Goal: Task Accomplishment & Management: Use online tool/utility

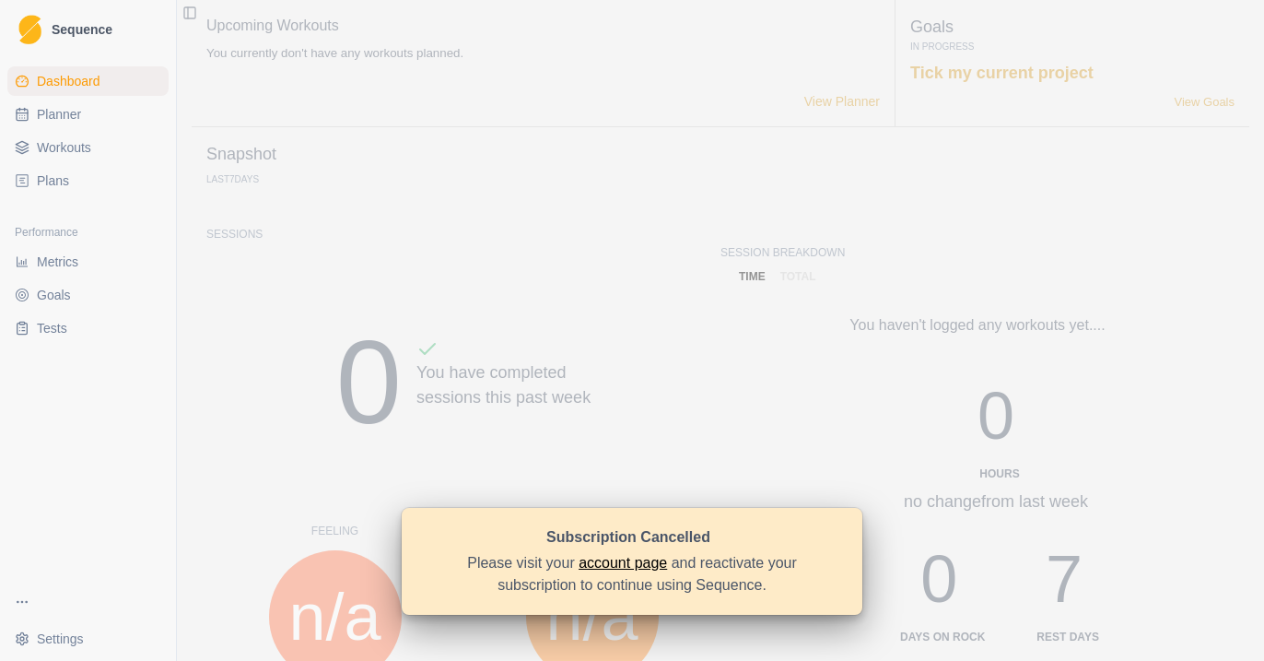
click at [613, 563] on link "account page" at bounding box center [623, 563] width 88 height 16
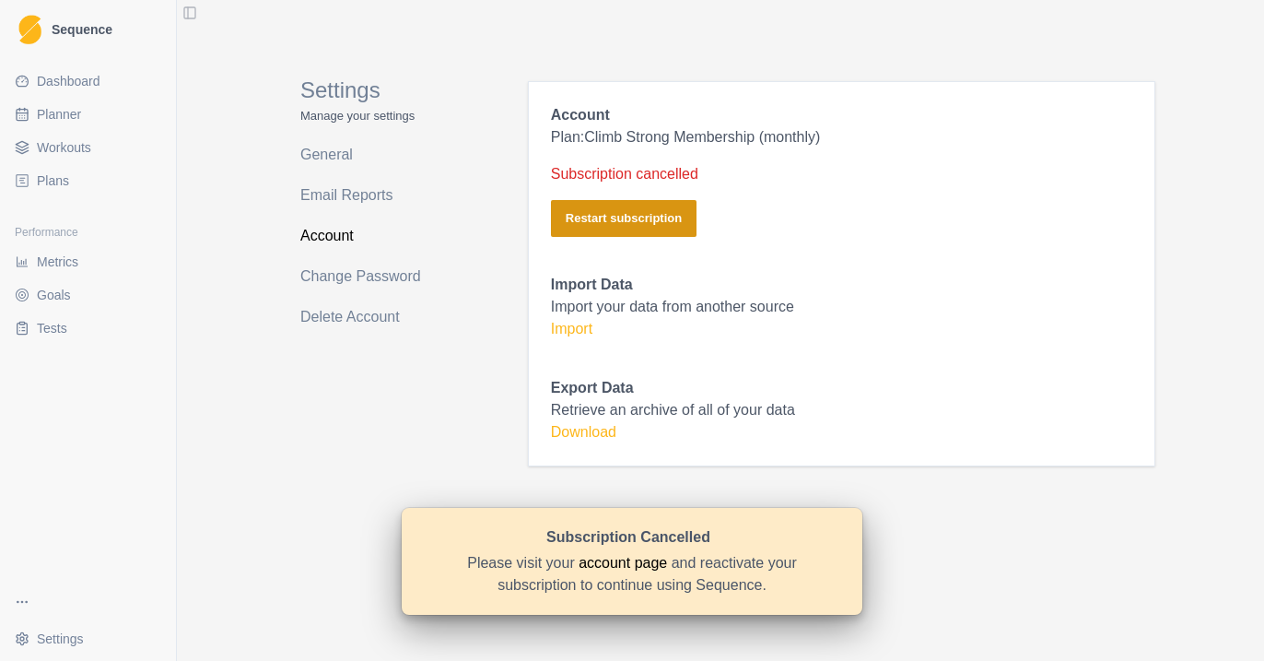
click at [645, 215] on button "Restart subscription" at bounding box center [624, 218] width 146 height 37
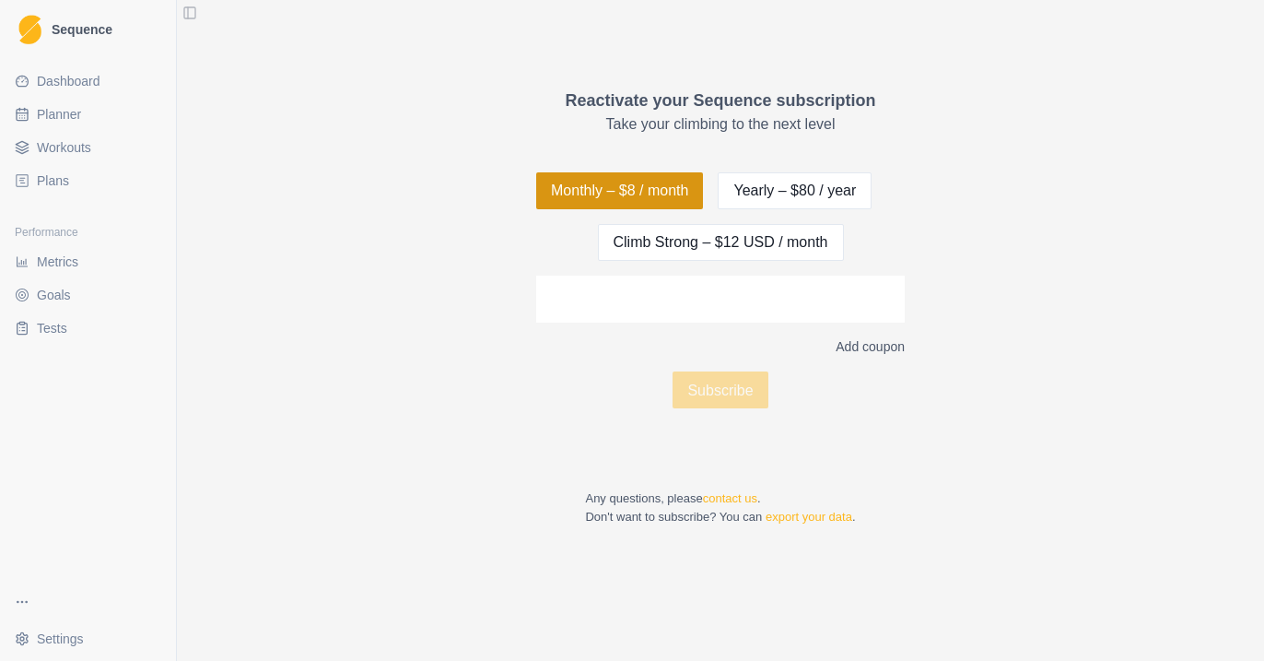
click at [649, 190] on button "Monthly – $8 / month" at bounding box center [619, 190] width 167 height 37
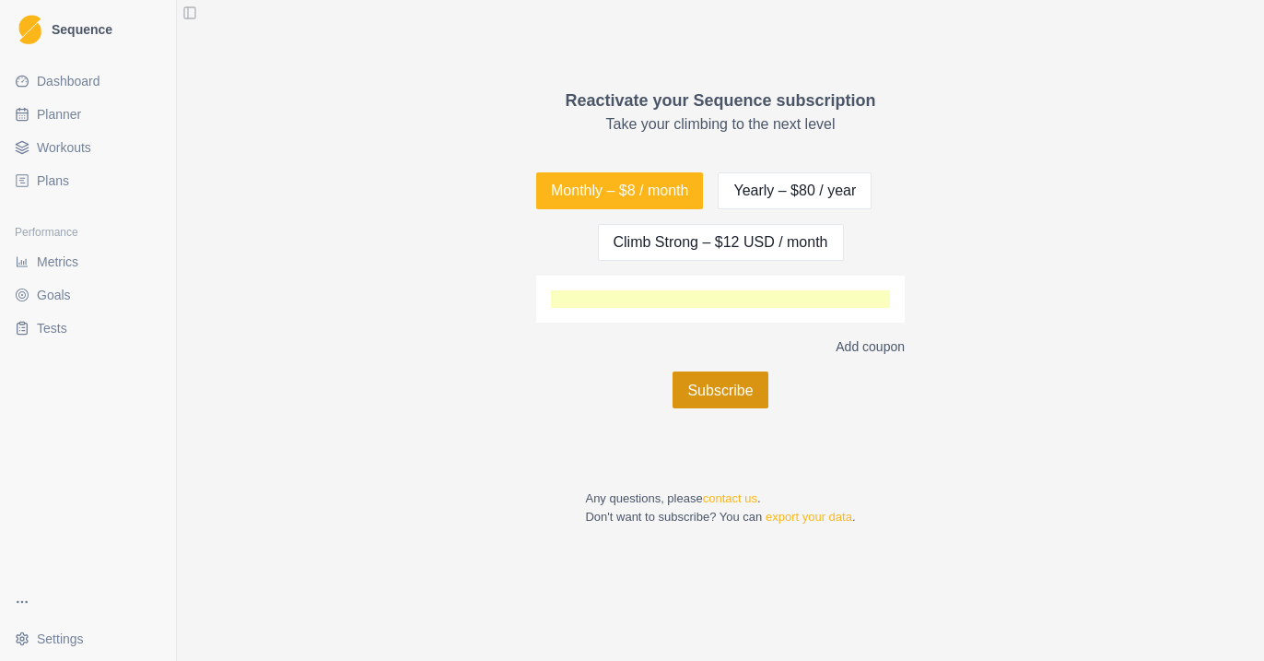
click at [745, 386] on button "Subscribe" at bounding box center [720, 389] width 95 height 37
click at [704, 381] on button "Subscribe" at bounding box center [720, 389] width 95 height 37
click at [713, 388] on button "Subscribe" at bounding box center [720, 389] width 95 height 37
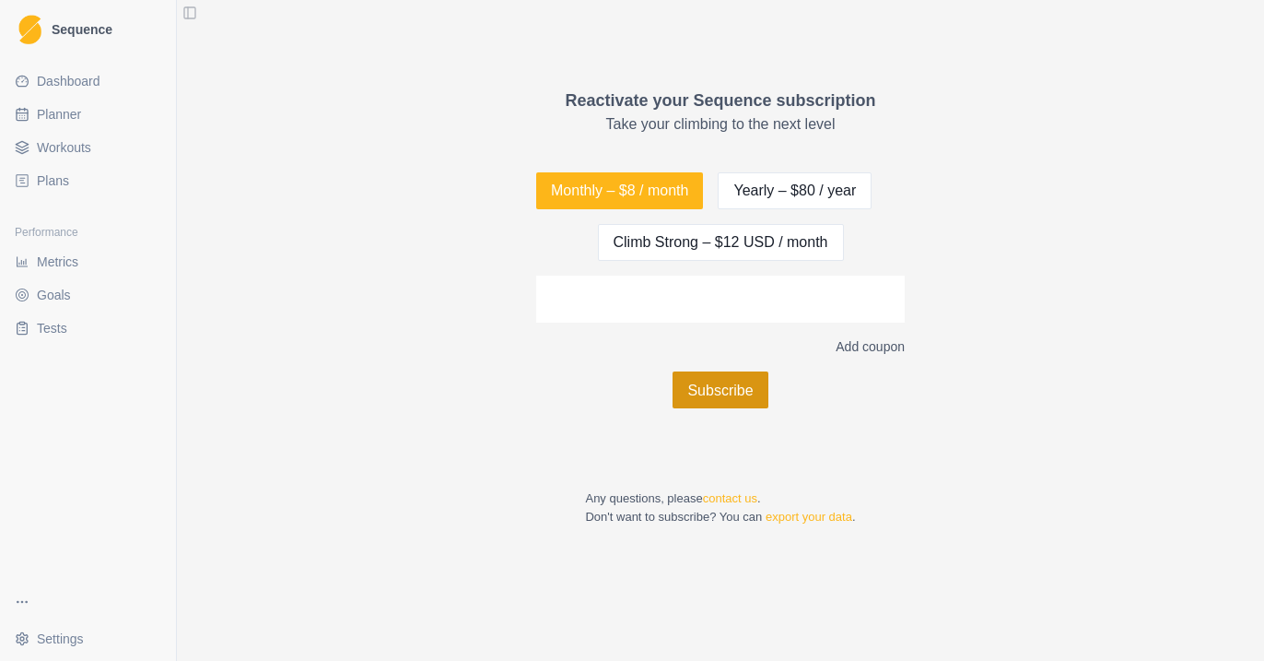
click at [741, 391] on button "Subscribe" at bounding box center [720, 389] width 95 height 37
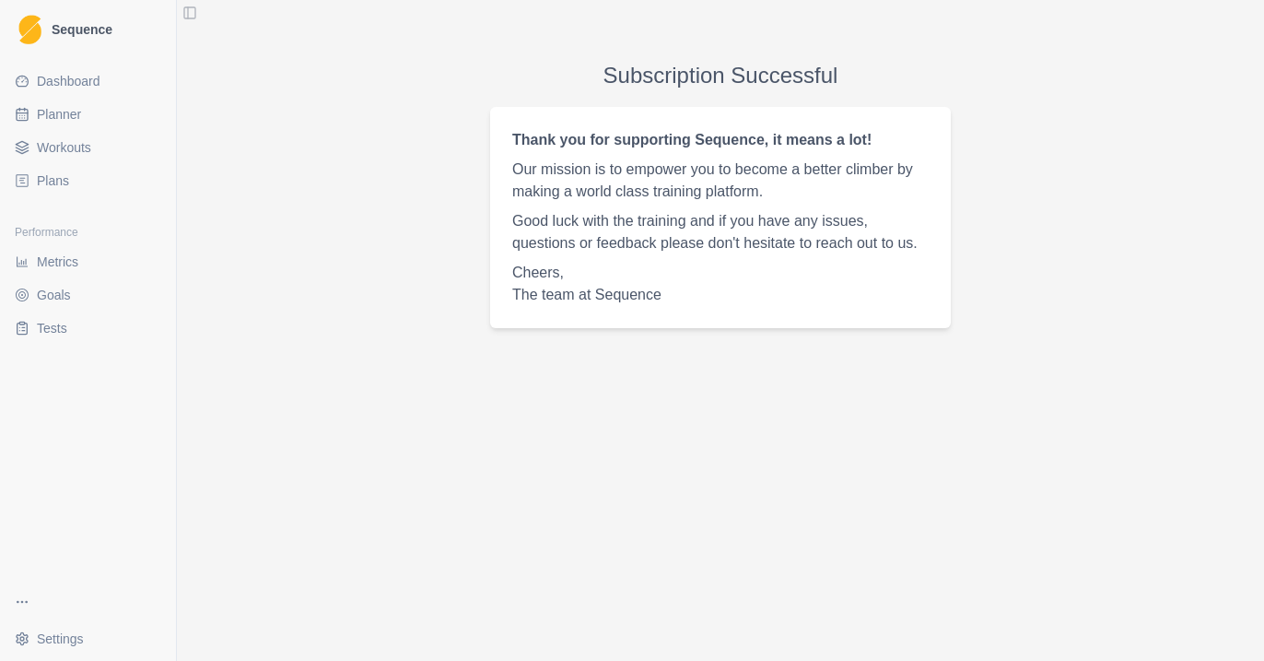
click at [79, 179] on link "Plans" at bounding box center [87, 180] width 161 height 29
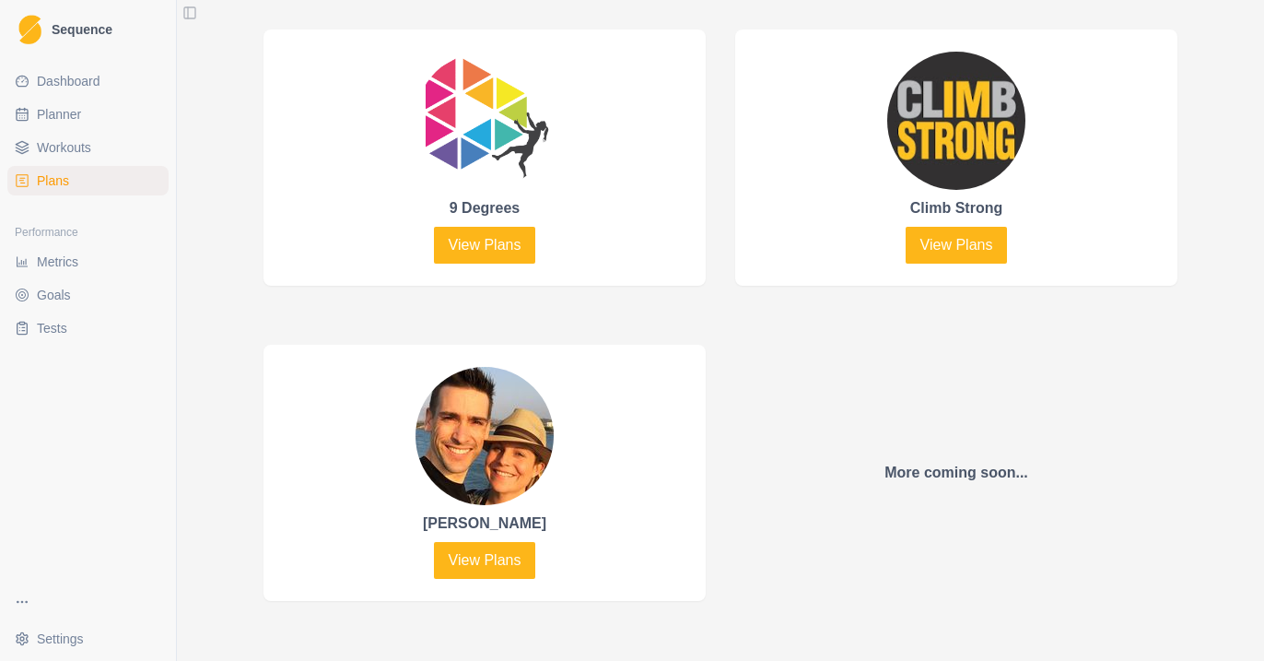
scroll to position [918, 0]
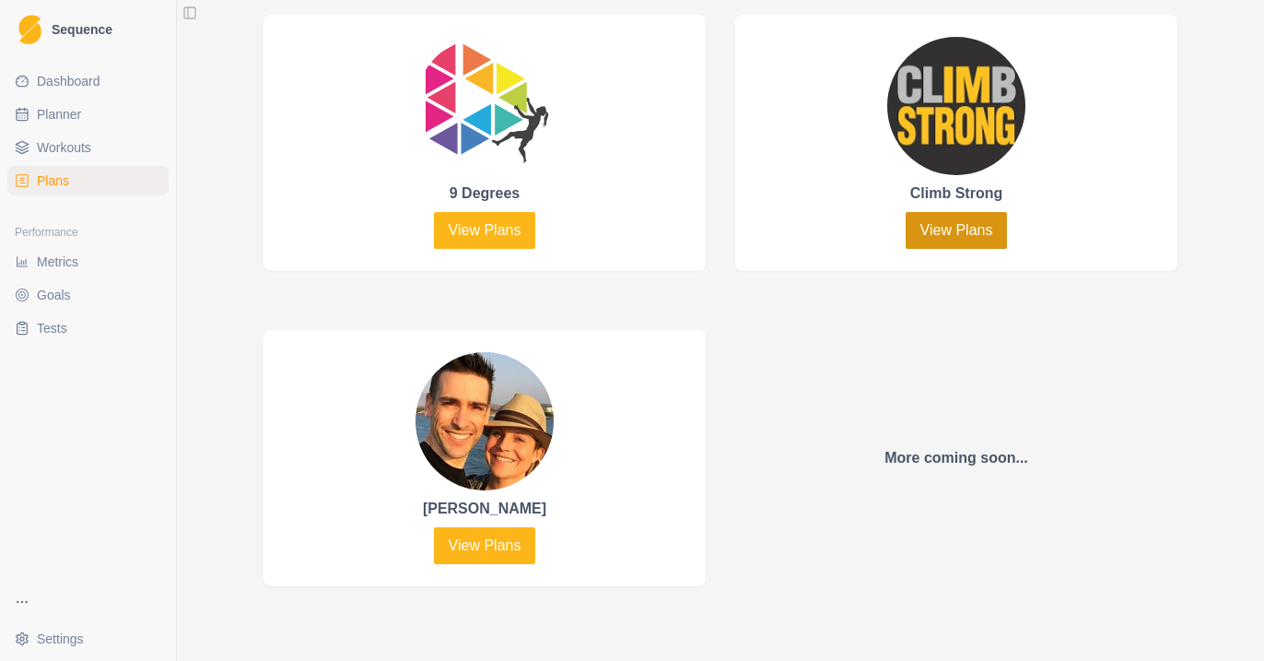
click at [965, 240] on link "View Plans" at bounding box center [957, 230] width 102 height 37
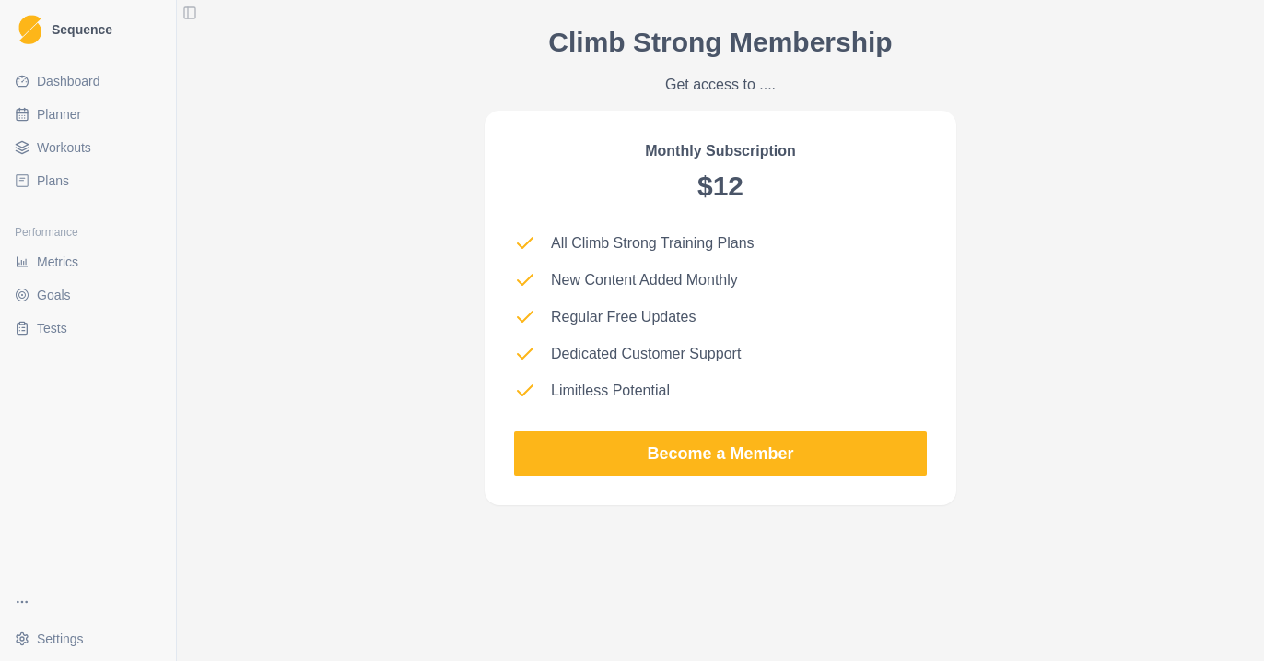
scroll to position [1679, 0]
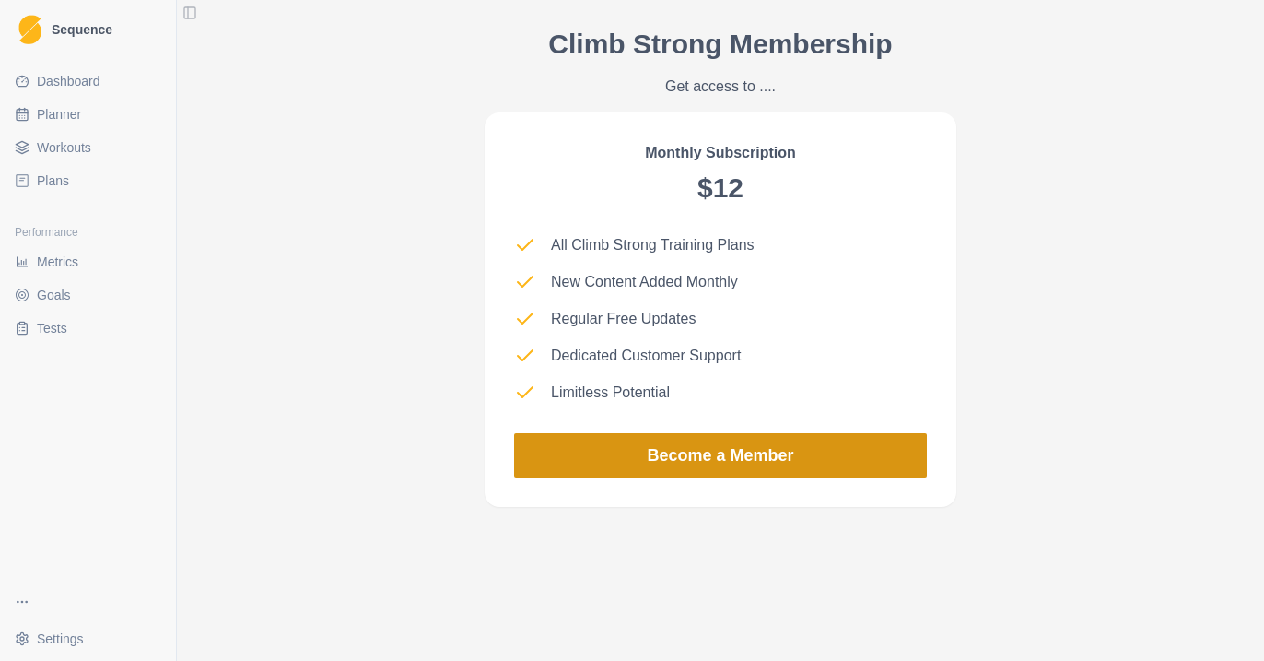
click at [786, 448] on link "Become a Member" at bounding box center [720, 455] width 413 height 44
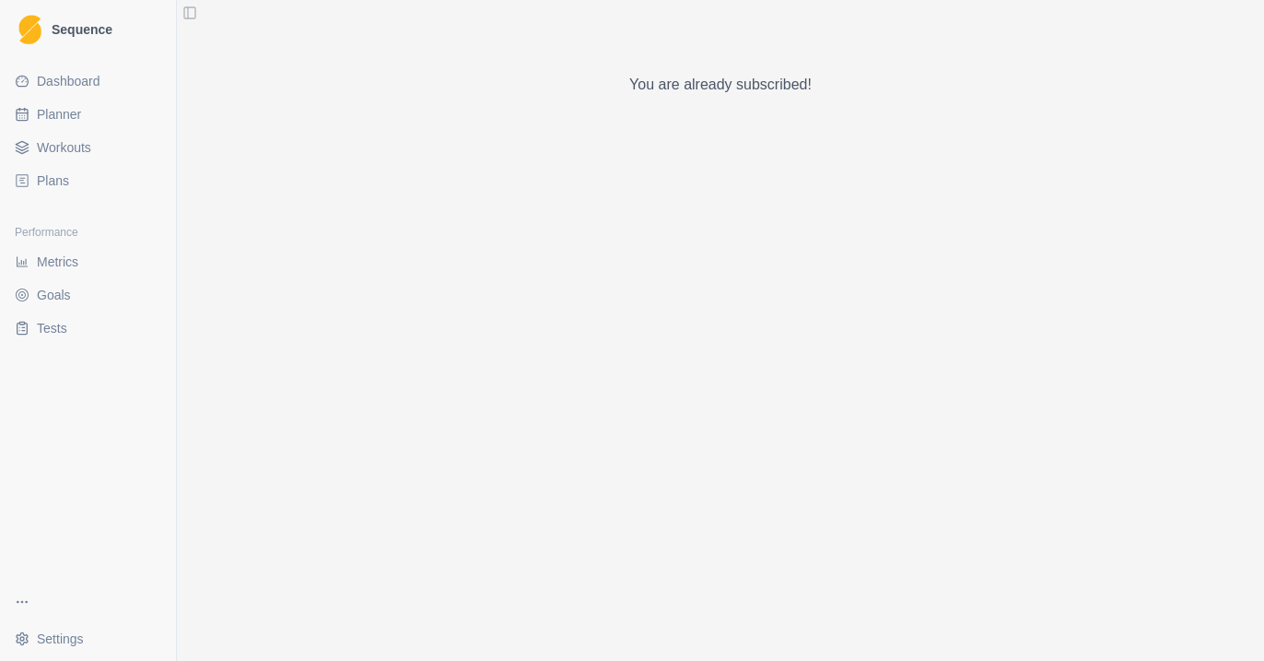
click at [93, 77] on span "Dashboard" at bounding box center [69, 81] width 64 height 18
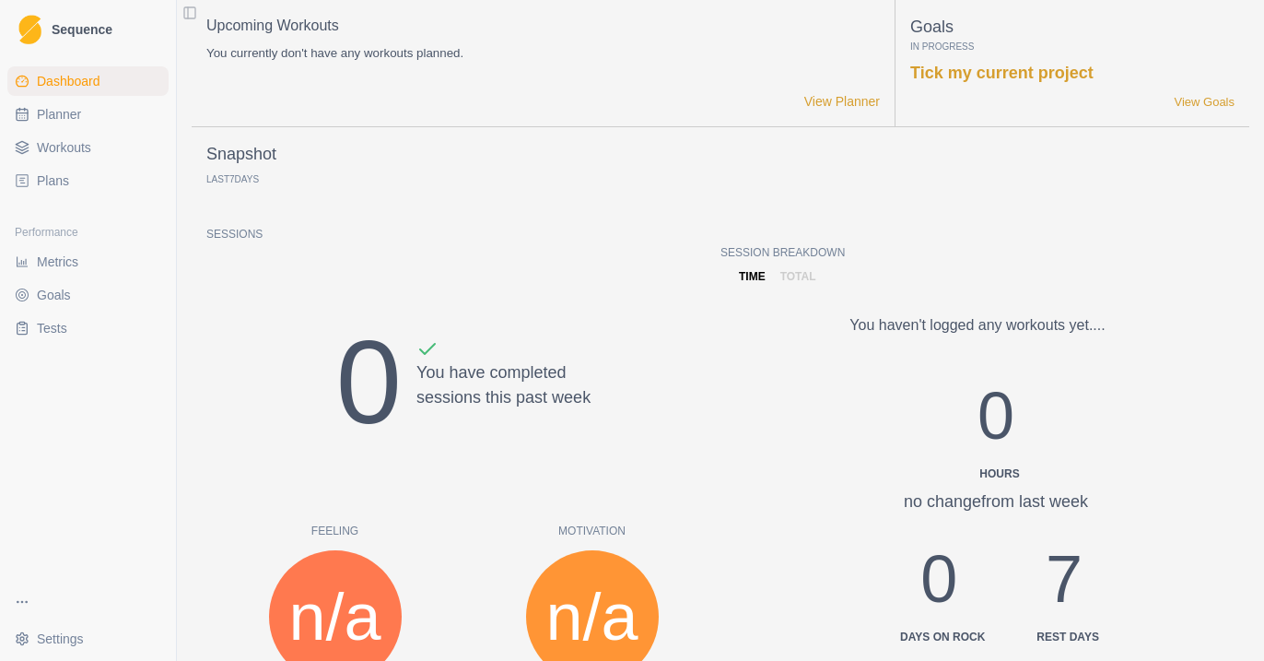
click at [91, 146] on span "Workouts" at bounding box center [64, 147] width 54 height 18
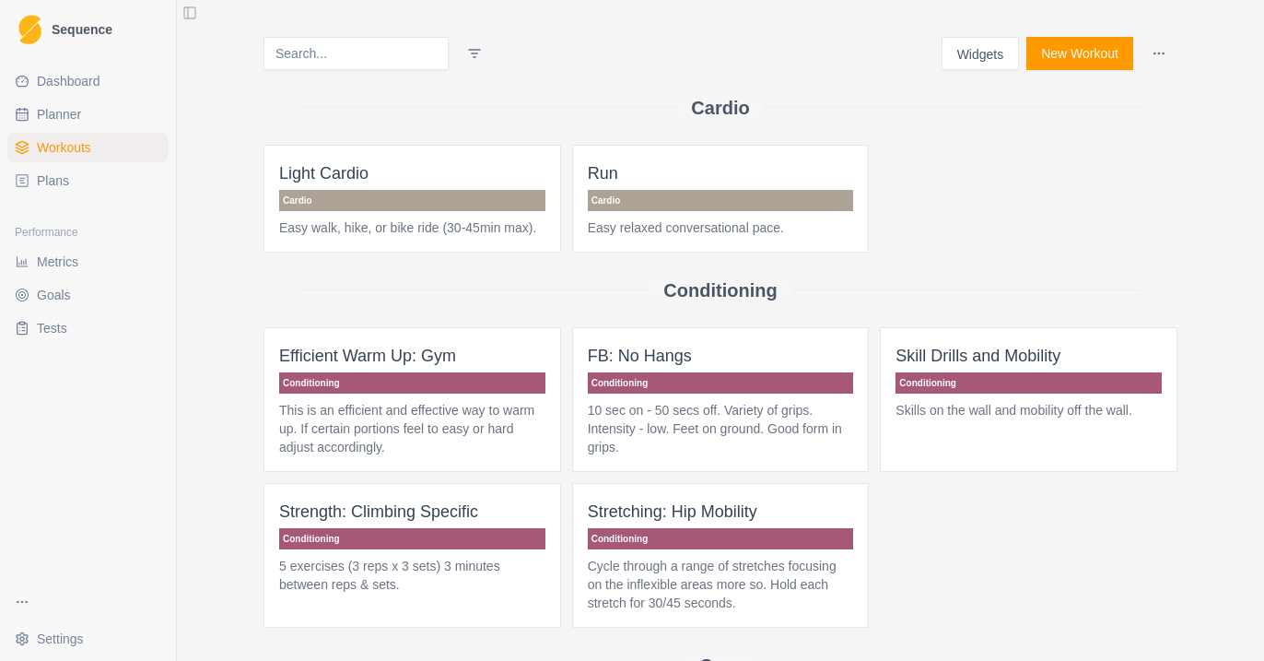
click at [97, 180] on link "Plans" at bounding box center [87, 180] width 161 height 29
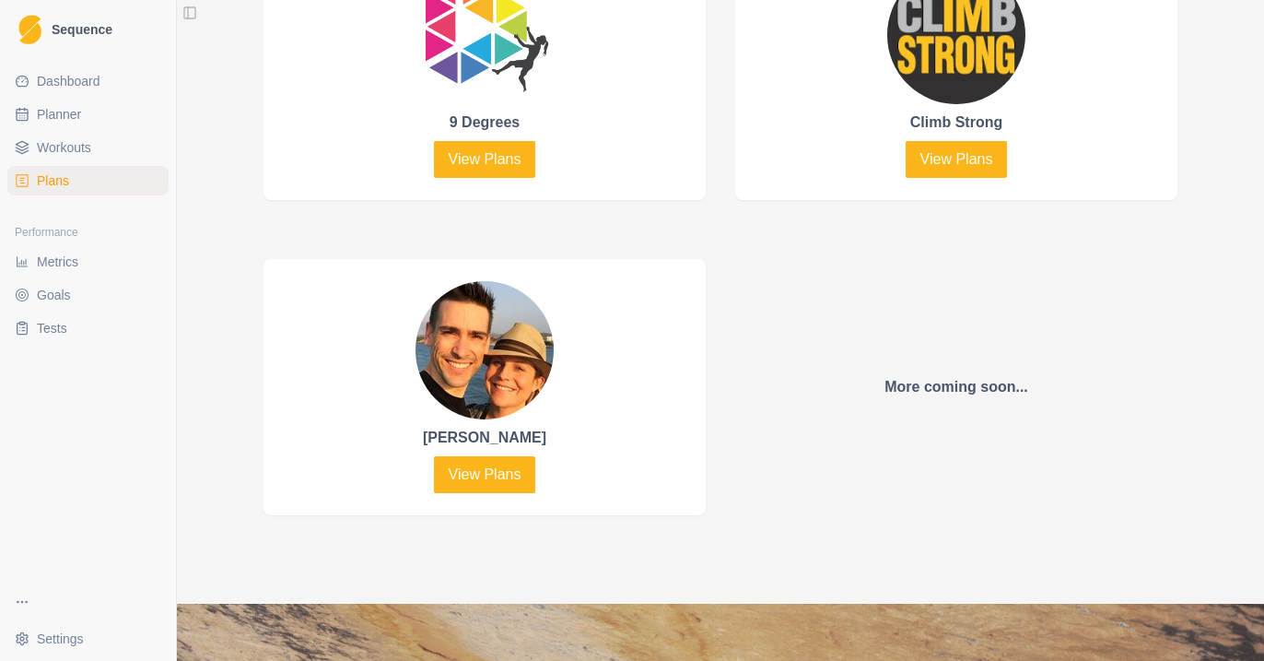
scroll to position [1040, 0]
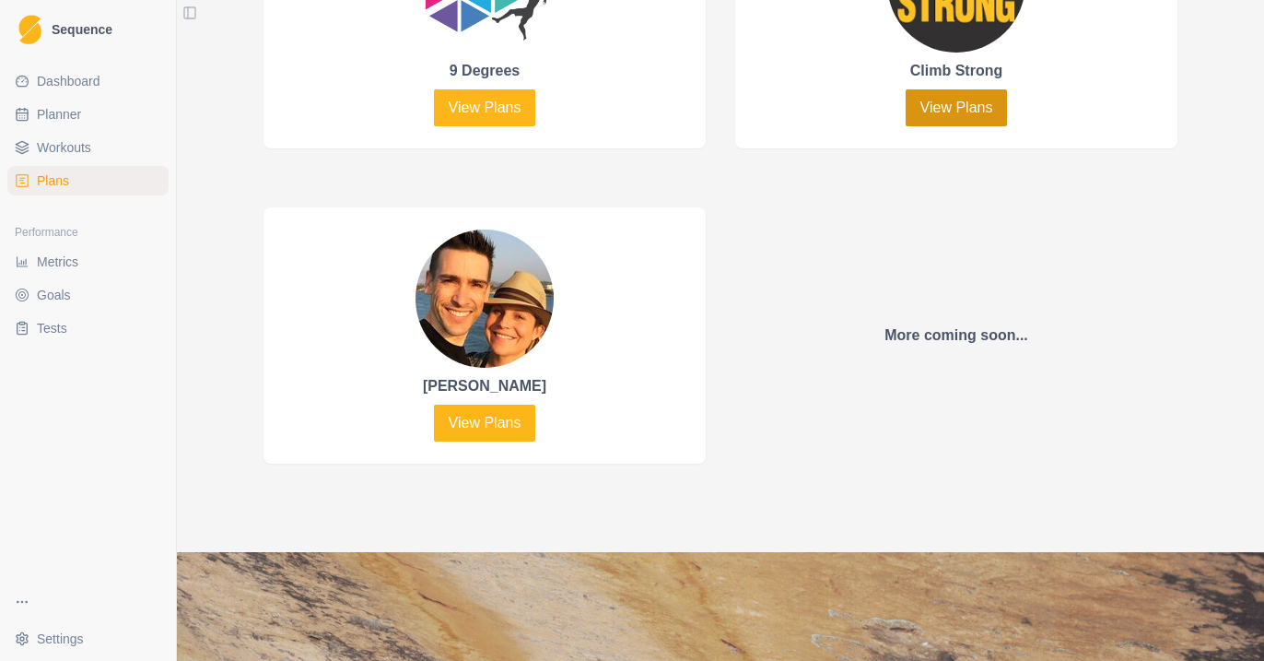
click at [969, 101] on link "View Plans" at bounding box center [957, 107] width 102 height 37
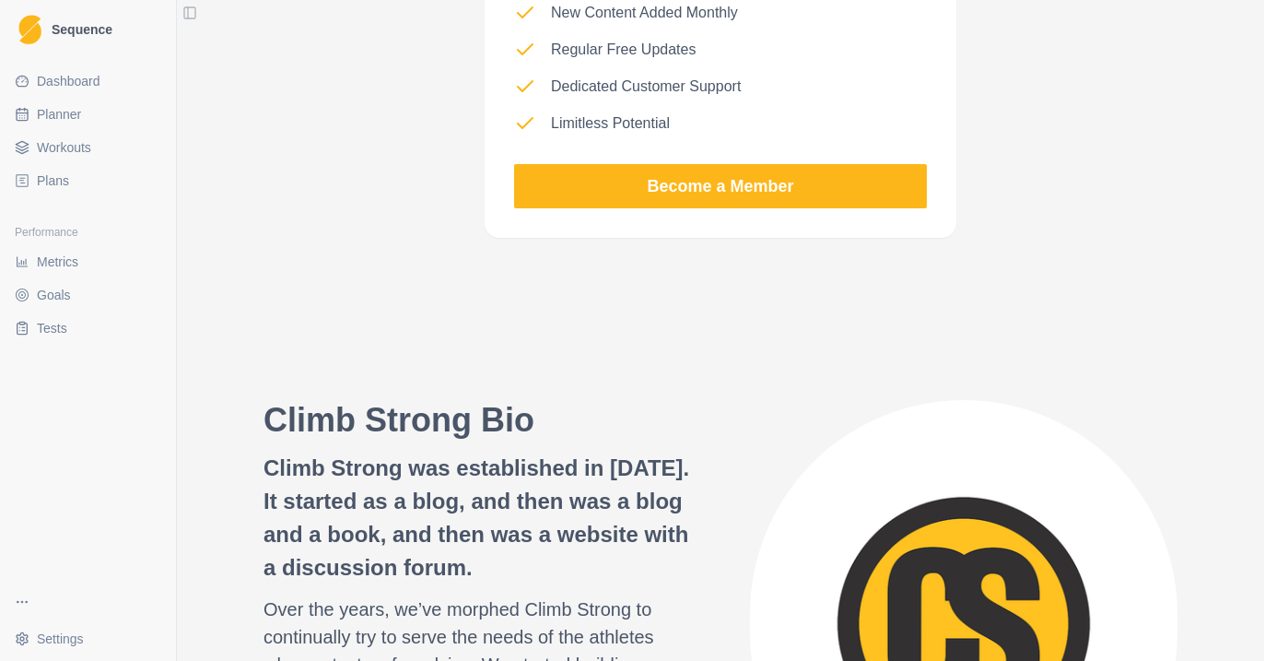
scroll to position [1939, 0]
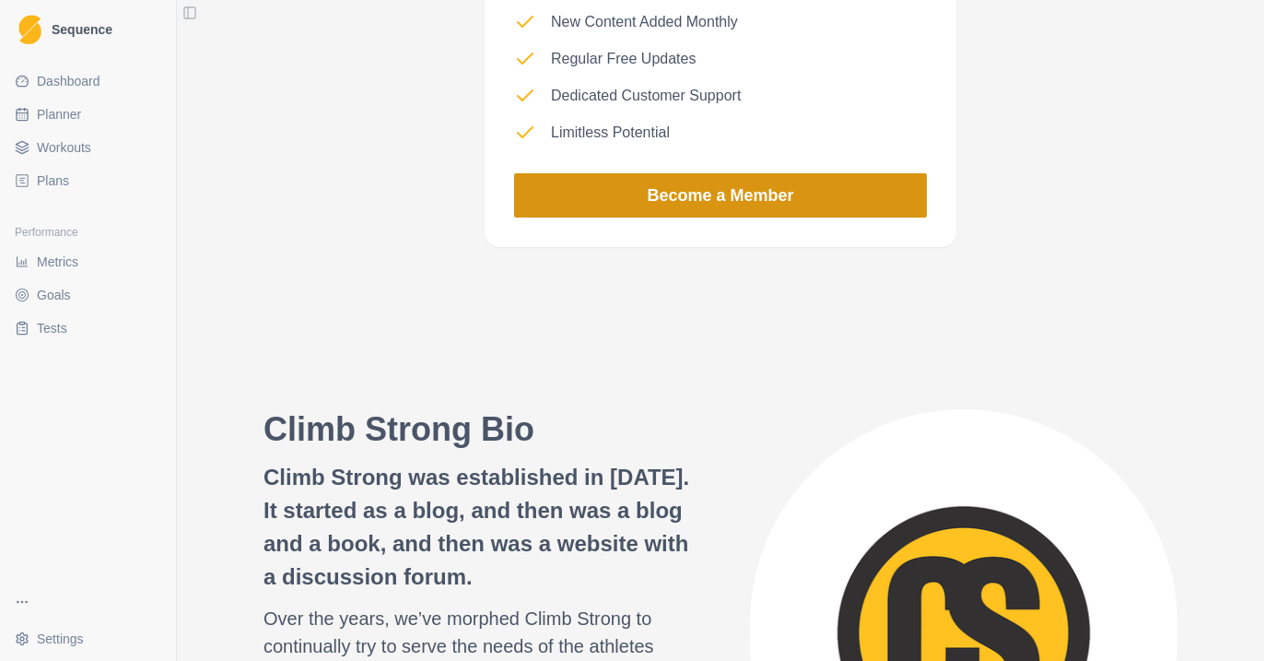
click at [847, 179] on link "Become a Member" at bounding box center [720, 195] width 413 height 44
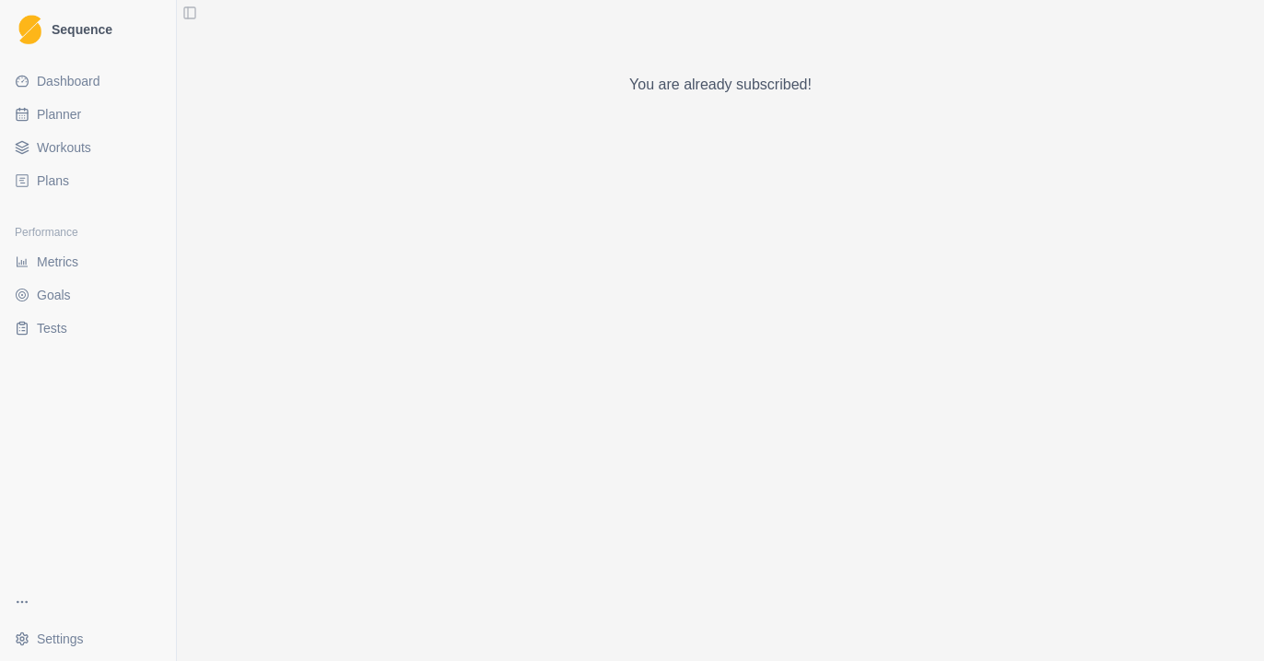
click at [59, 154] on span "Workouts" at bounding box center [64, 147] width 54 height 18
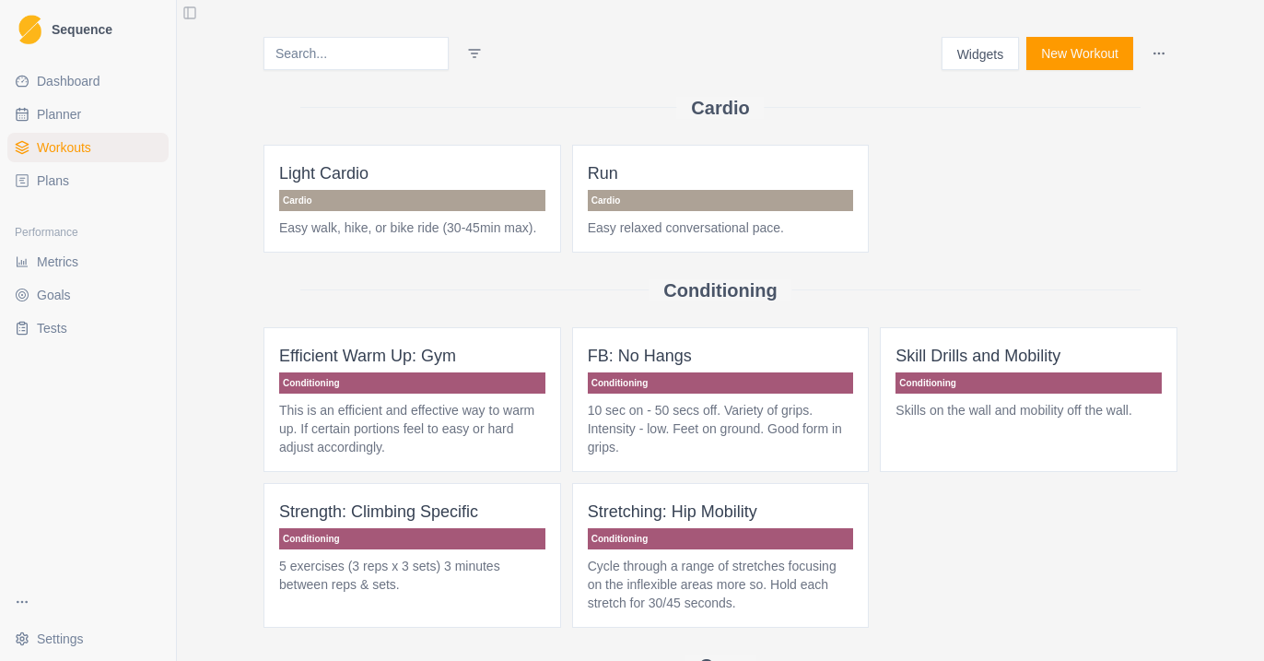
click at [64, 119] on span "Planner" at bounding box center [59, 114] width 44 height 18
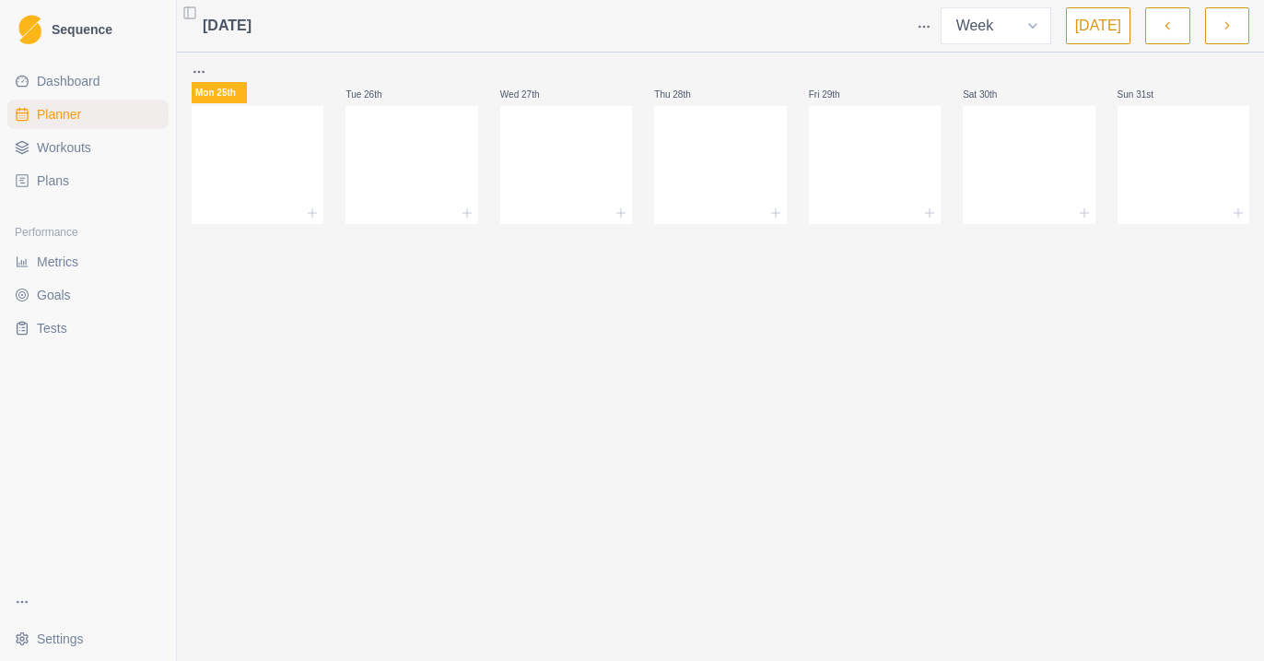
click at [64, 81] on span "Dashboard" at bounding box center [69, 81] width 64 height 18
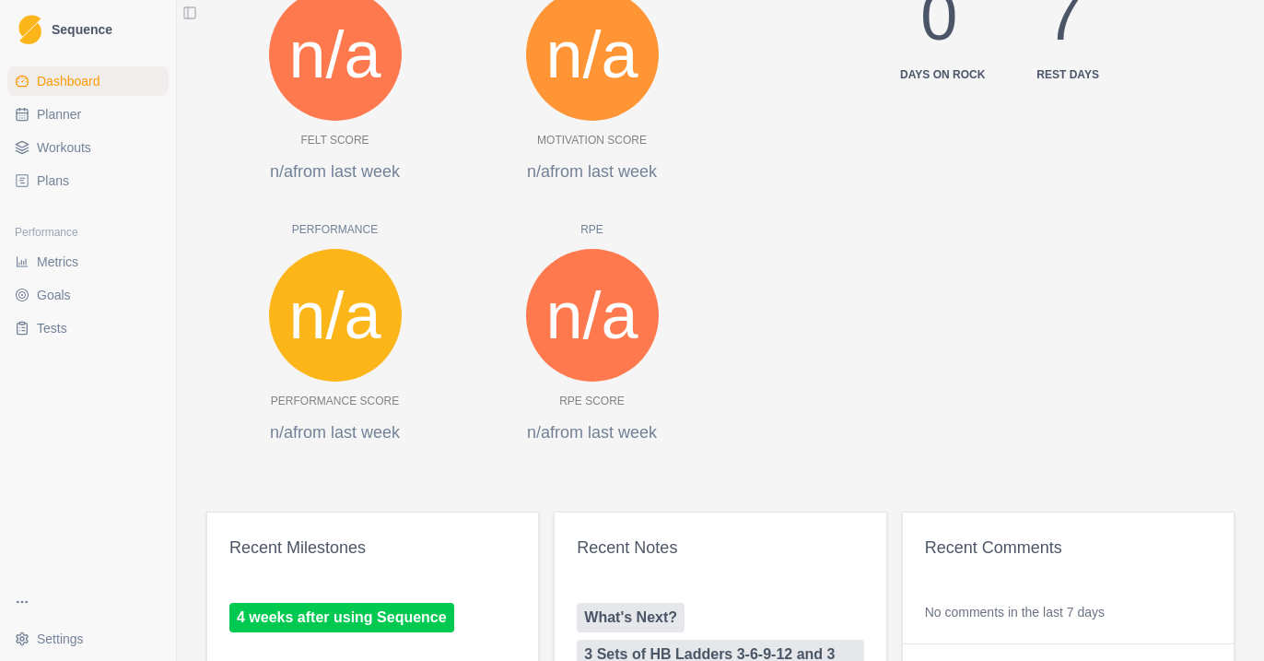
scroll to position [536, 0]
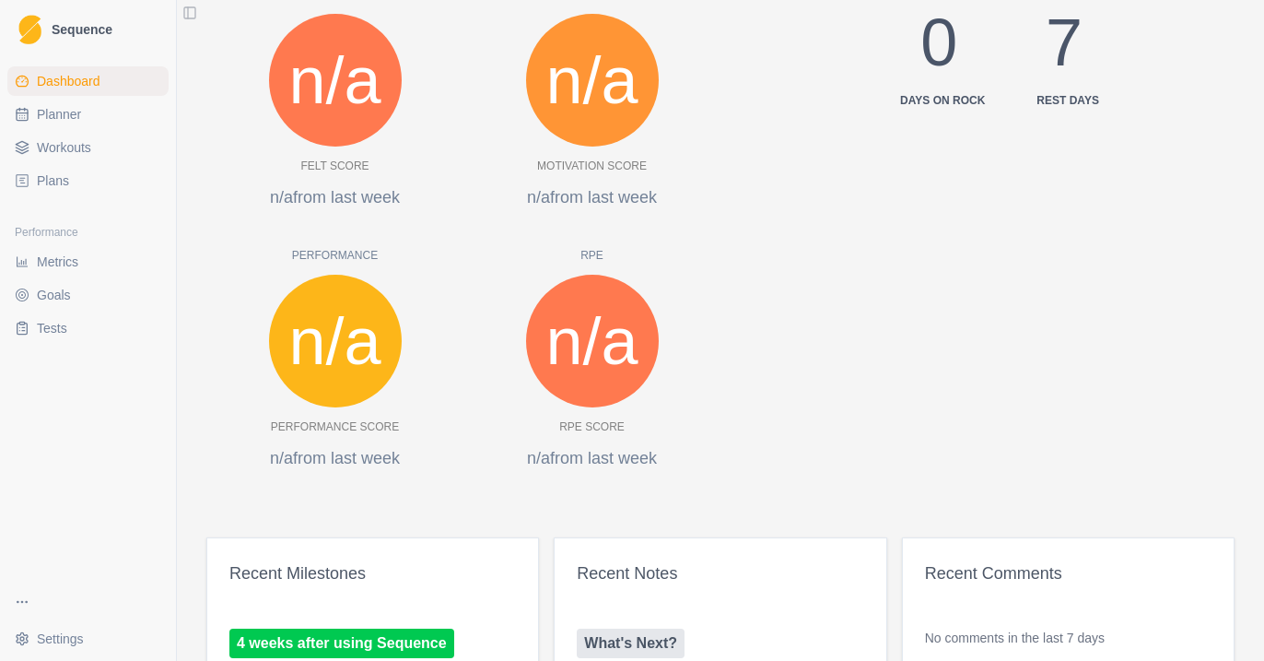
click at [120, 180] on link "Plans" at bounding box center [87, 180] width 161 height 29
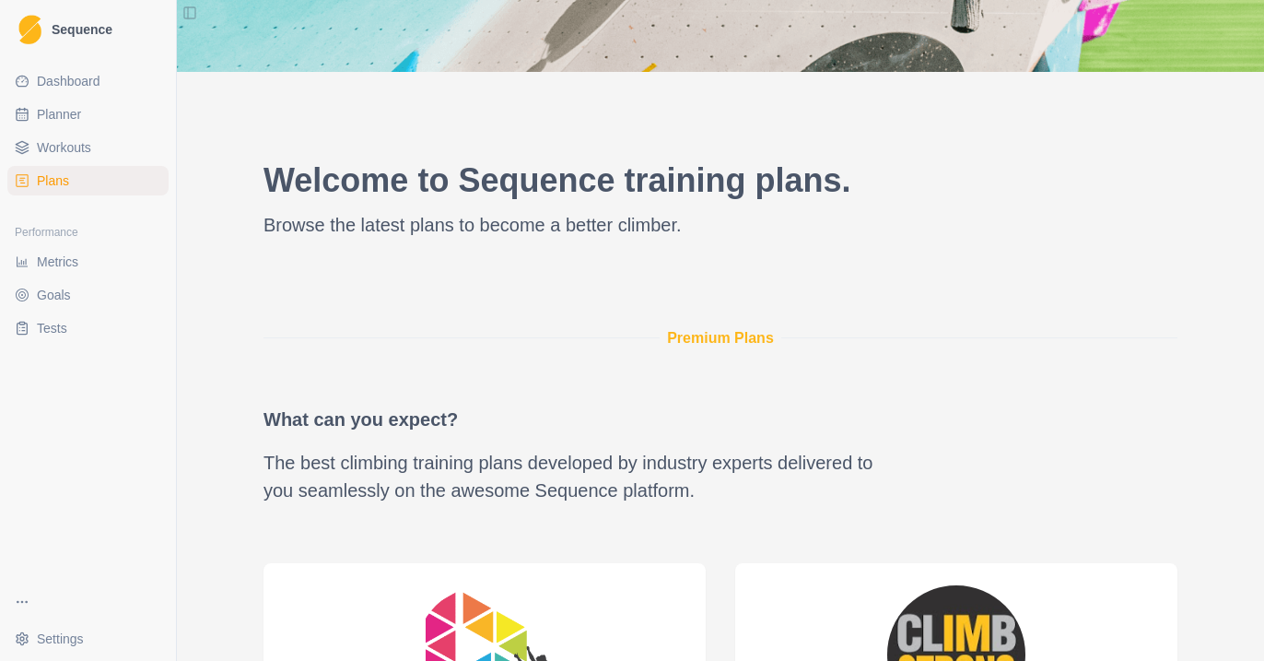
scroll to position [742, 0]
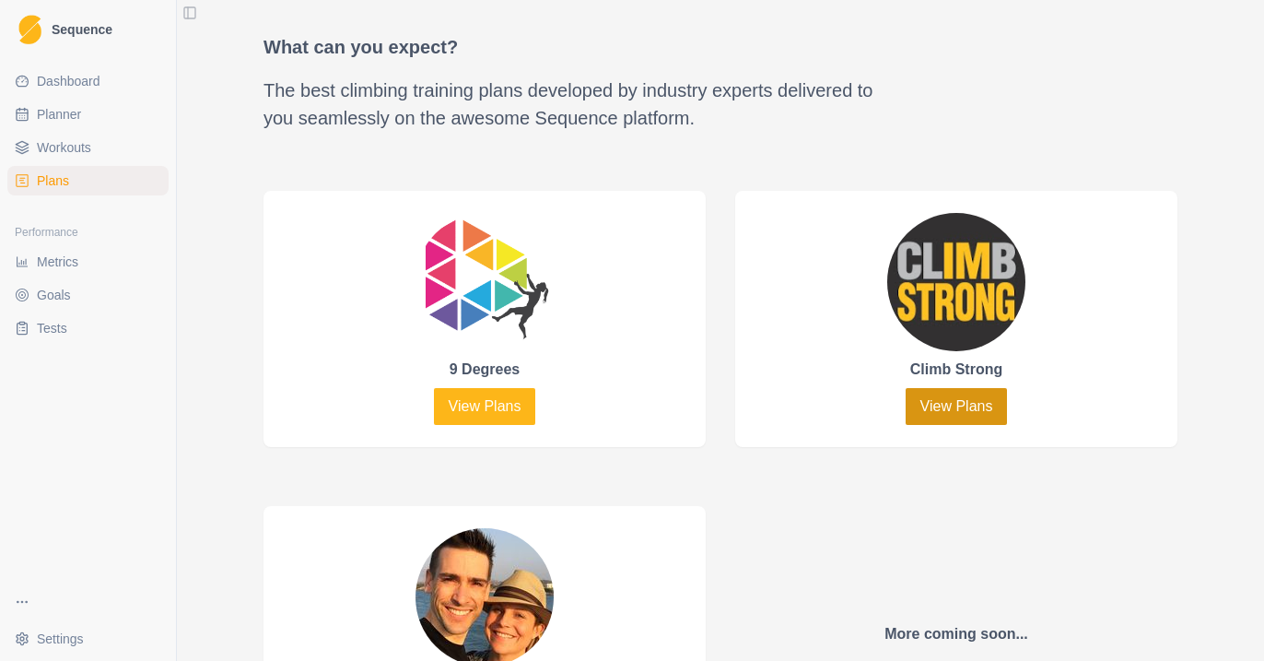
click at [956, 412] on link "View Plans" at bounding box center [957, 406] width 102 height 37
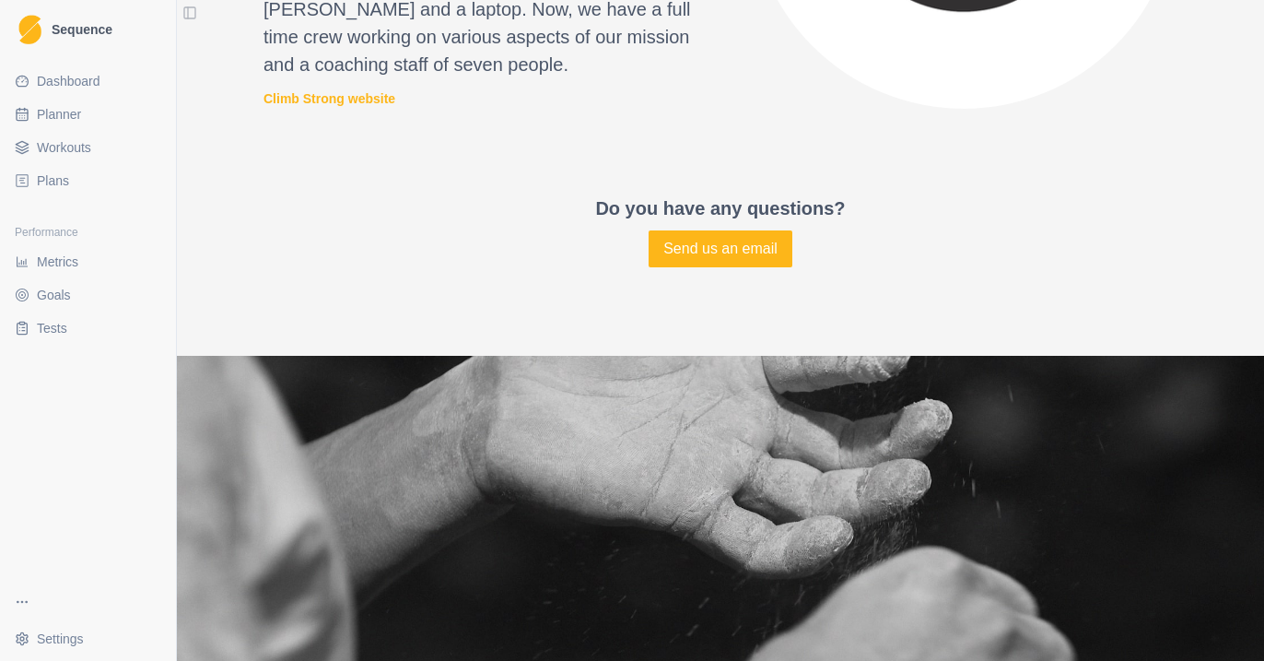
scroll to position [2734, 0]
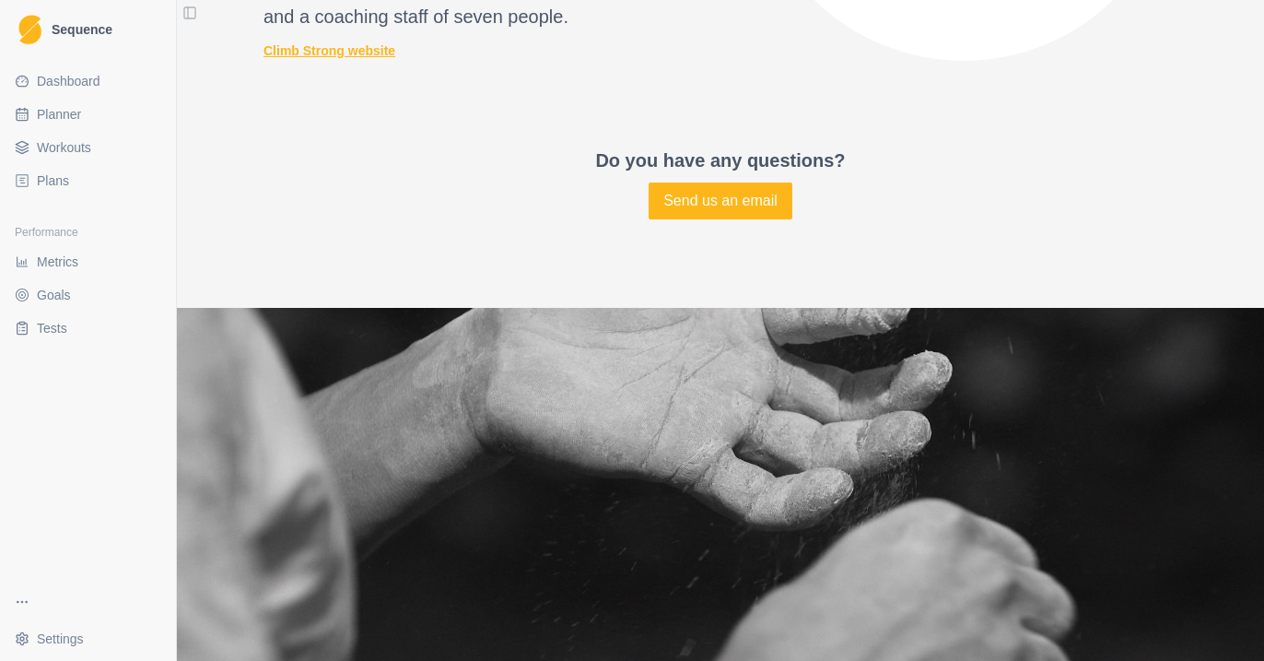
click at [357, 50] on link "Climb Strong website" at bounding box center [476, 50] width 427 height 19
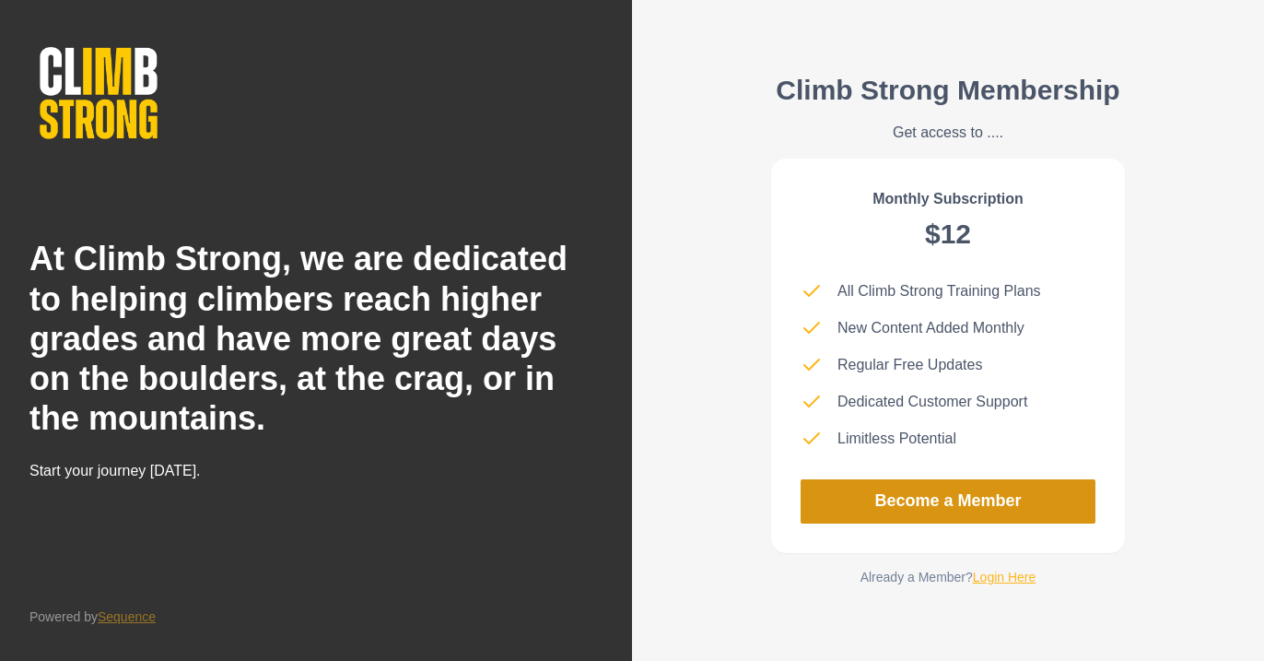
click at [943, 504] on link "Become a Member" at bounding box center [948, 501] width 295 height 44
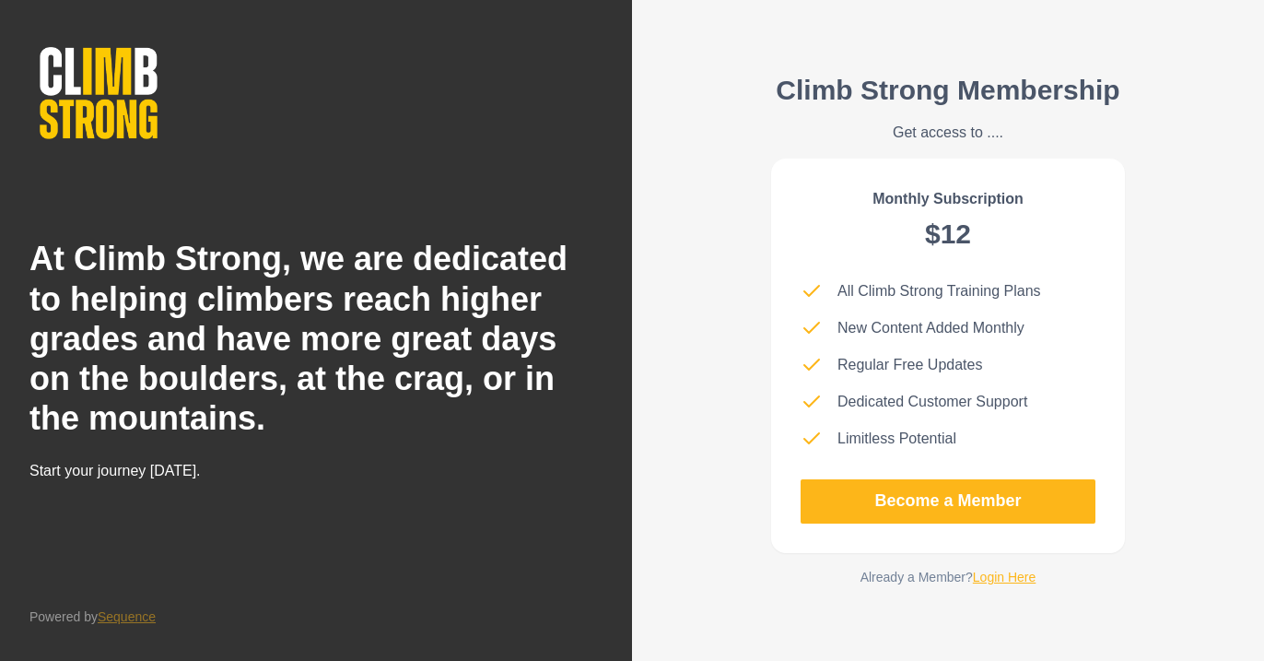
click at [1002, 567] on p "Already a Member? Login Here" at bounding box center [948, 576] width 176 height 19
click at [1001, 575] on link "Login Here" at bounding box center [1005, 576] width 64 height 15
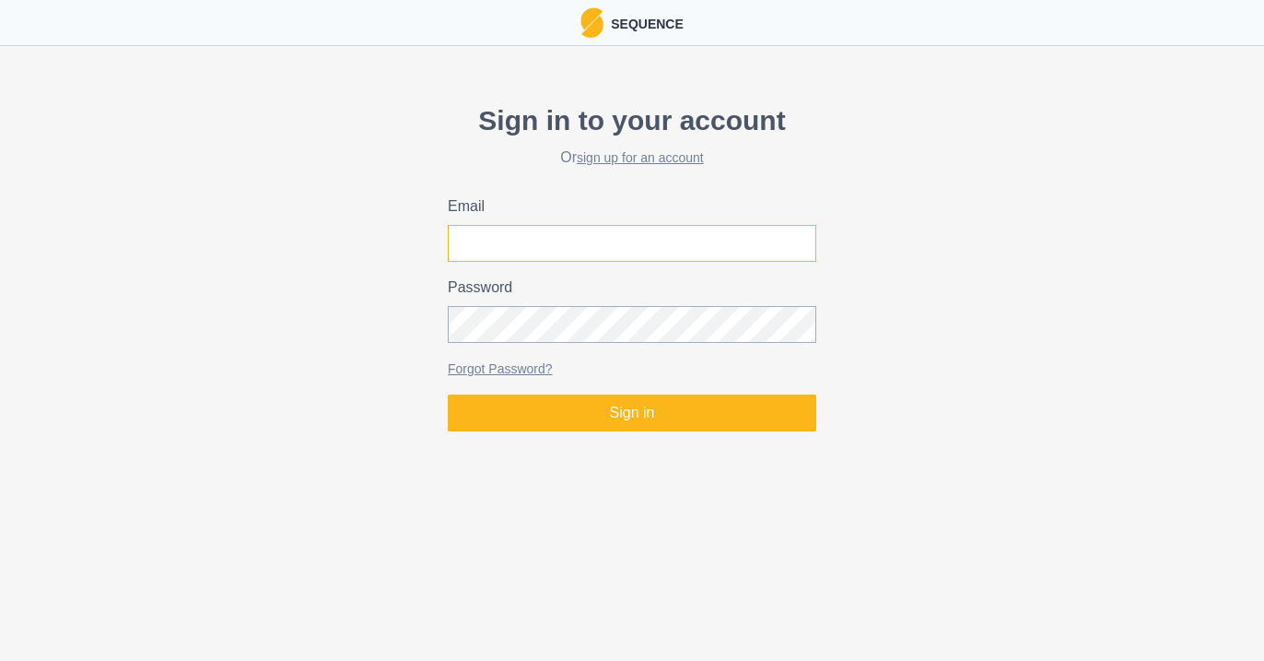
type input "mcmurphy1686@gmail.com"
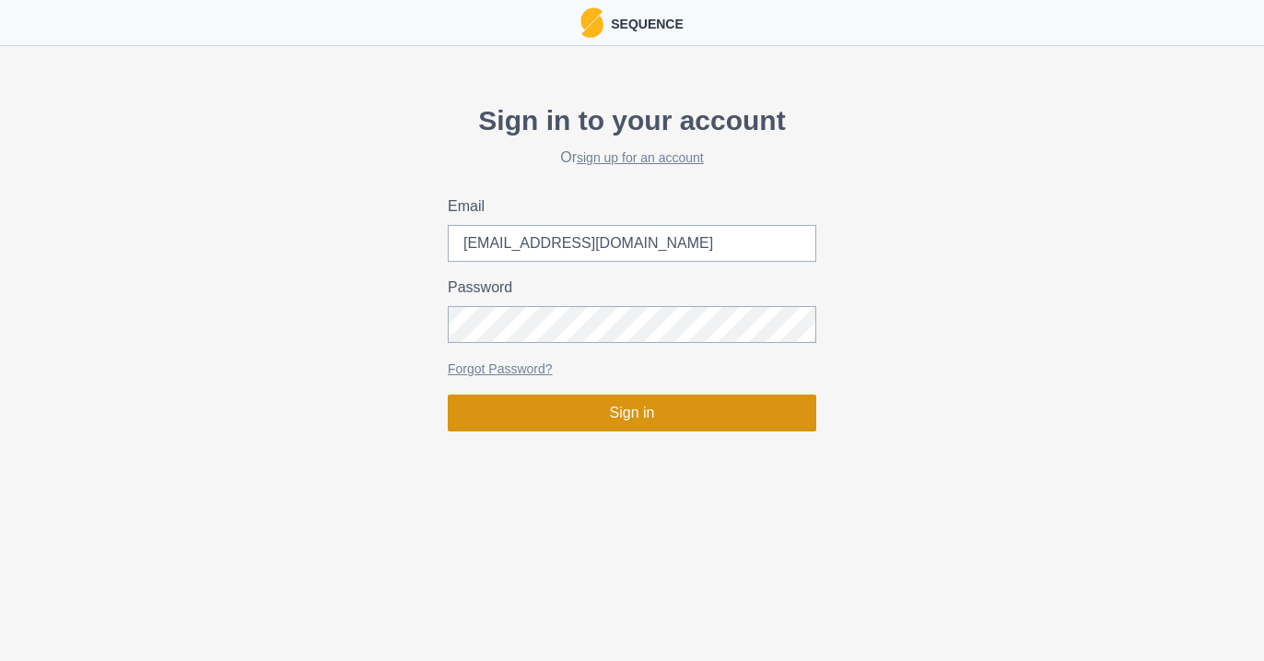
click at [702, 407] on button "Sign in" at bounding box center [632, 412] width 369 height 37
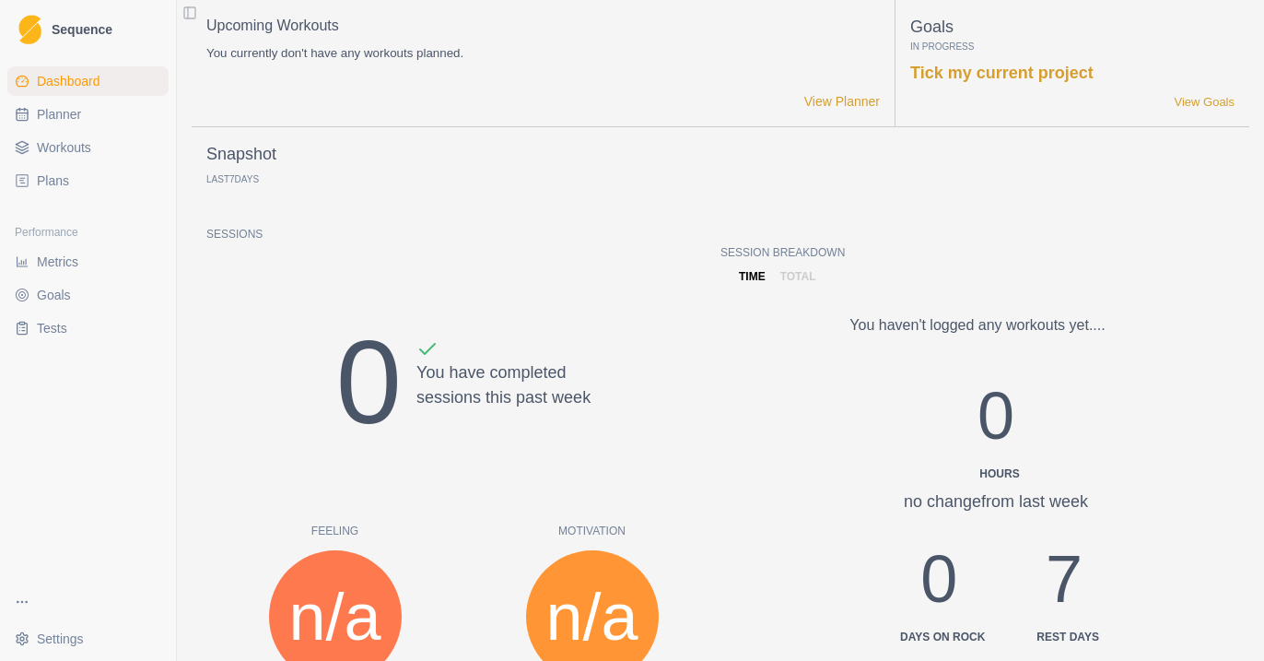
click at [91, 188] on link "Plans" at bounding box center [87, 180] width 161 height 29
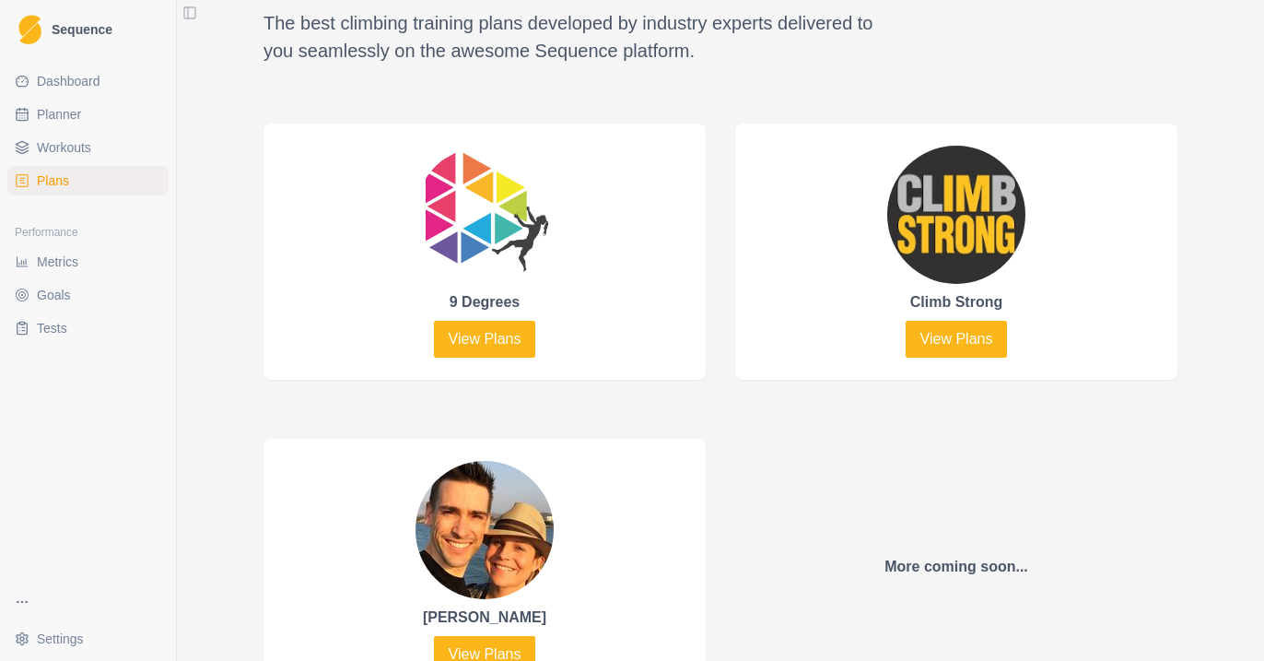
scroll to position [875, 0]
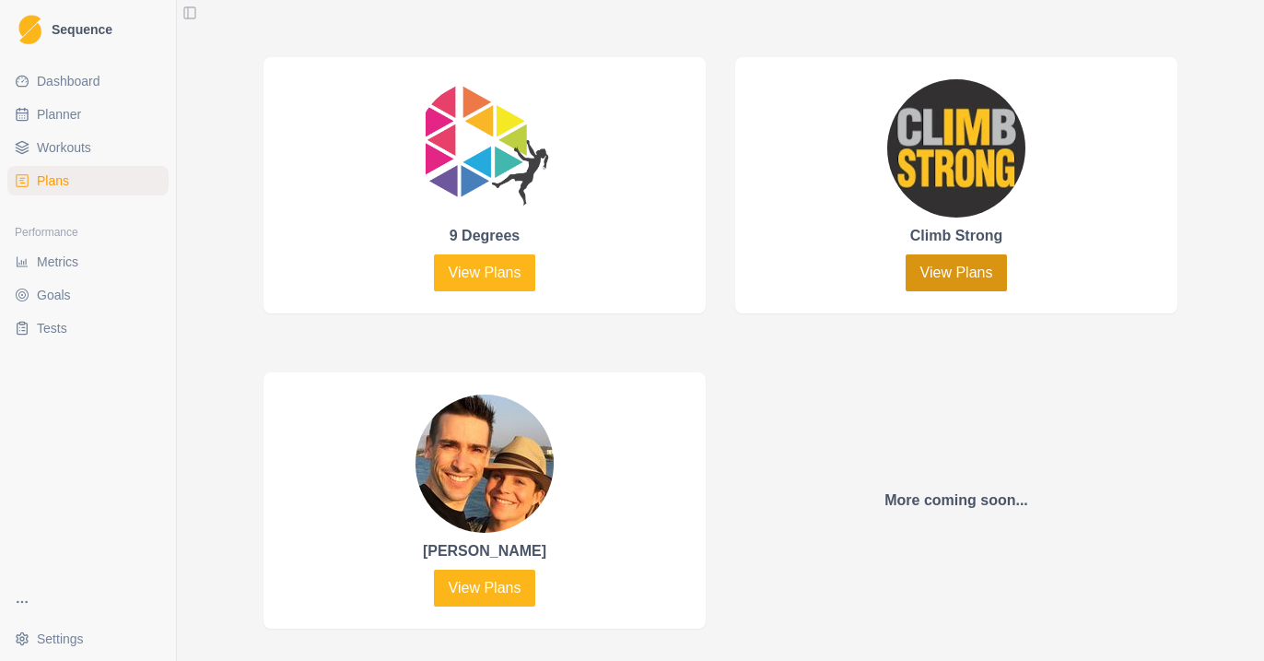
click at [966, 276] on link "View Plans" at bounding box center [957, 272] width 102 height 37
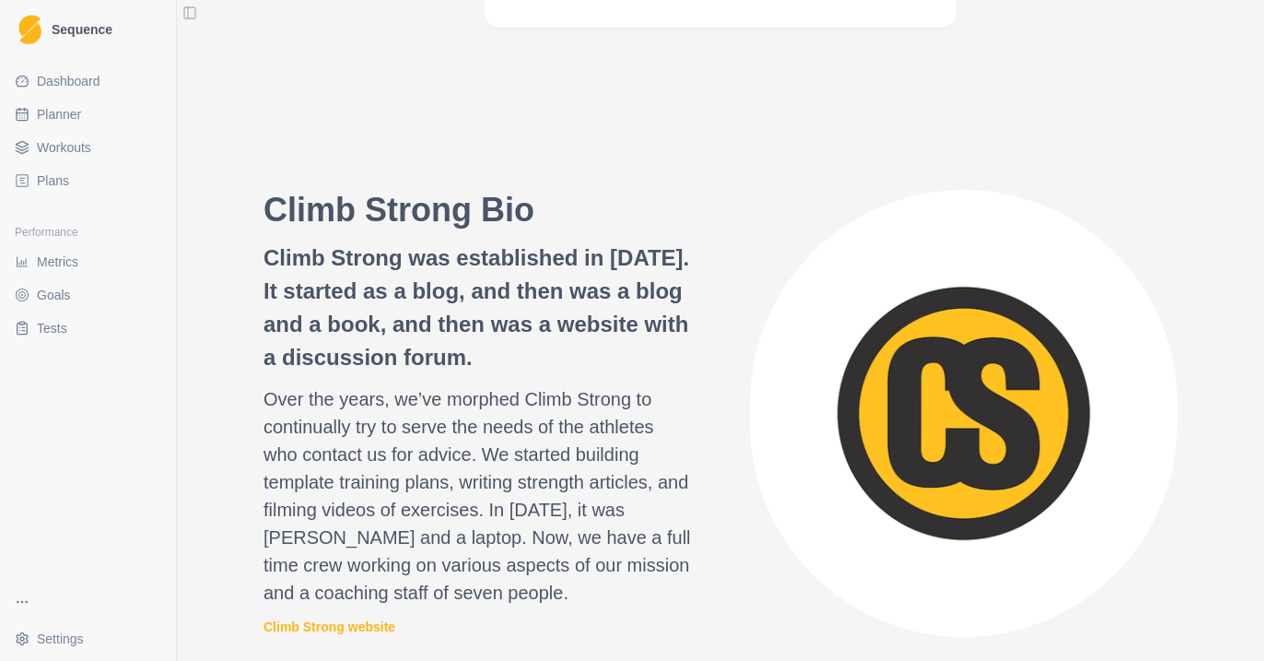
scroll to position [1859, 0]
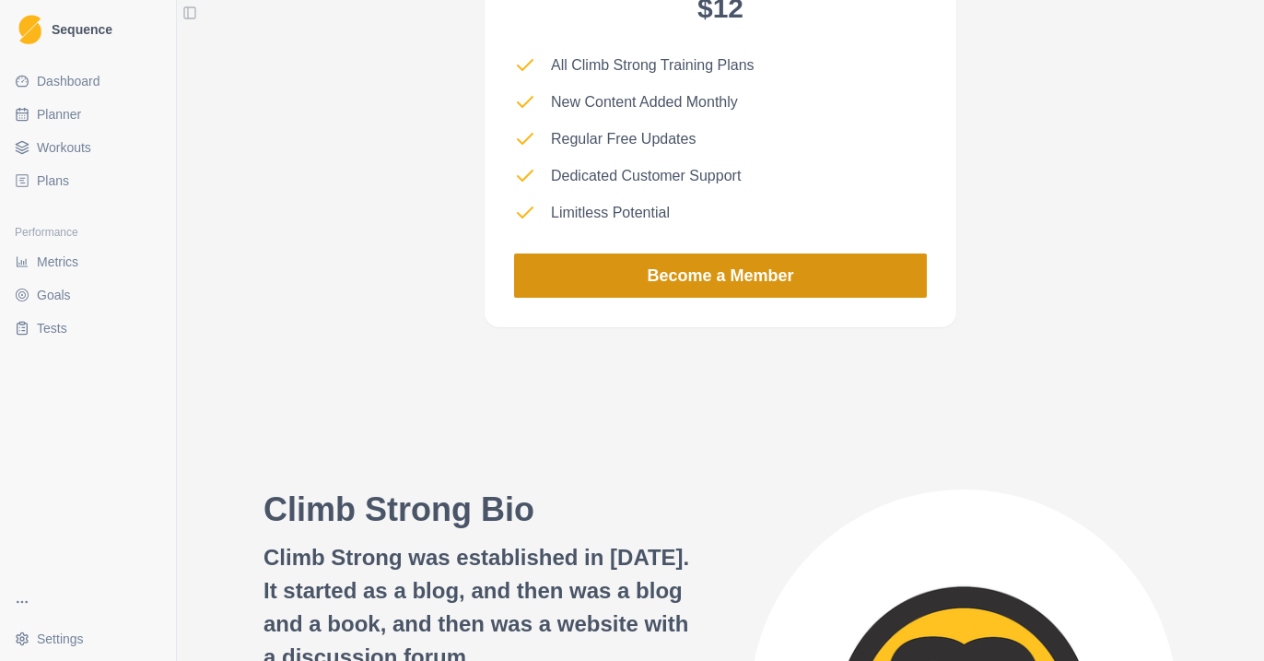
click at [675, 280] on link "Become a Member" at bounding box center [720, 275] width 413 height 44
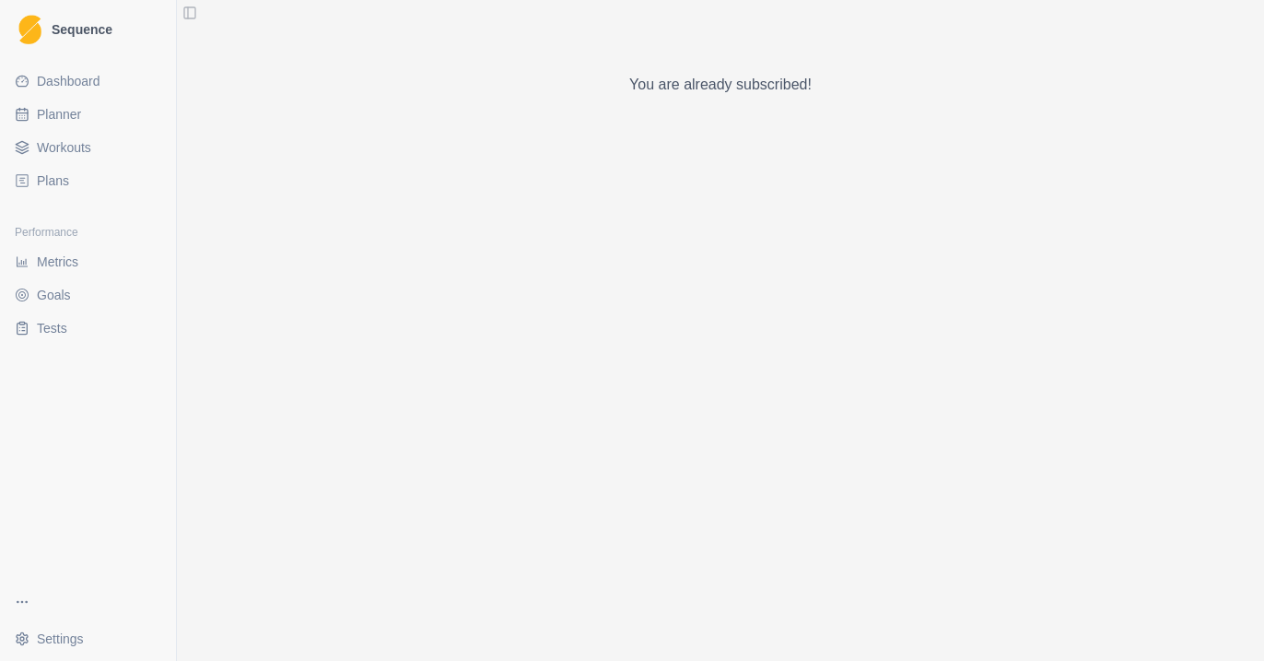
click at [83, 86] on span "Dashboard" at bounding box center [69, 81] width 64 height 18
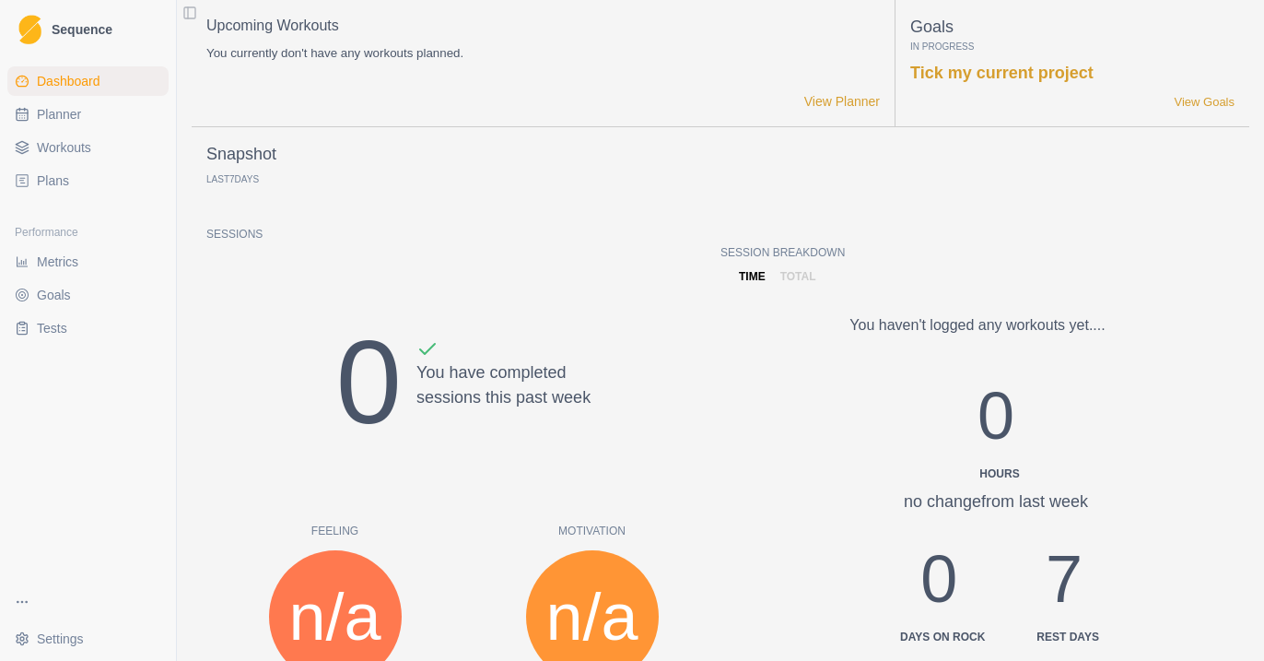
click at [83, 111] on link "Planner" at bounding box center [87, 113] width 161 height 29
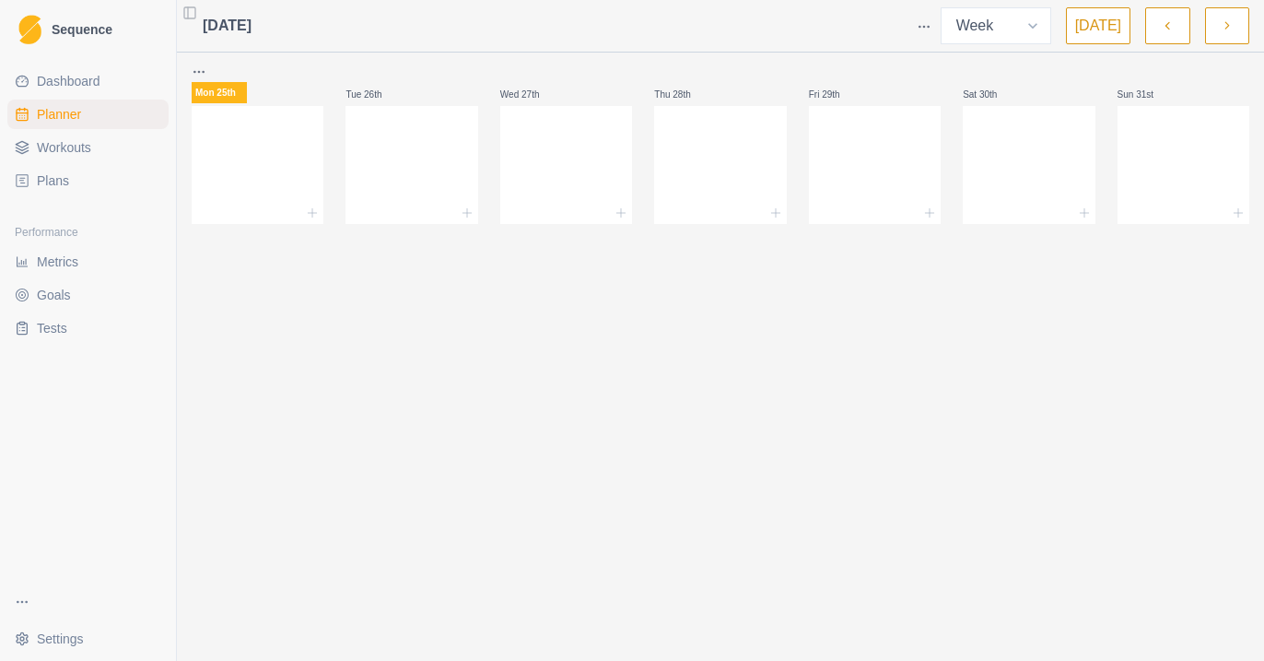
click at [83, 155] on span "Workouts" at bounding box center [64, 147] width 54 height 18
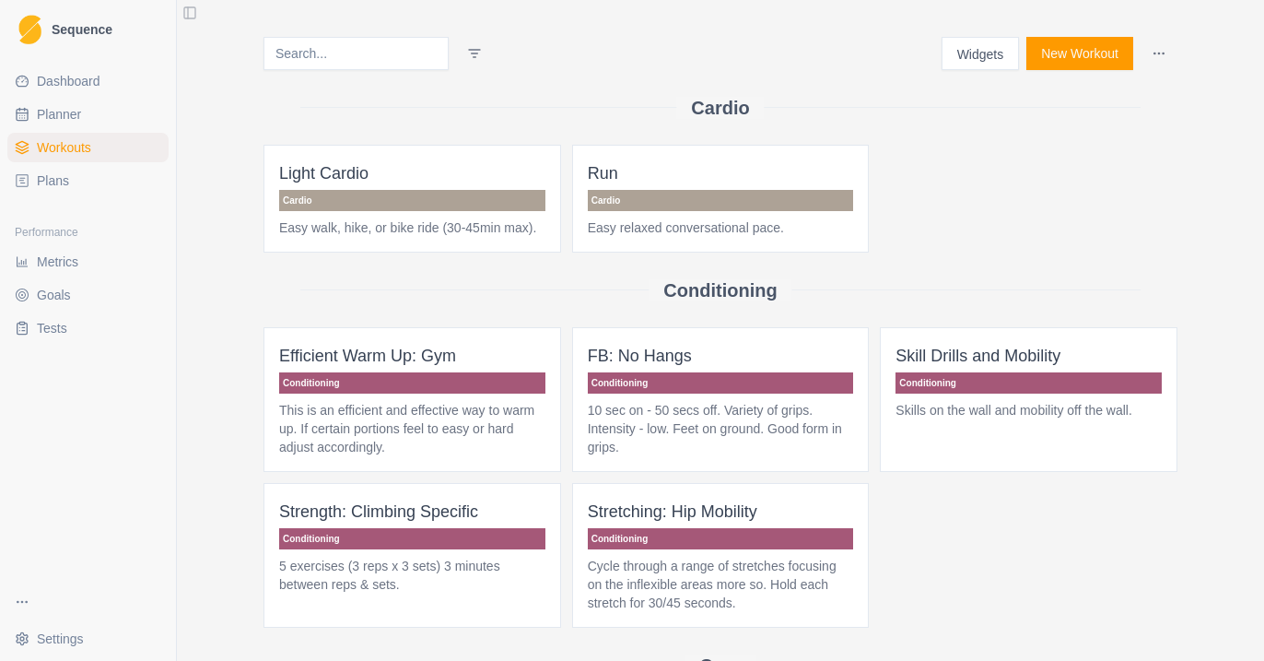
click at [1058, 47] on button "New Workout" at bounding box center [1079, 53] width 107 height 33
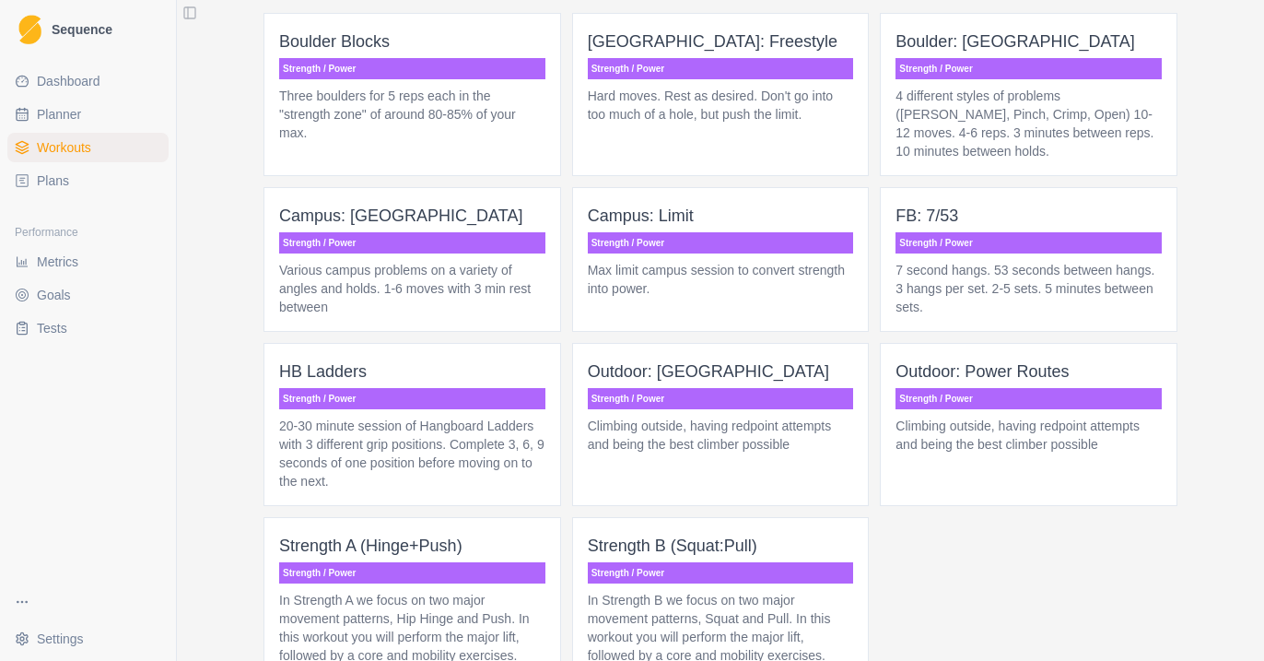
scroll to position [1445, 0]
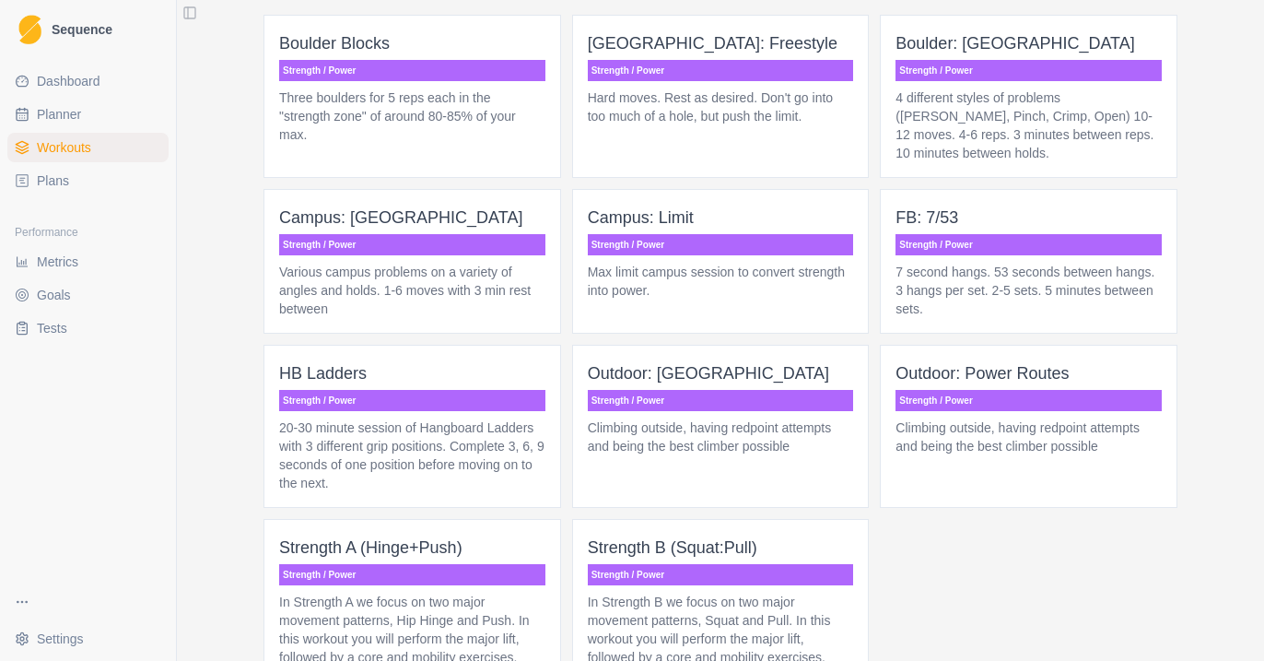
click at [369, 144] on p "Three boulders for 5 reps each in the "strength zone" of around 80-85% of your …" at bounding box center [412, 115] width 266 height 55
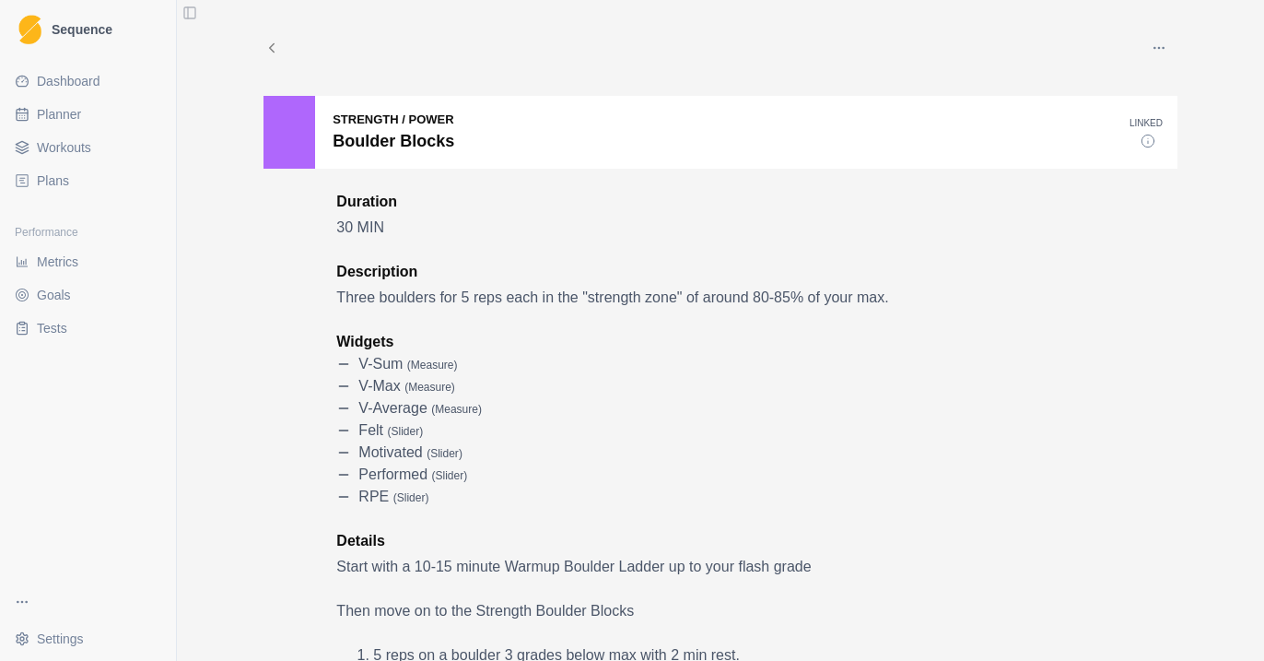
click at [79, 175] on link "Plans" at bounding box center [87, 180] width 161 height 29
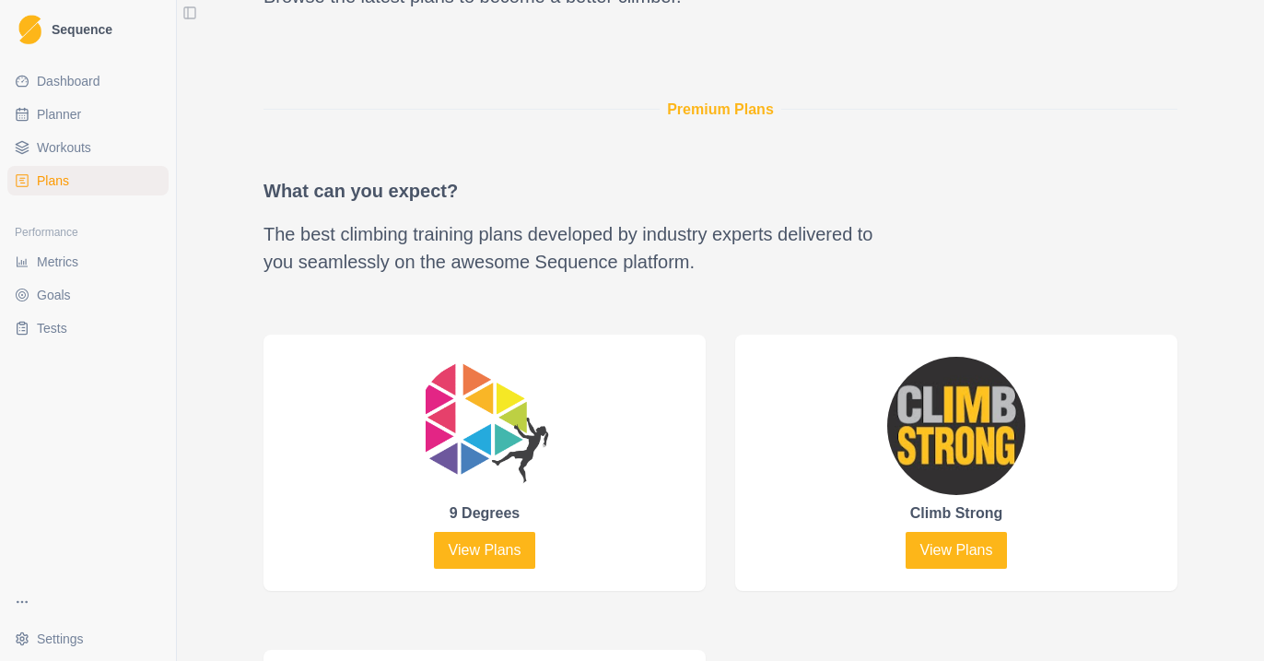
scroll to position [652, 0]
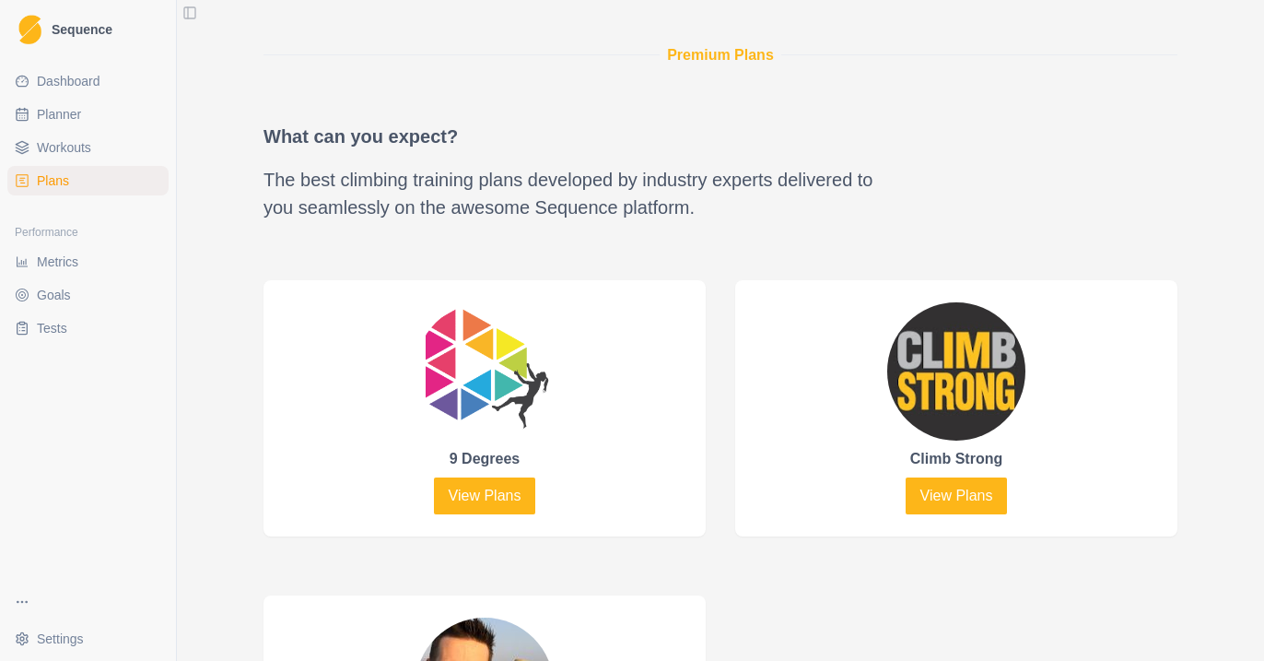
click at [933, 342] on img at bounding box center [956, 371] width 138 height 138
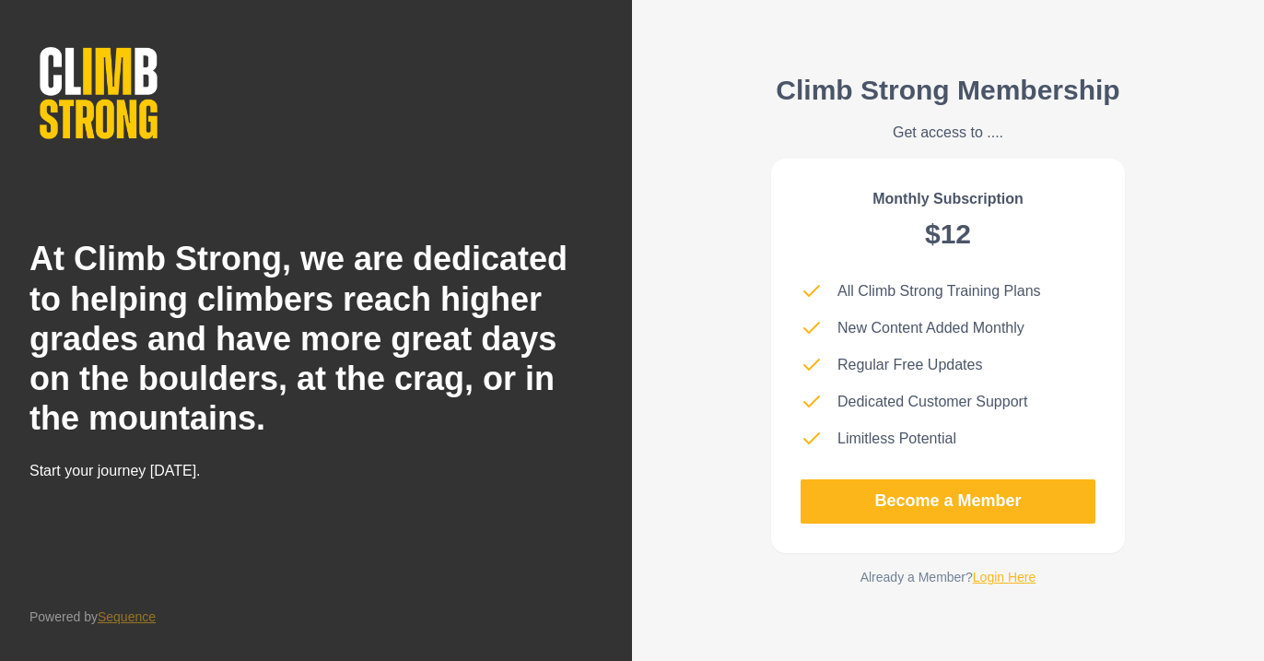
click at [1027, 581] on link "Login Here" at bounding box center [1005, 576] width 64 height 15
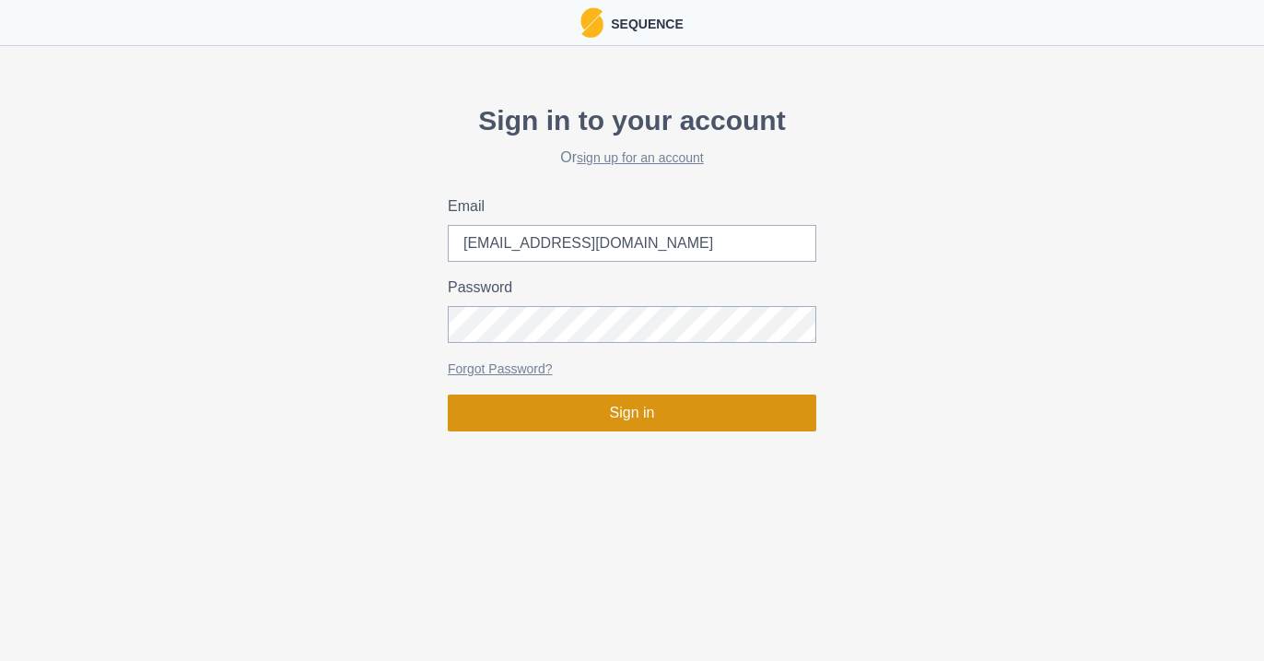
click at [692, 411] on button "Sign in" at bounding box center [632, 412] width 369 height 37
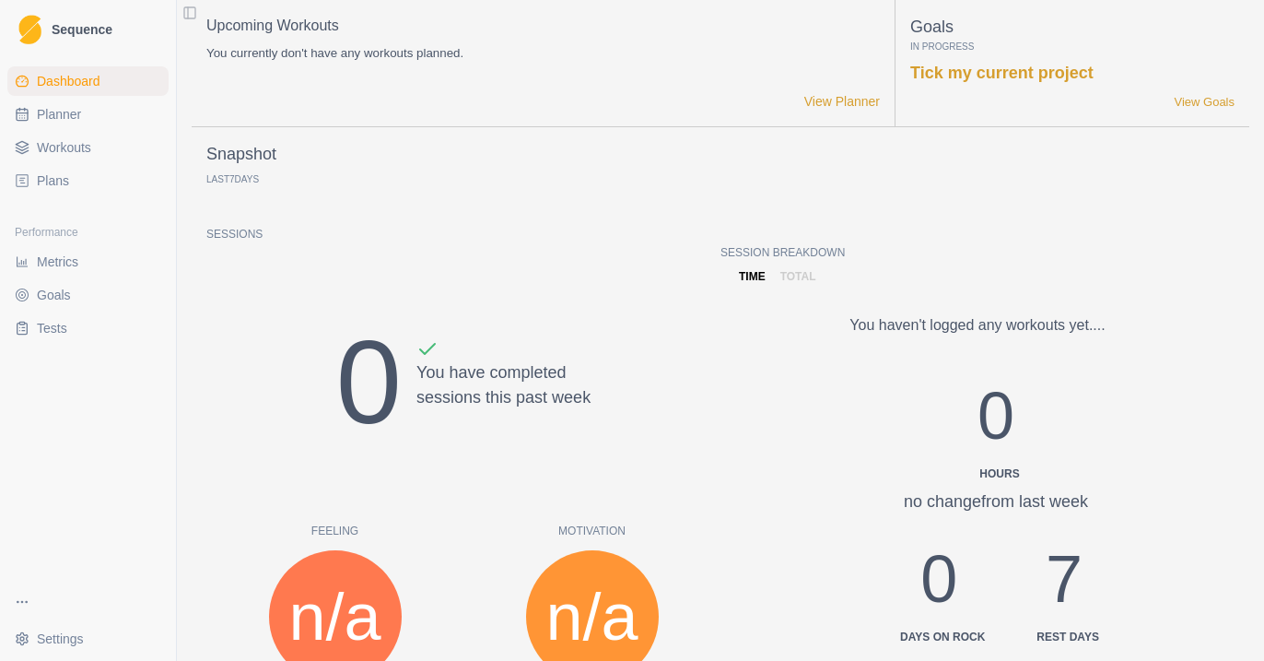
click at [140, 184] on link "Plans" at bounding box center [87, 180] width 161 height 29
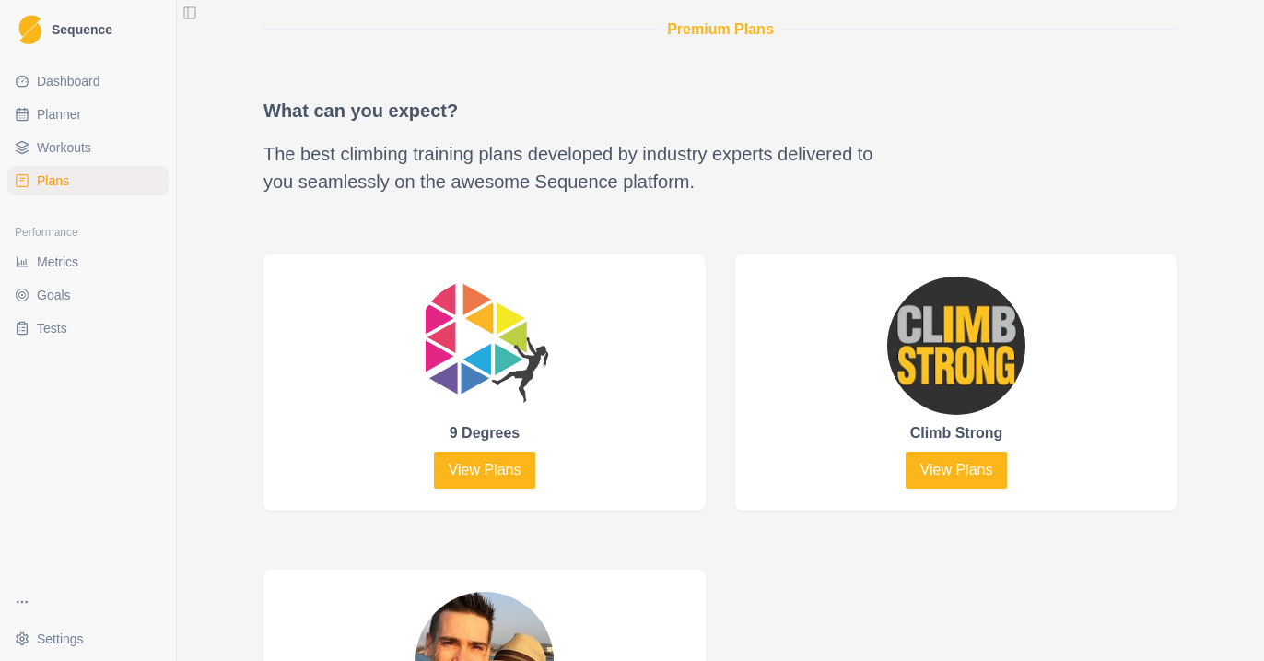
scroll to position [567, 0]
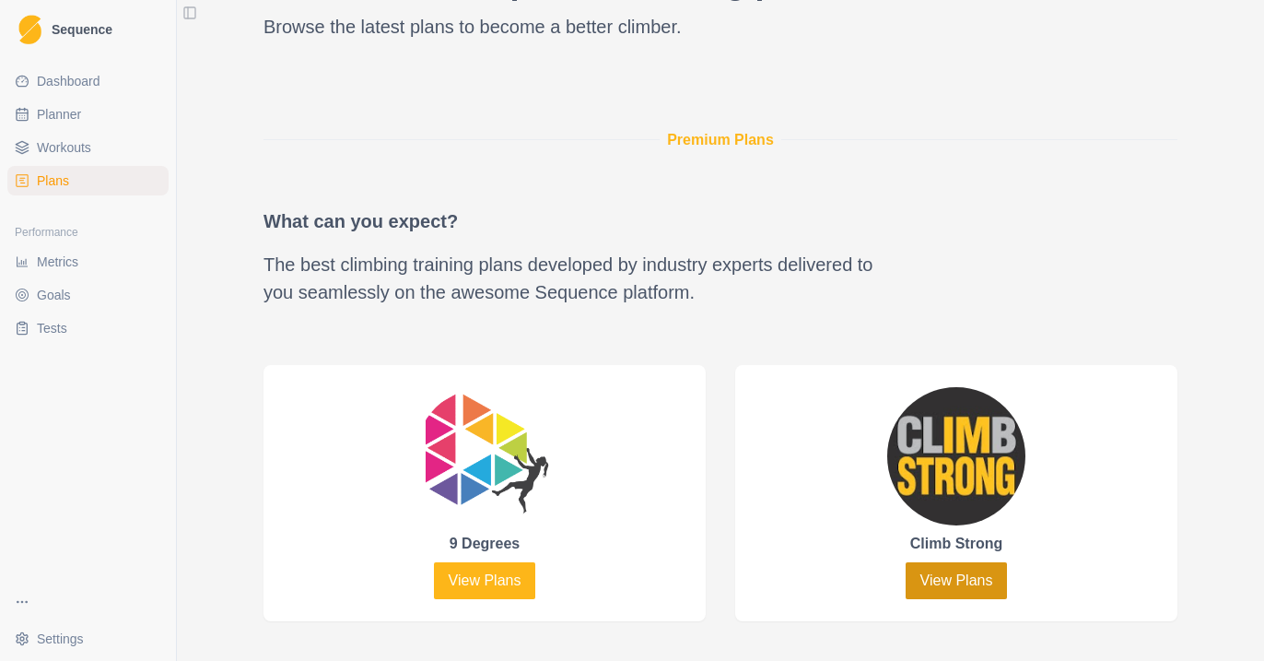
click at [939, 573] on link "View Plans" at bounding box center [957, 580] width 102 height 37
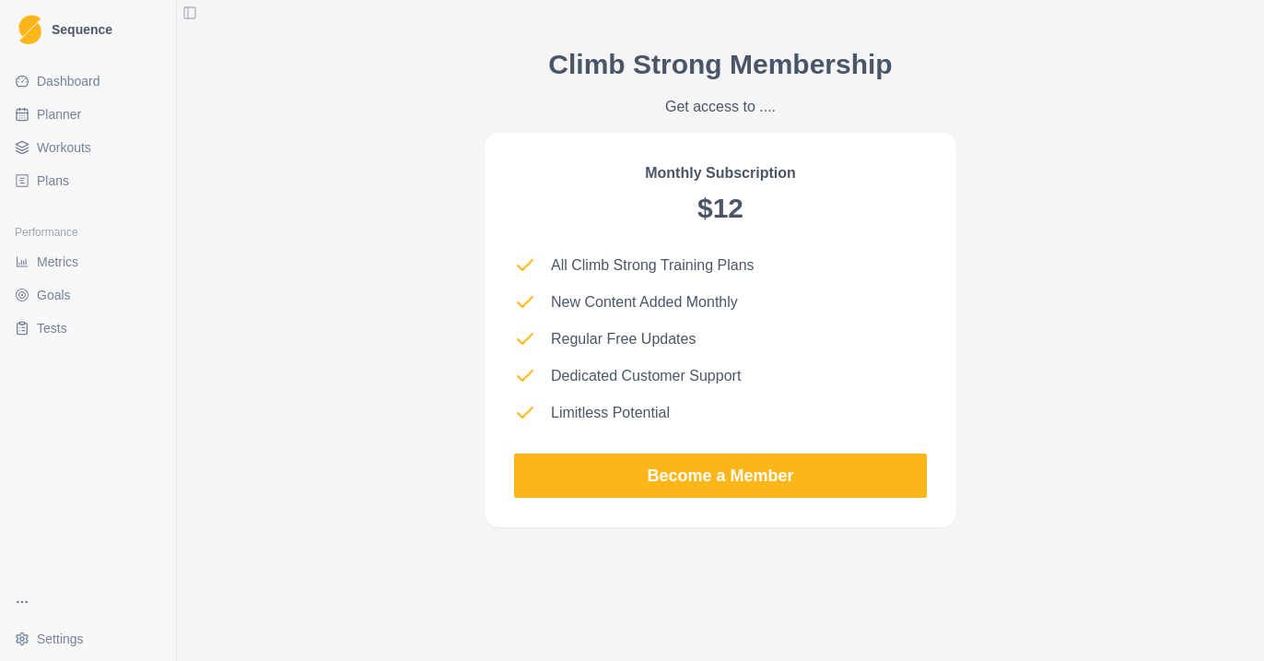
scroll to position [1621, 0]
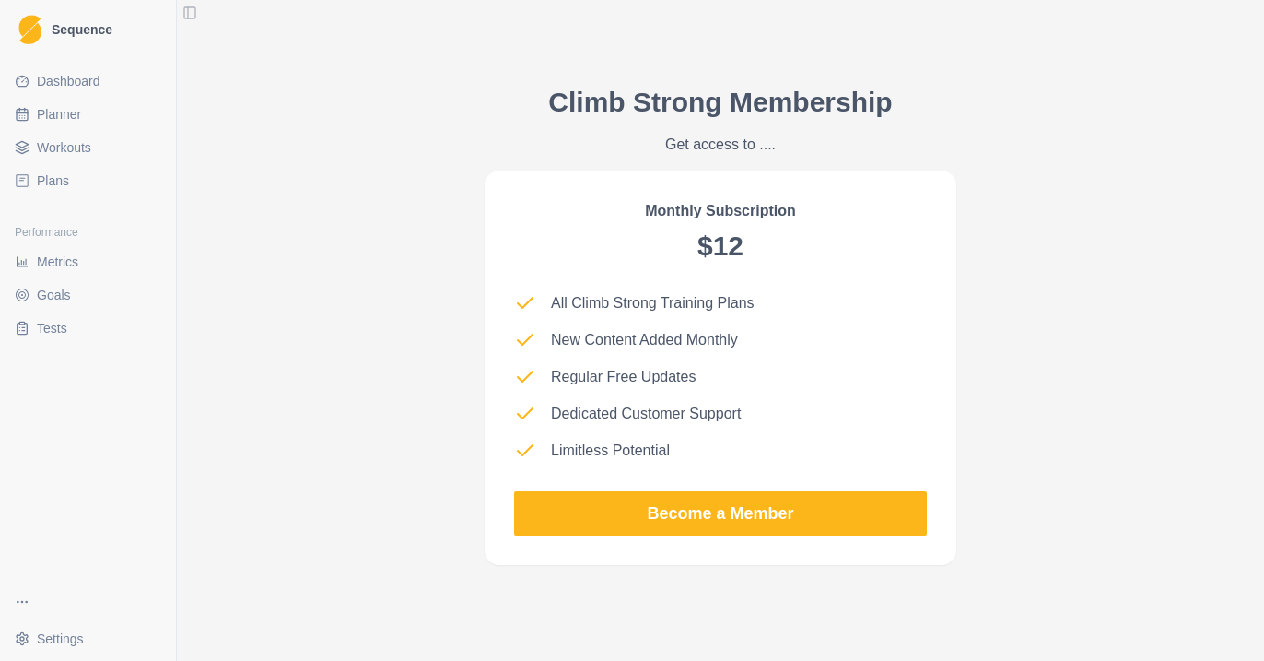
click at [71, 147] on span "Workouts" at bounding box center [64, 147] width 54 height 18
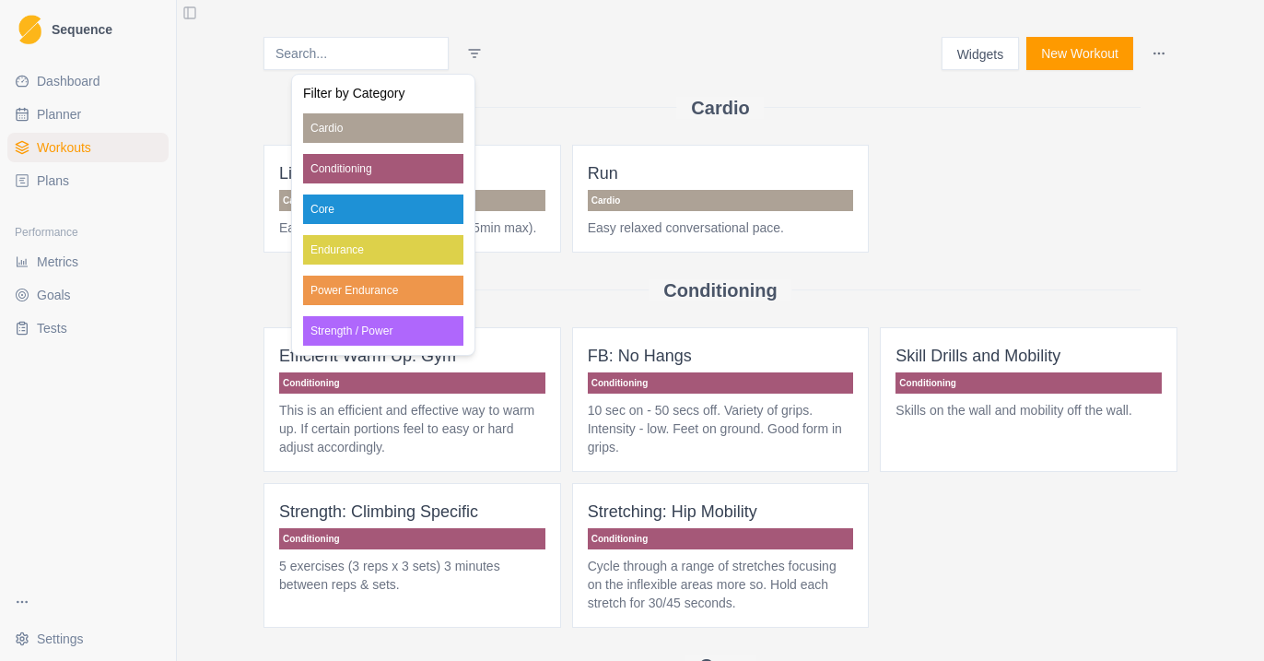
click at [454, 53] on html "Sequence Dashboard Planner Workouts Plans Performance Metrics Goals Tests Setti…" at bounding box center [632, 330] width 1264 height 661
click at [535, 55] on html "Sequence Dashboard Planner Workouts Plans Performance Metrics Goals Tests Setti…" at bounding box center [632, 330] width 1264 height 661
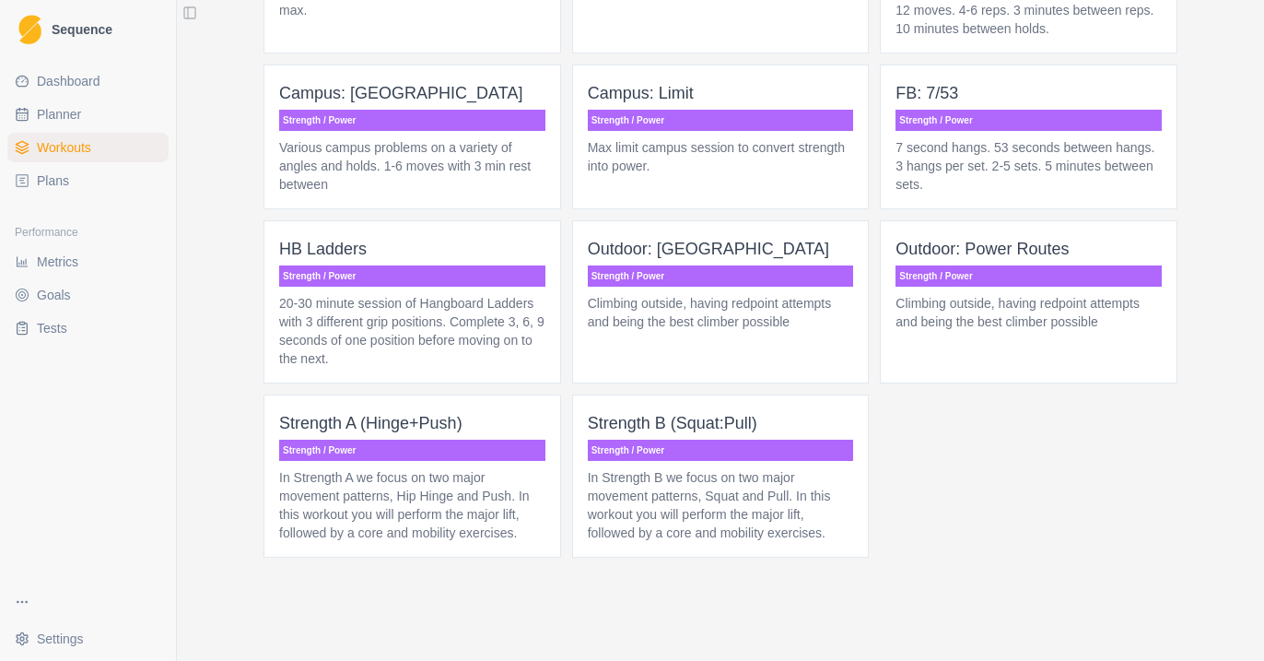
scroll to position [1607, 0]
click at [123, 108] on link "Planner" at bounding box center [87, 113] width 161 height 29
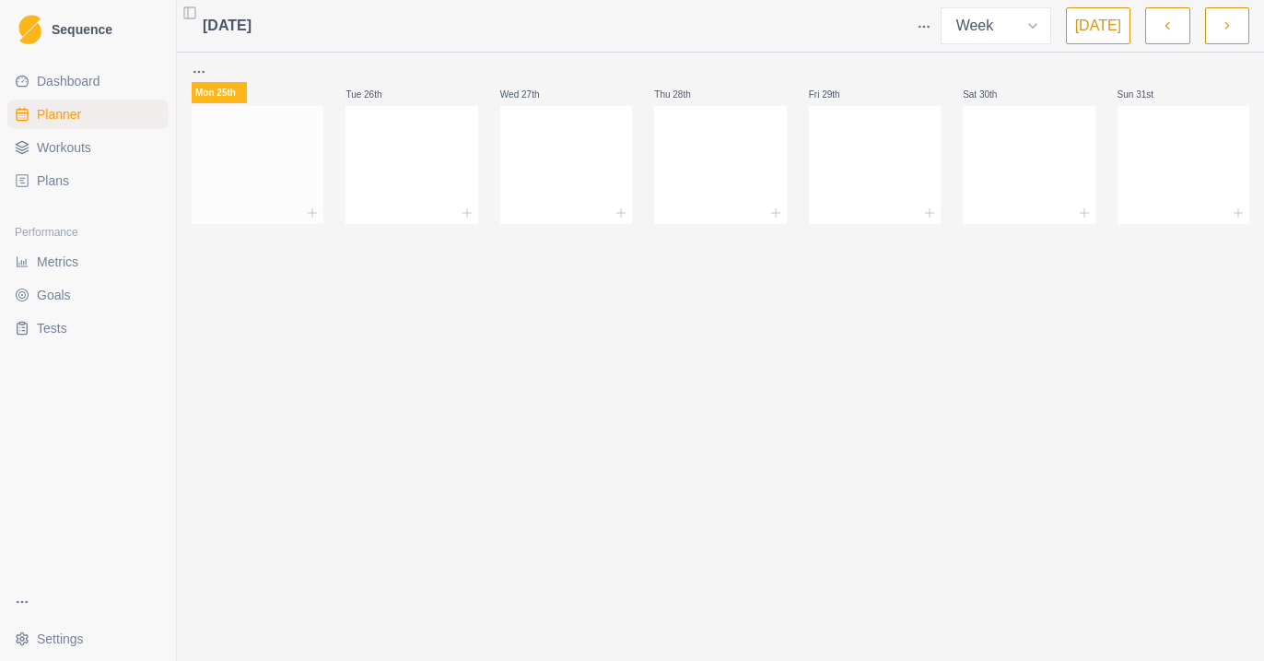
click at [272, 154] on div at bounding box center [258, 161] width 132 height 81
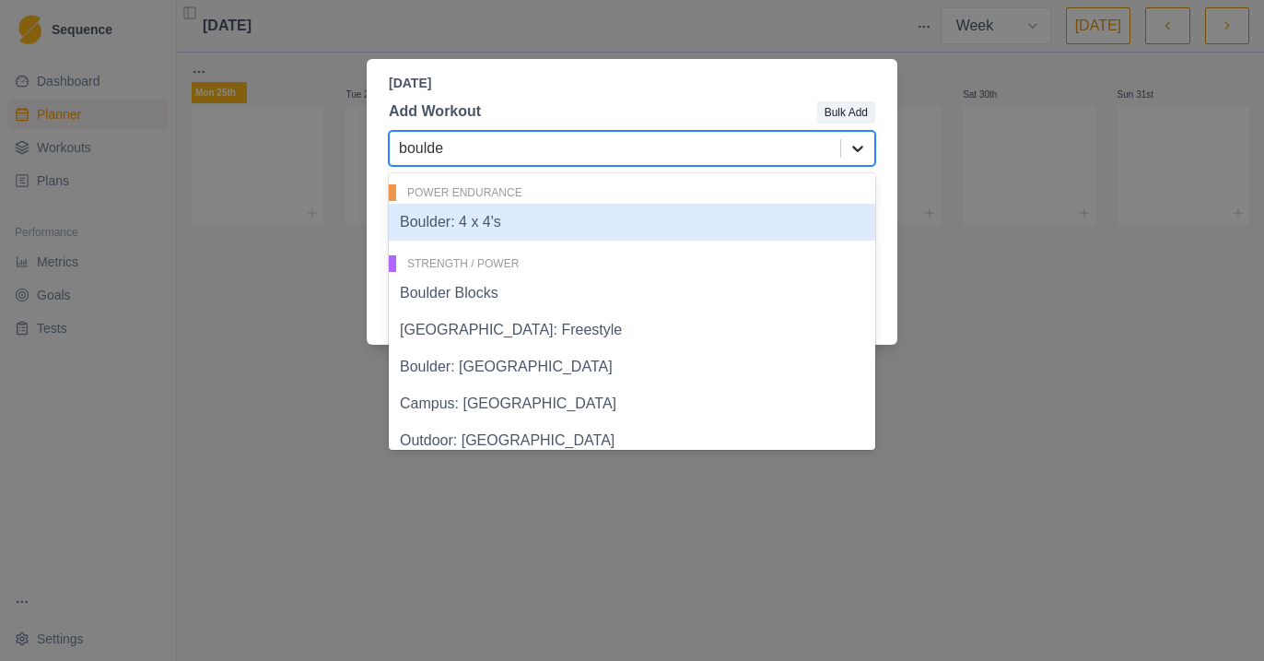
type input "boulder"
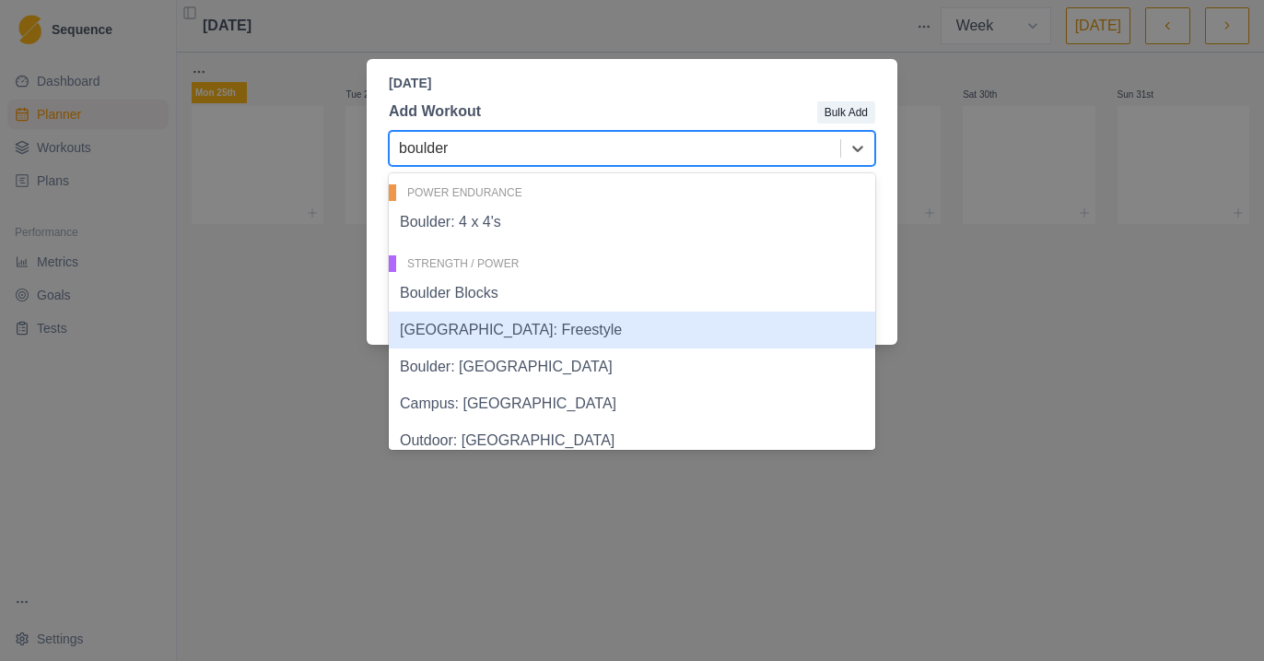
click at [592, 324] on div "[GEOGRAPHIC_DATA]: Freestyle" at bounding box center [632, 329] width 486 height 37
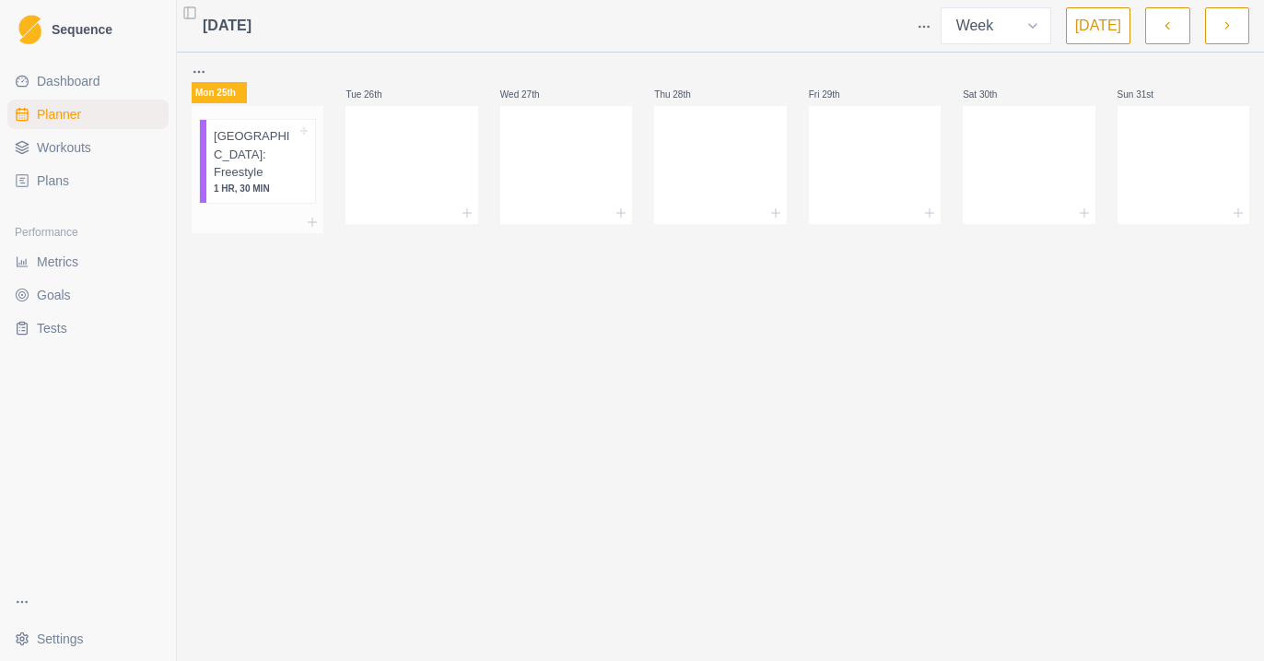
click at [292, 211] on div at bounding box center [258, 222] width 132 height 22
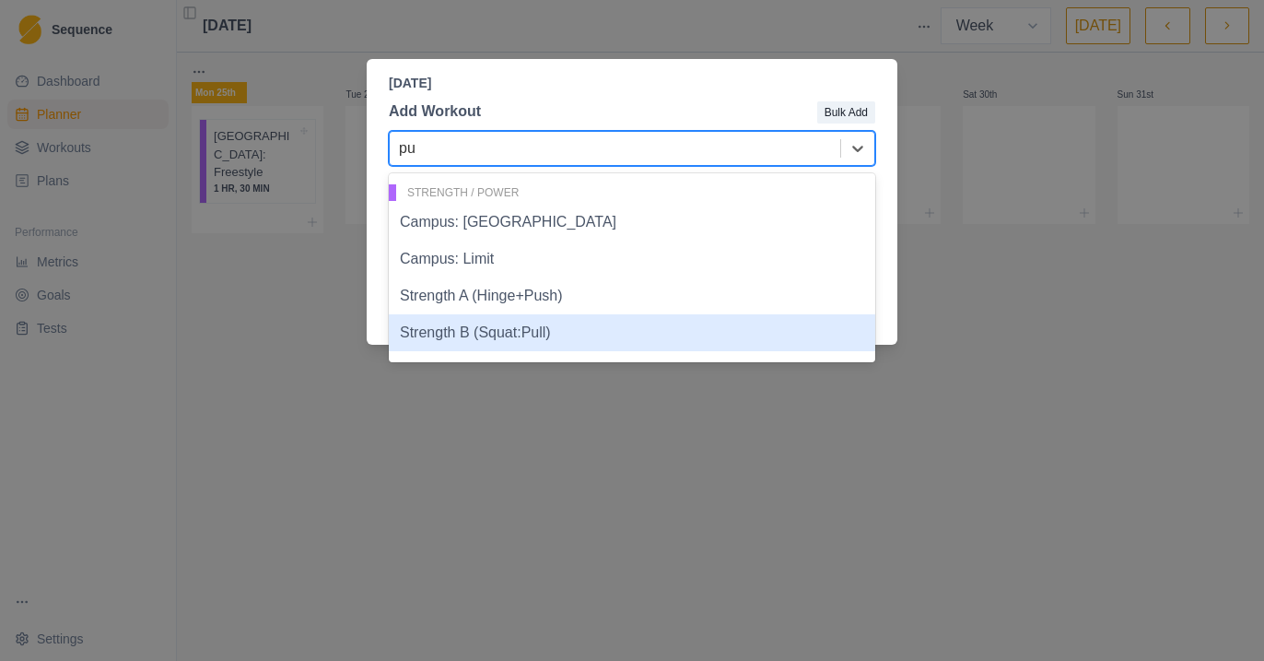
type input "p"
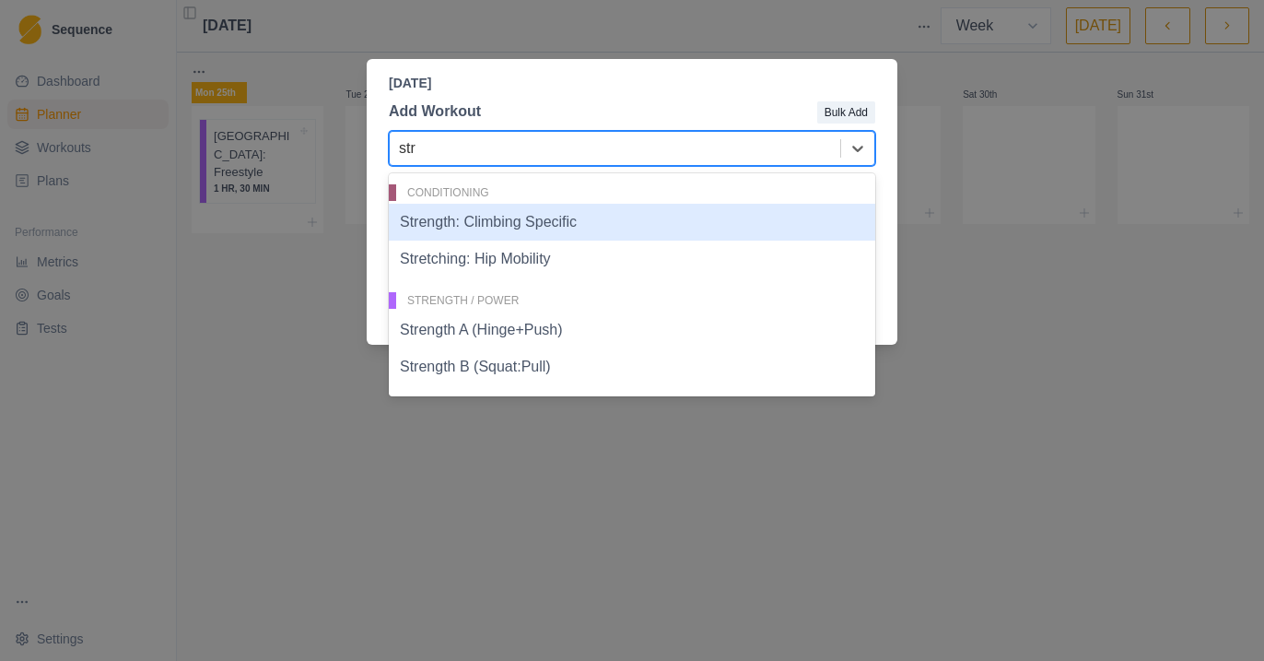
type input "stre"
click at [521, 229] on div "Strength: Climbing Specific" at bounding box center [632, 222] width 486 height 37
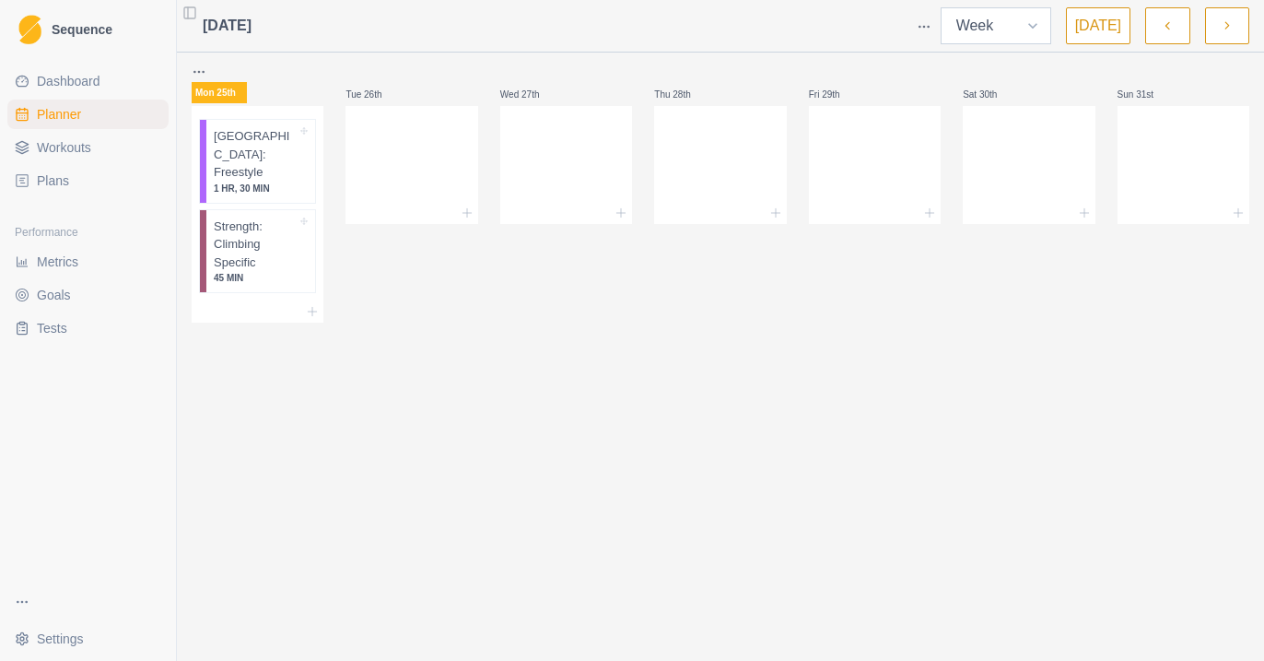
click at [1038, 23] on select "Week Month" at bounding box center [996, 25] width 111 height 37
click at [945, 7] on select "Week Month" at bounding box center [996, 25] width 111 height 37
click at [101, 184] on link "Plans" at bounding box center [87, 180] width 161 height 29
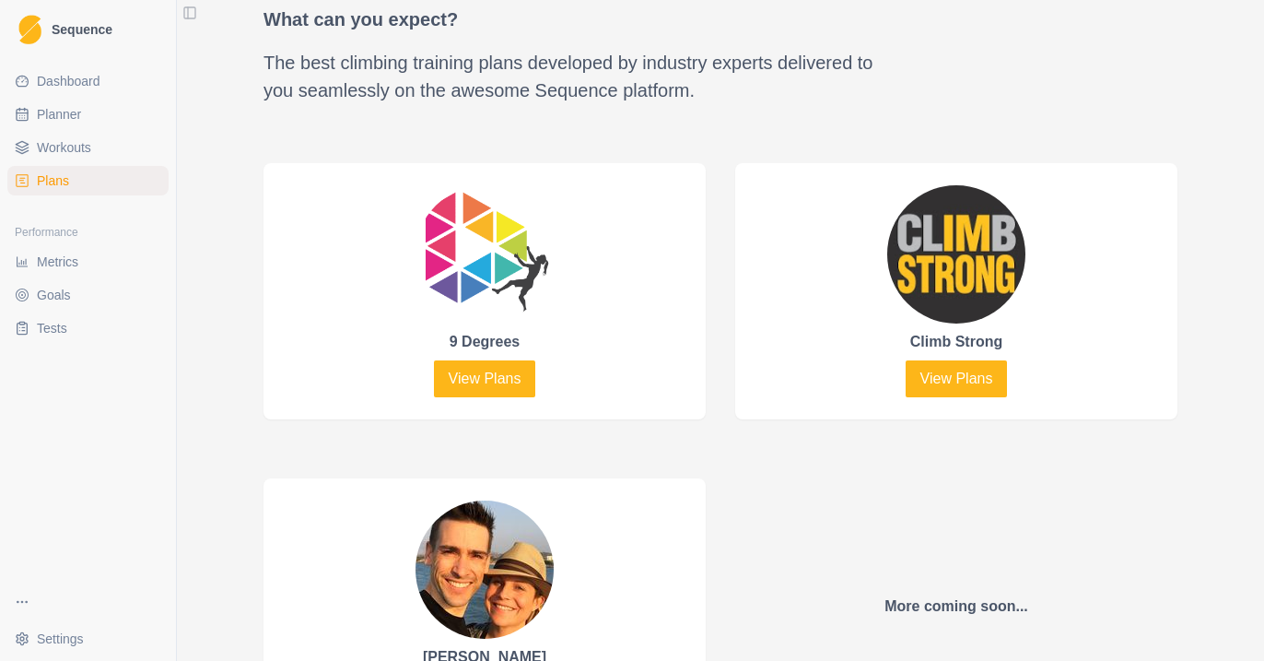
scroll to position [794, 0]
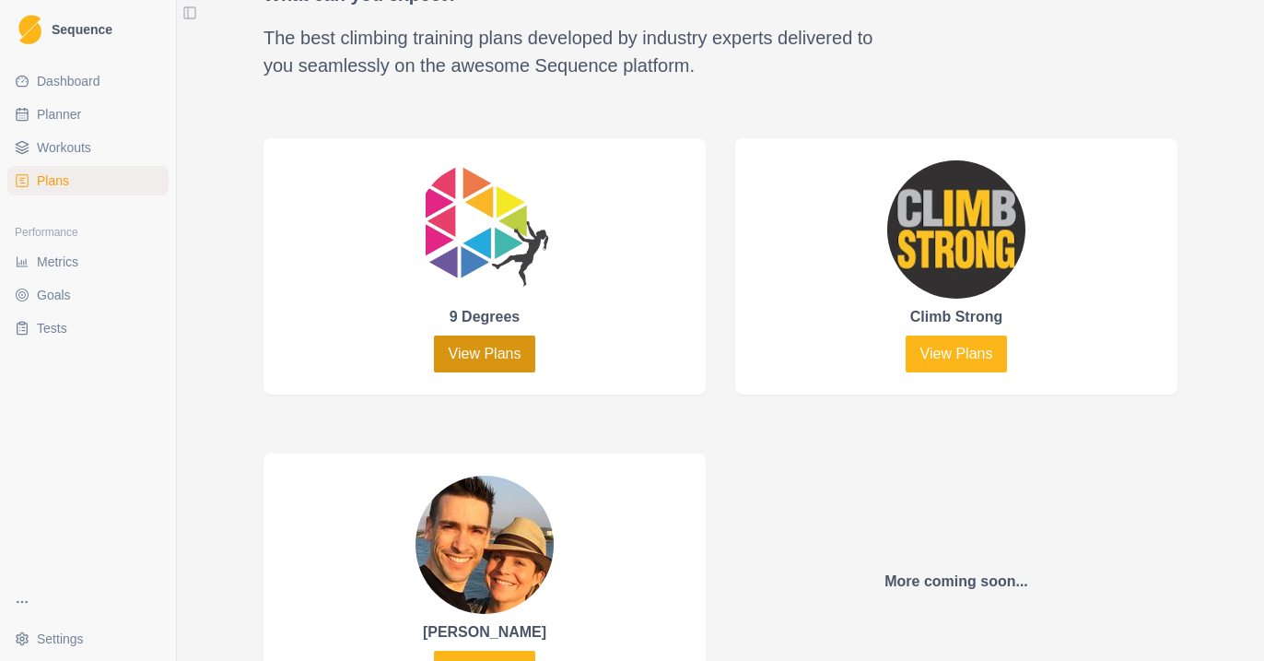
click at [471, 357] on link "View Plans" at bounding box center [485, 353] width 102 height 37
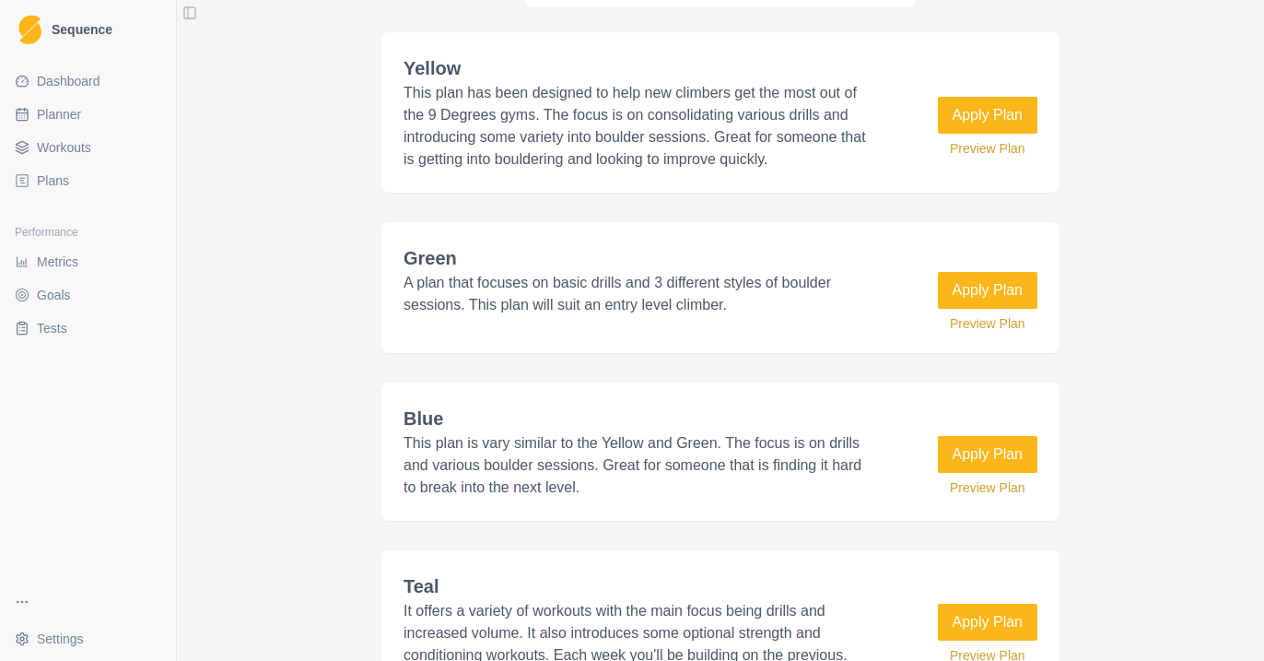
scroll to position [1016, 0]
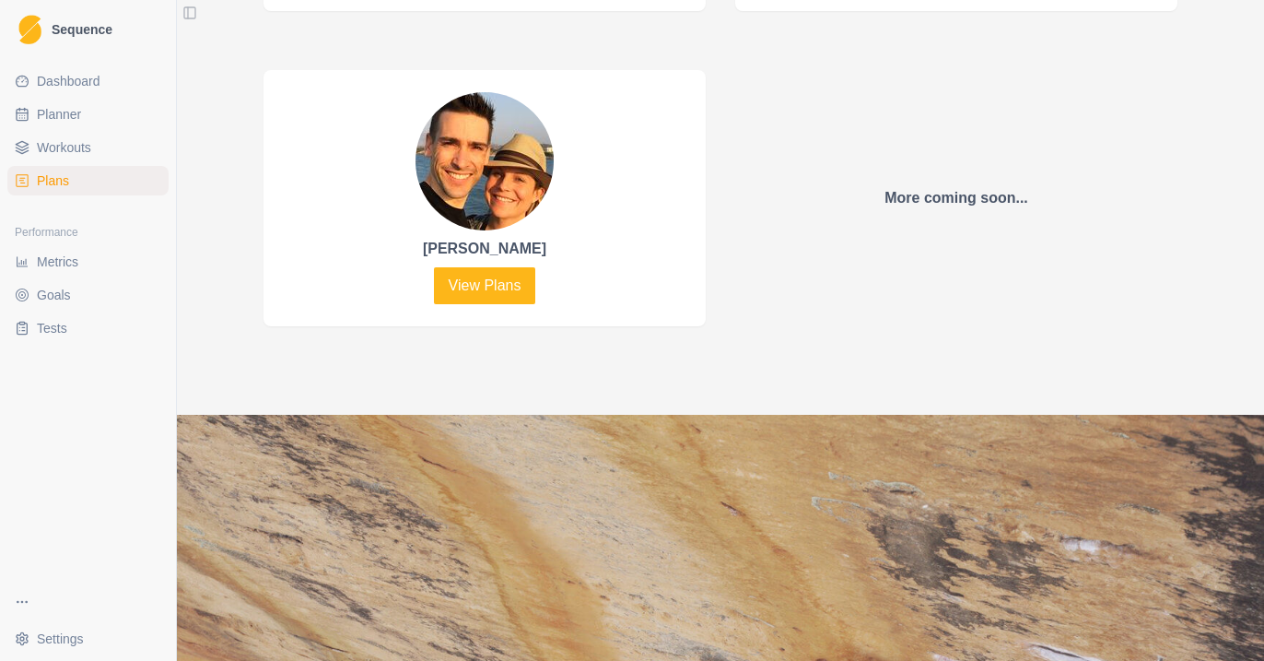
scroll to position [1178, 0]
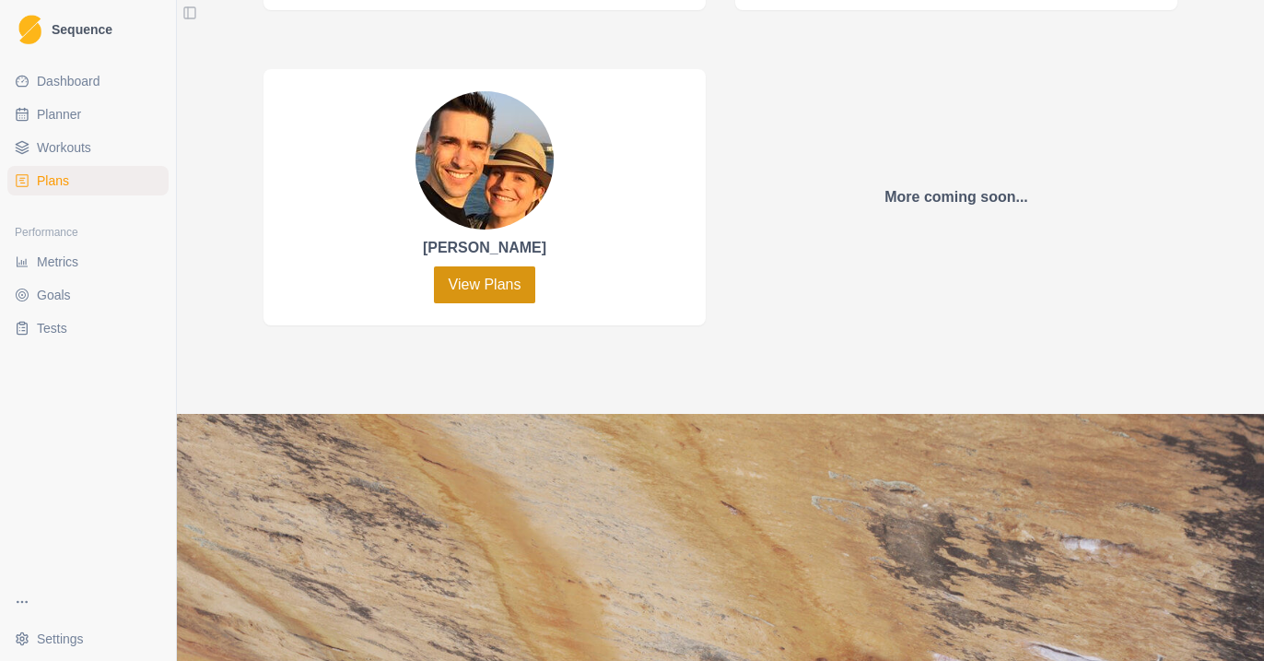
click at [479, 290] on link "View Plans" at bounding box center [485, 284] width 102 height 37
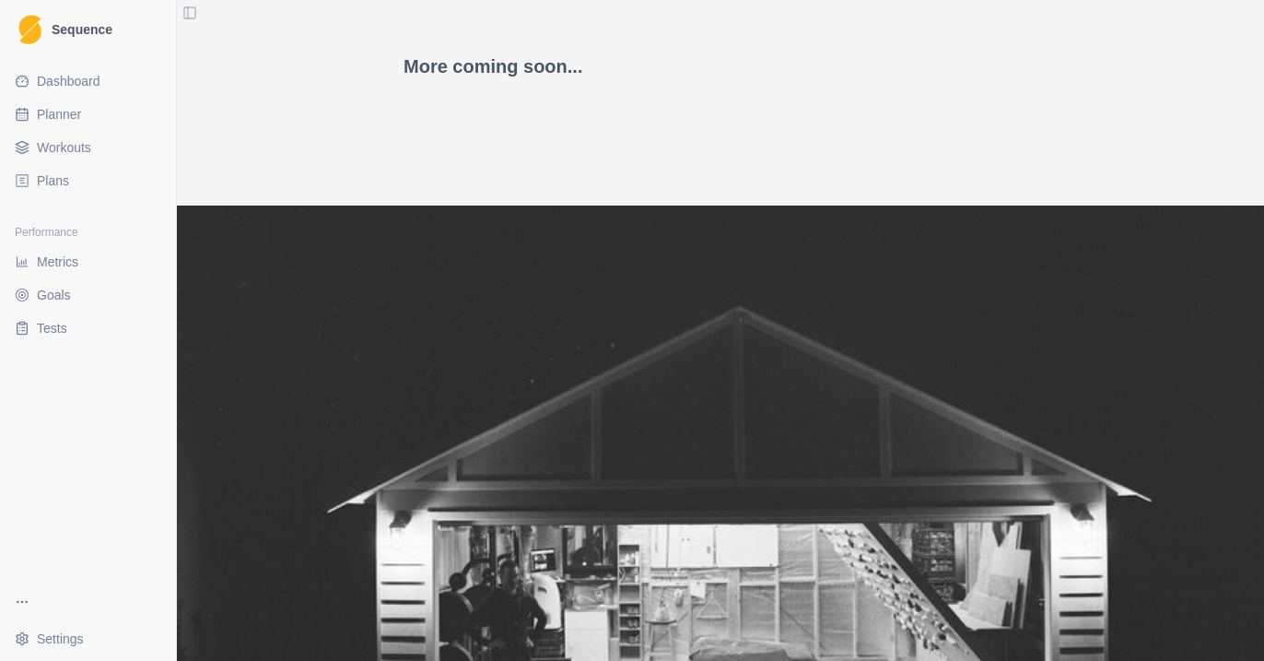
scroll to position [1845, 0]
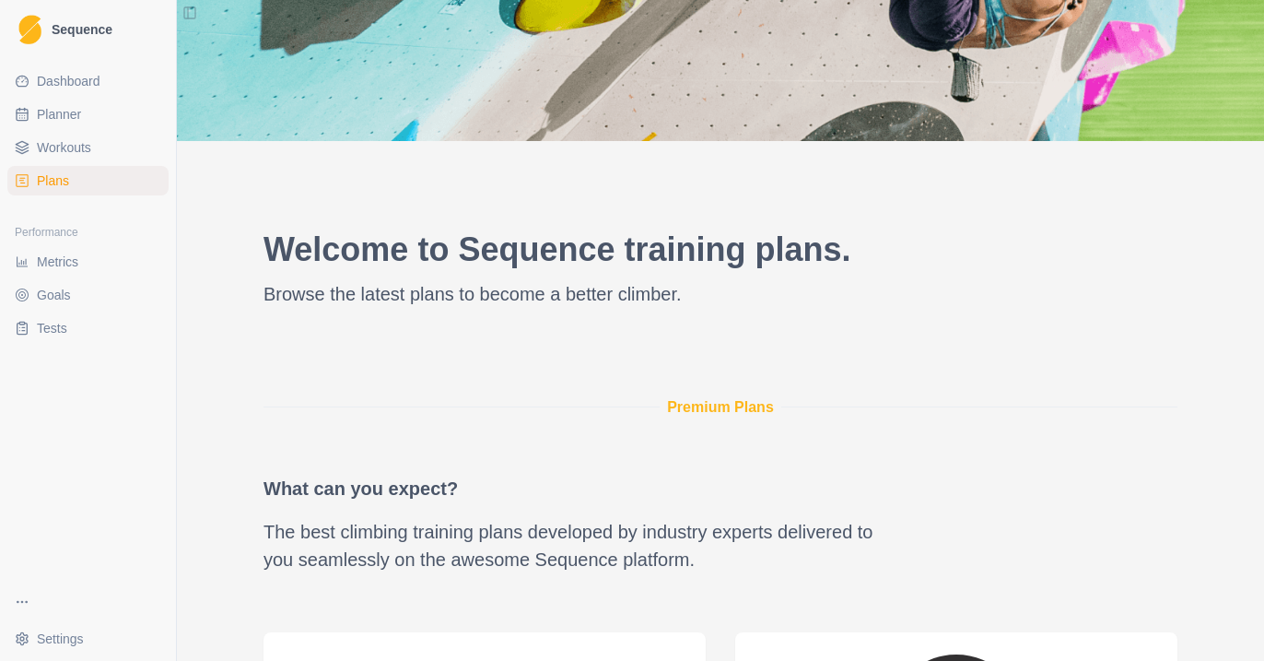
scroll to position [706, 0]
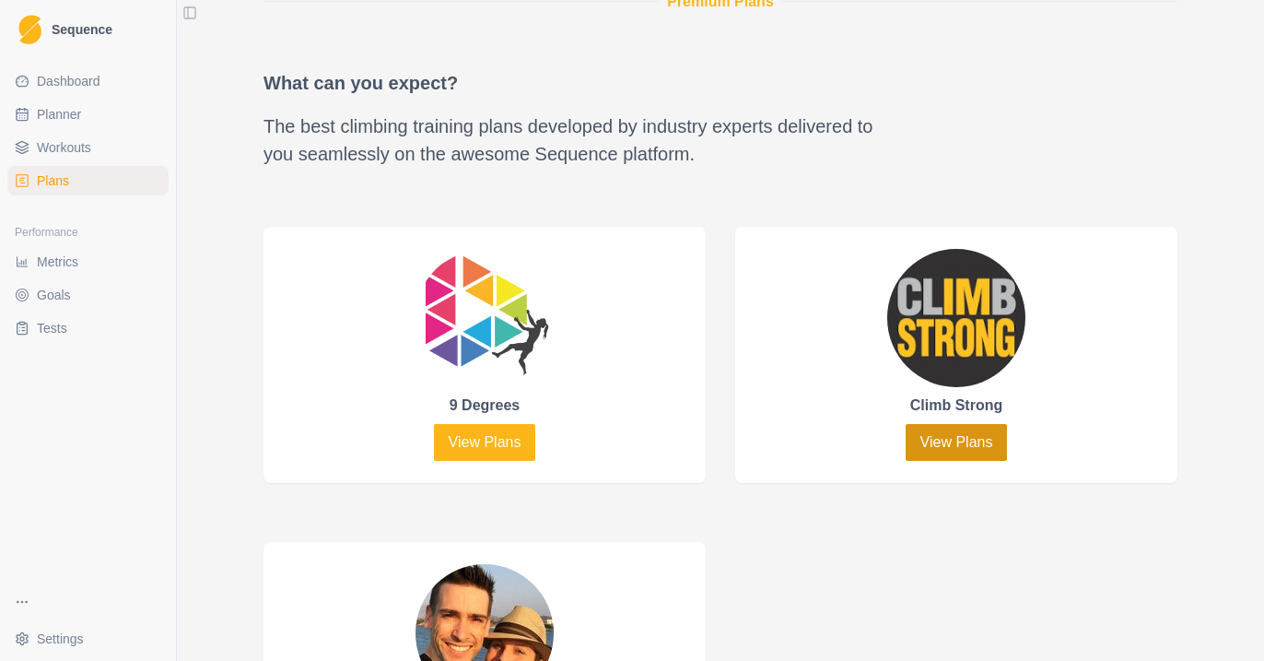
click at [949, 437] on link "View Plans" at bounding box center [957, 442] width 102 height 37
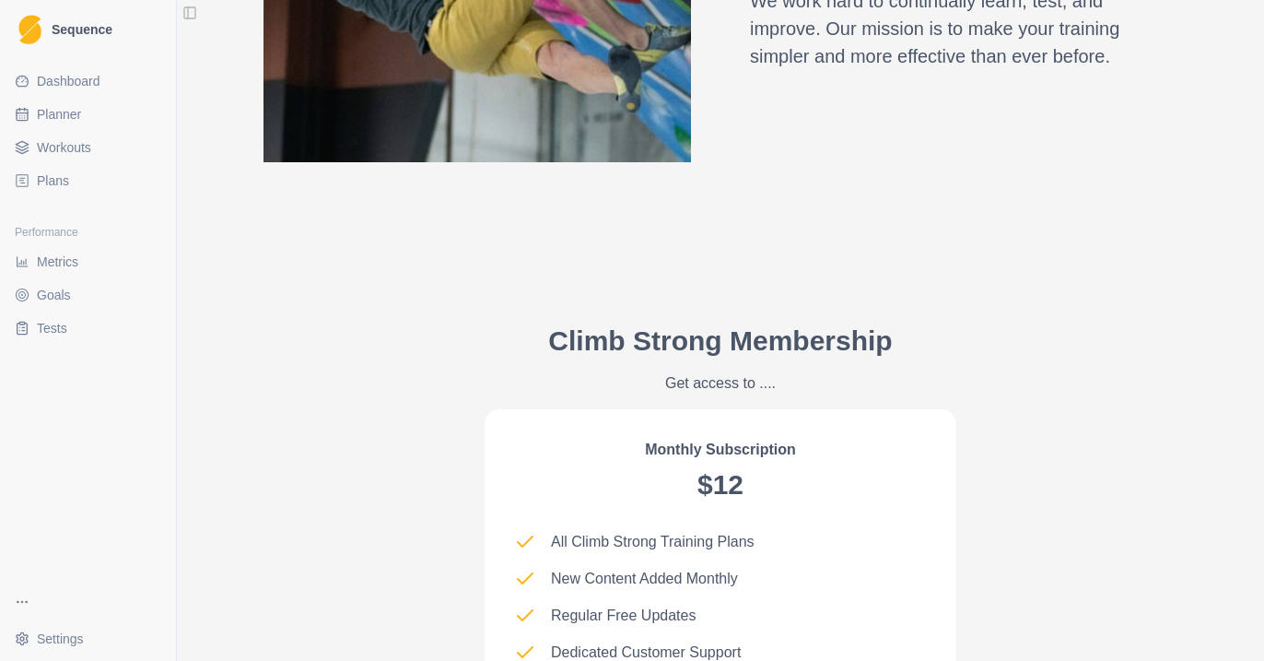
scroll to position [1258, 0]
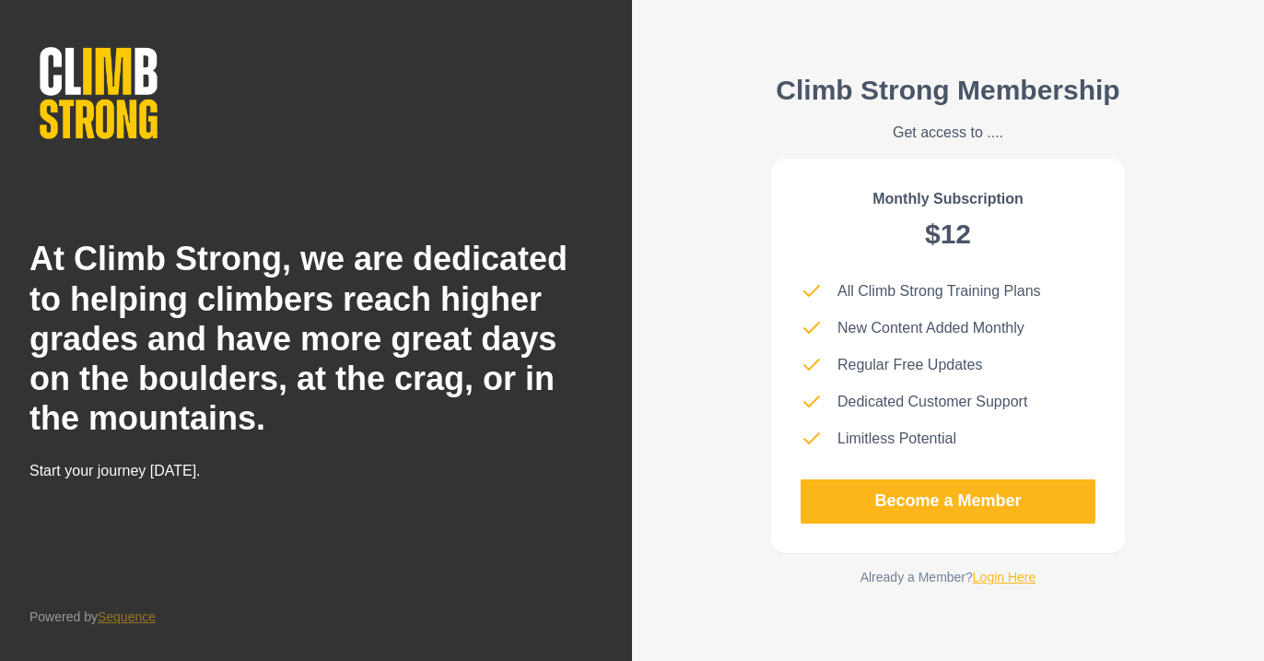
click at [1018, 571] on link "Login Here" at bounding box center [1005, 576] width 64 height 15
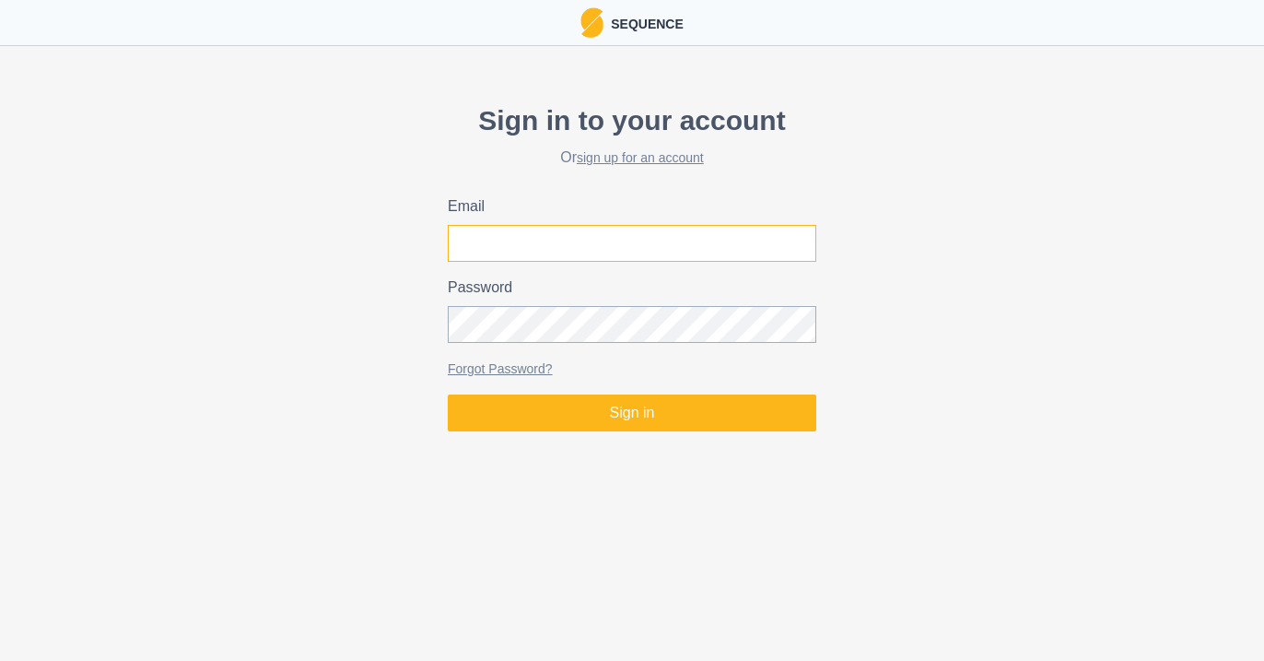
type input "[EMAIL_ADDRESS][DOMAIN_NAME]"
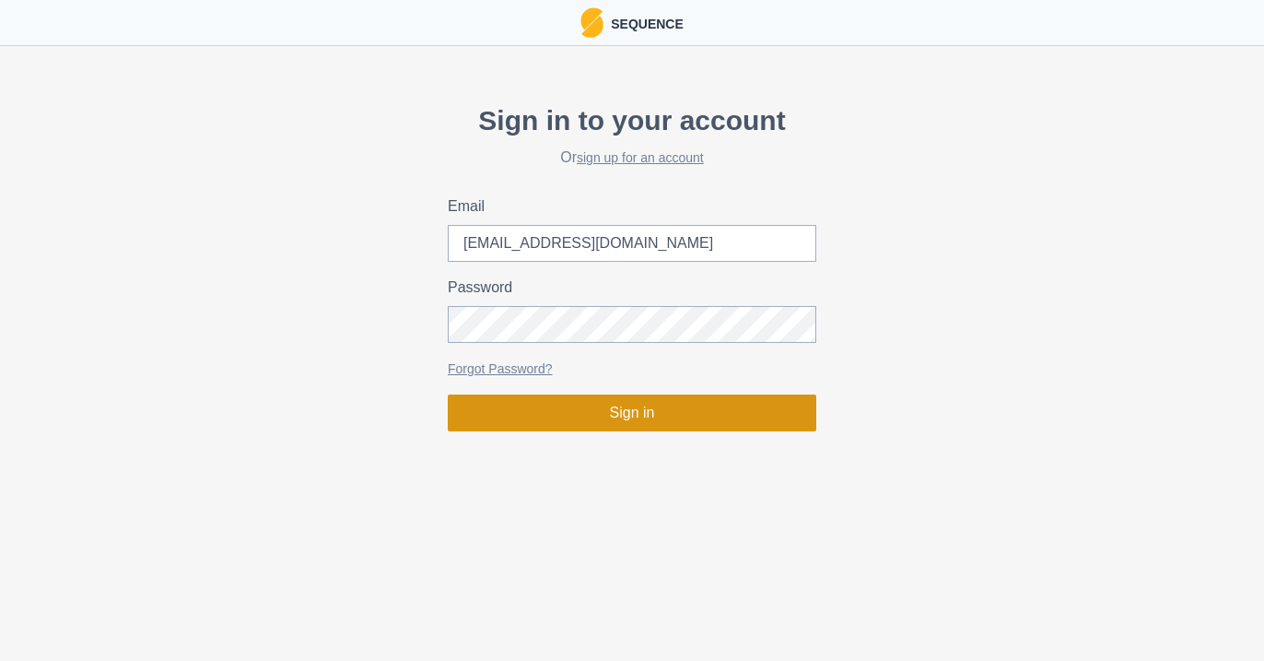
click at [695, 412] on button "Sign in" at bounding box center [632, 412] width 369 height 37
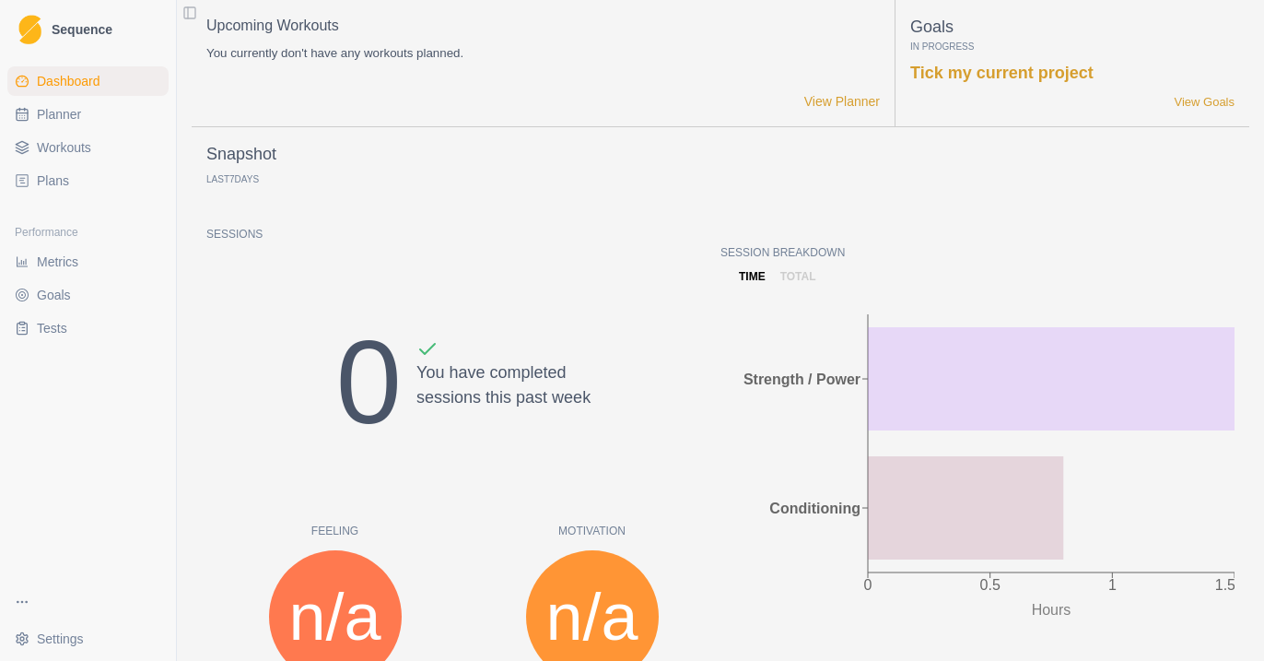
click at [88, 179] on link "Plans" at bounding box center [87, 180] width 161 height 29
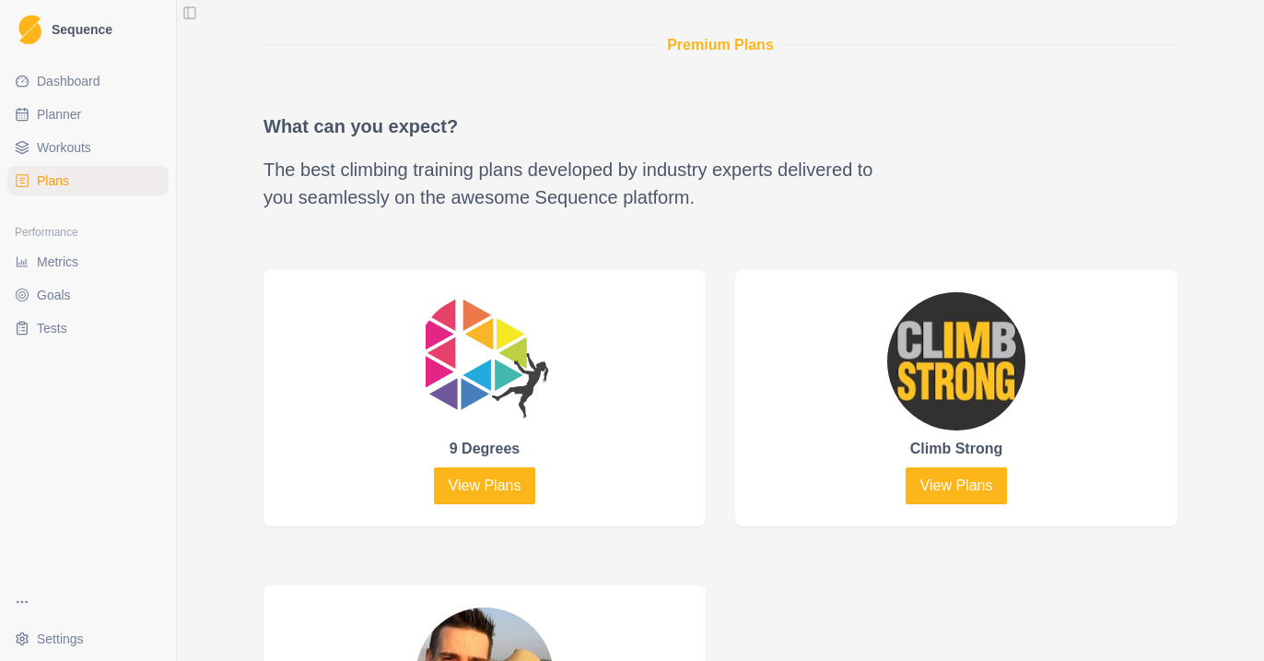
scroll to position [696, 0]
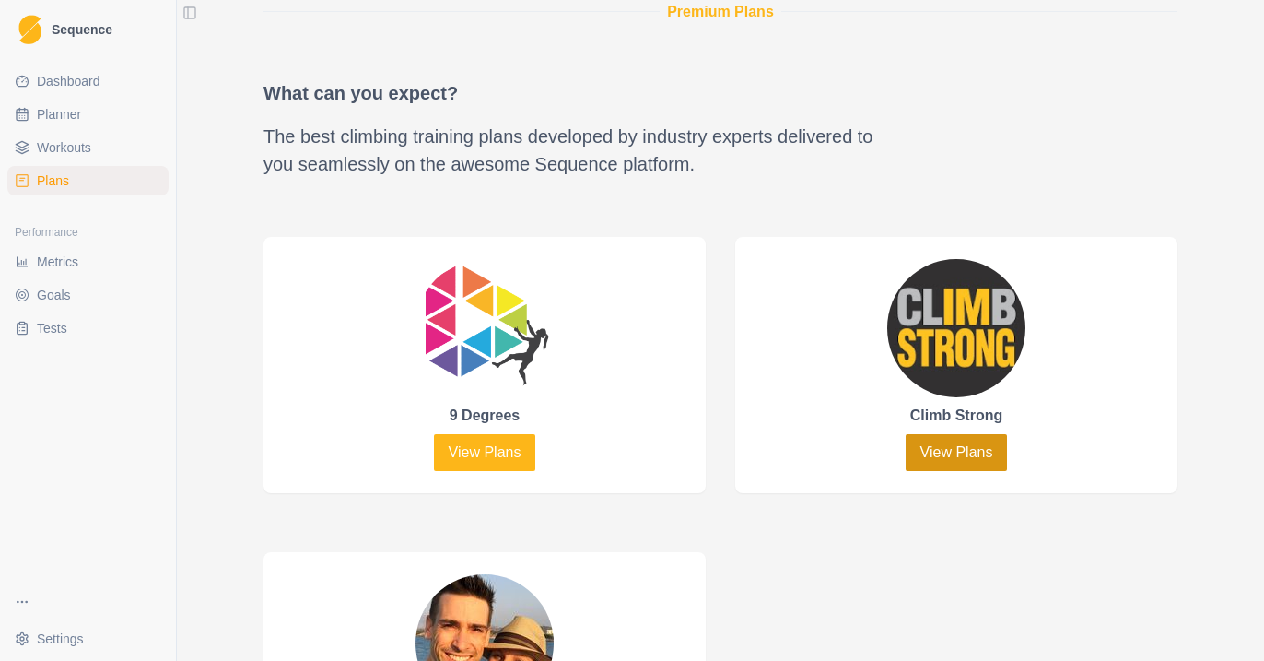
click at [964, 449] on link "View Plans" at bounding box center [957, 452] width 102 height 37
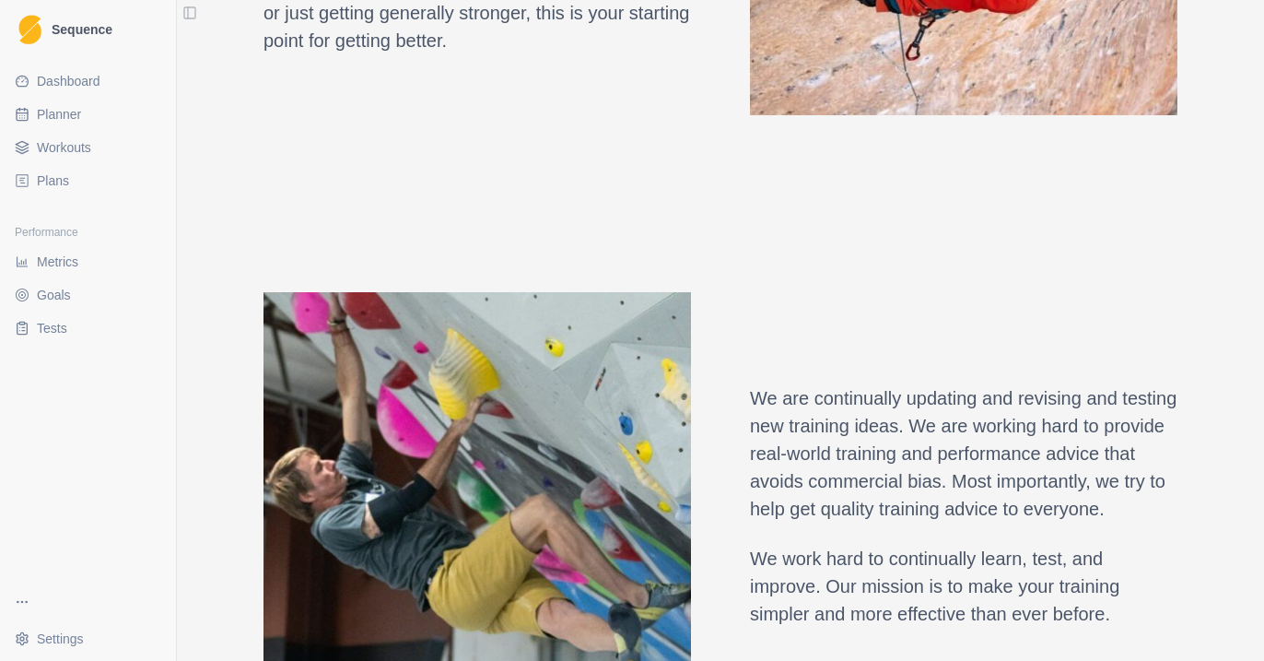
scroll to position [841, 0]
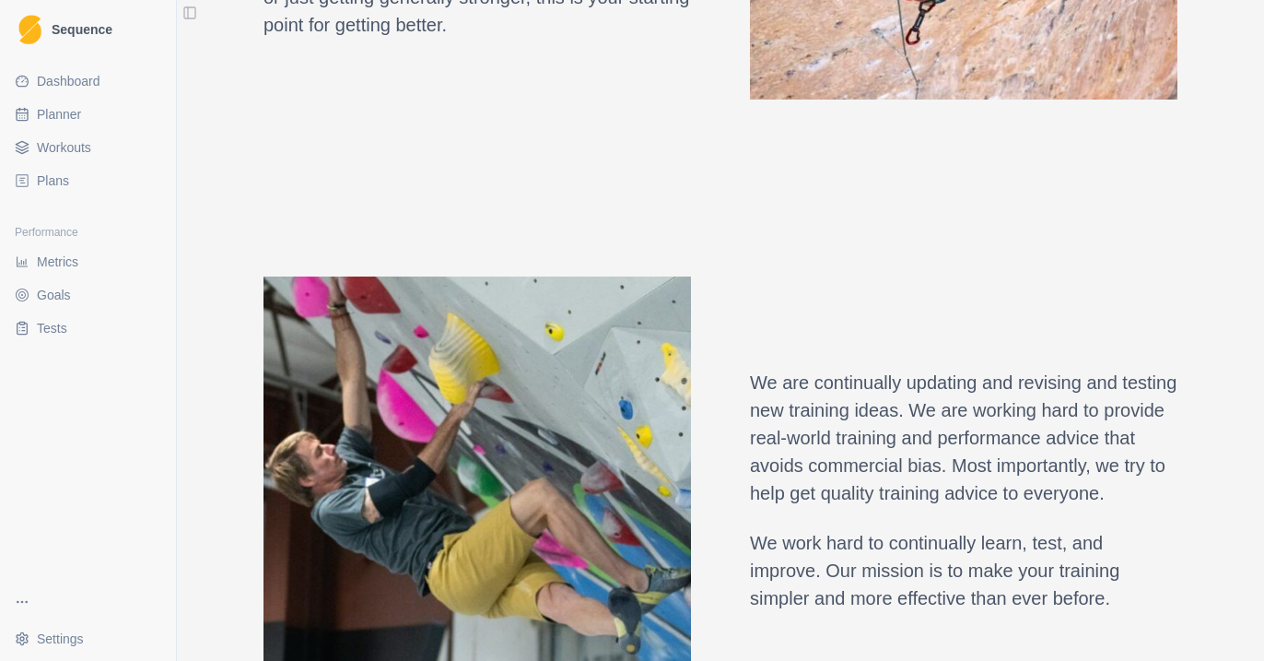
click at [62, 193] on link "Plans" at bounding box center [87, 180] width 161 height 29
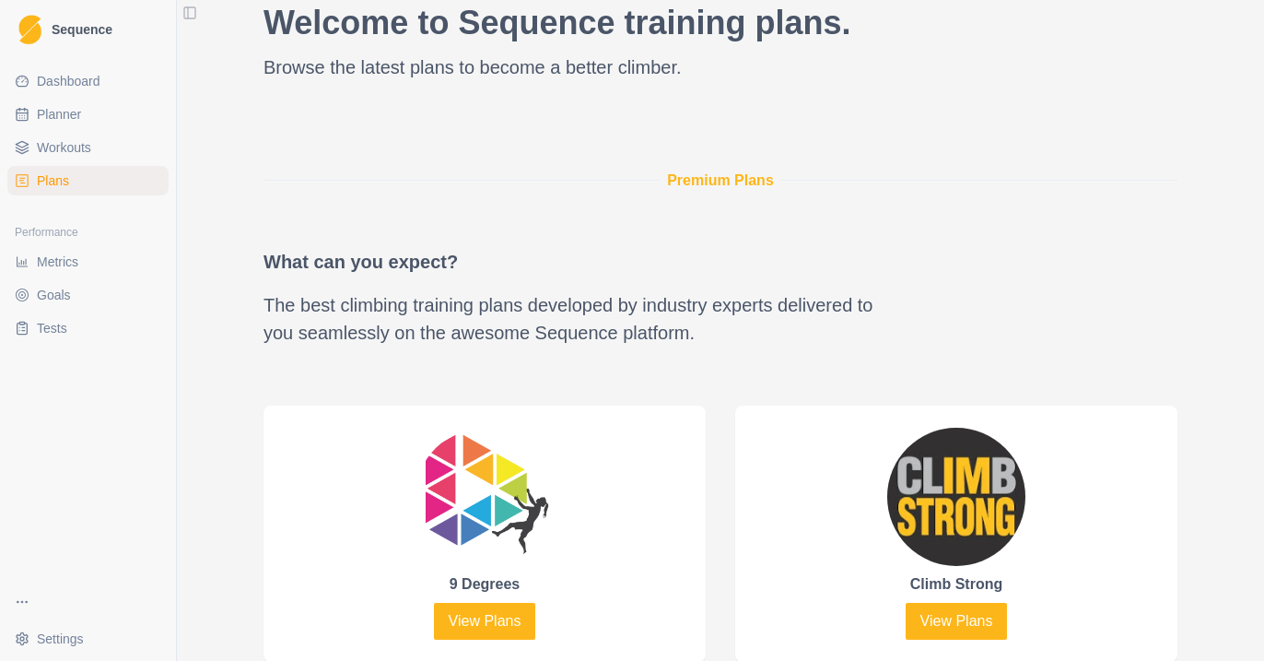
scroll to position [692, 0]
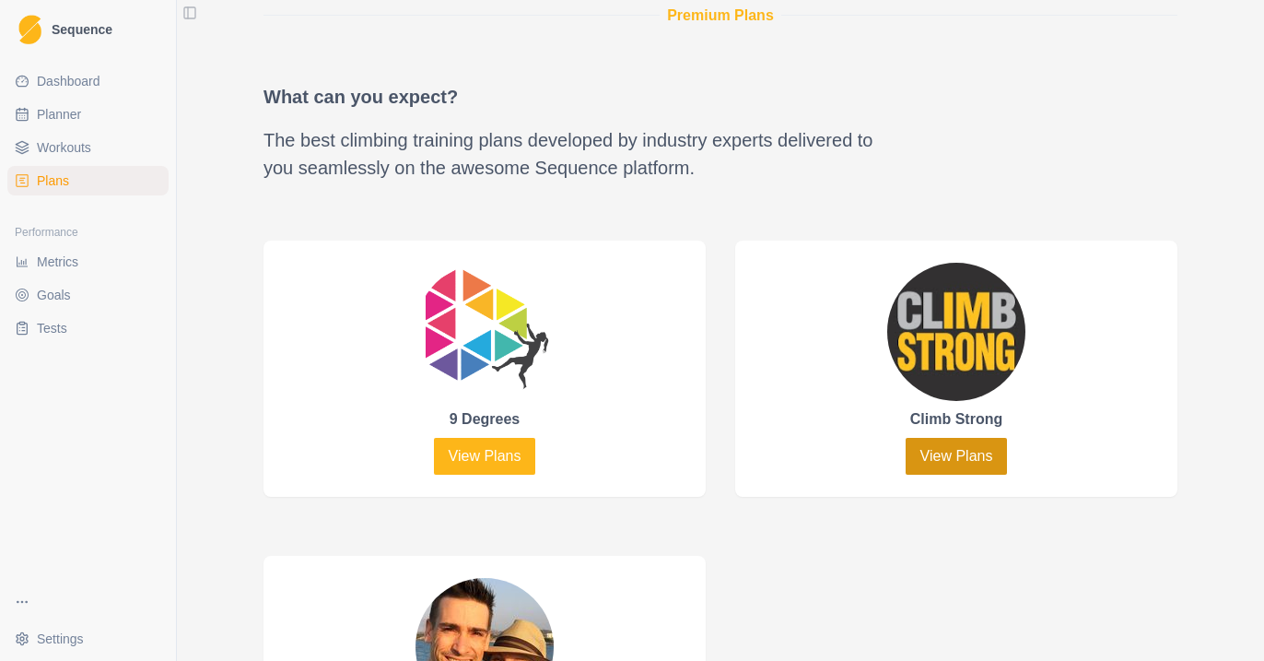
click at [920, 462] on link "View Plans" at bounding box center [957, 456] width 102 height 37
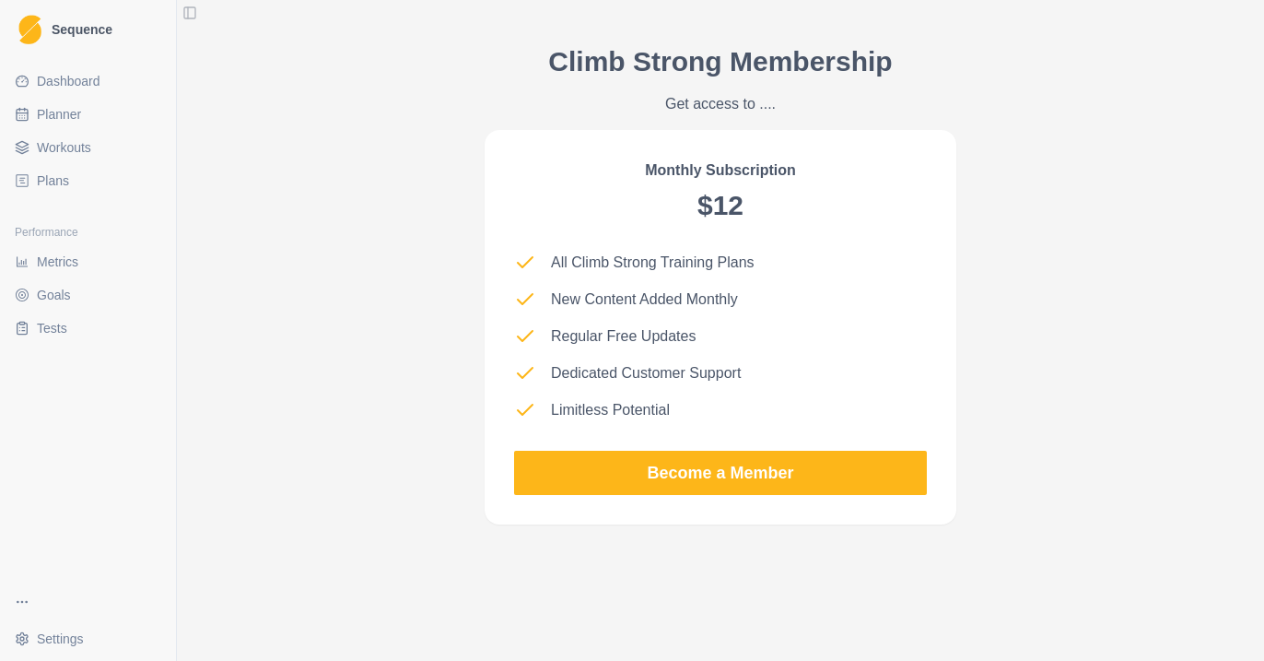
scroll to position [1710, 0]
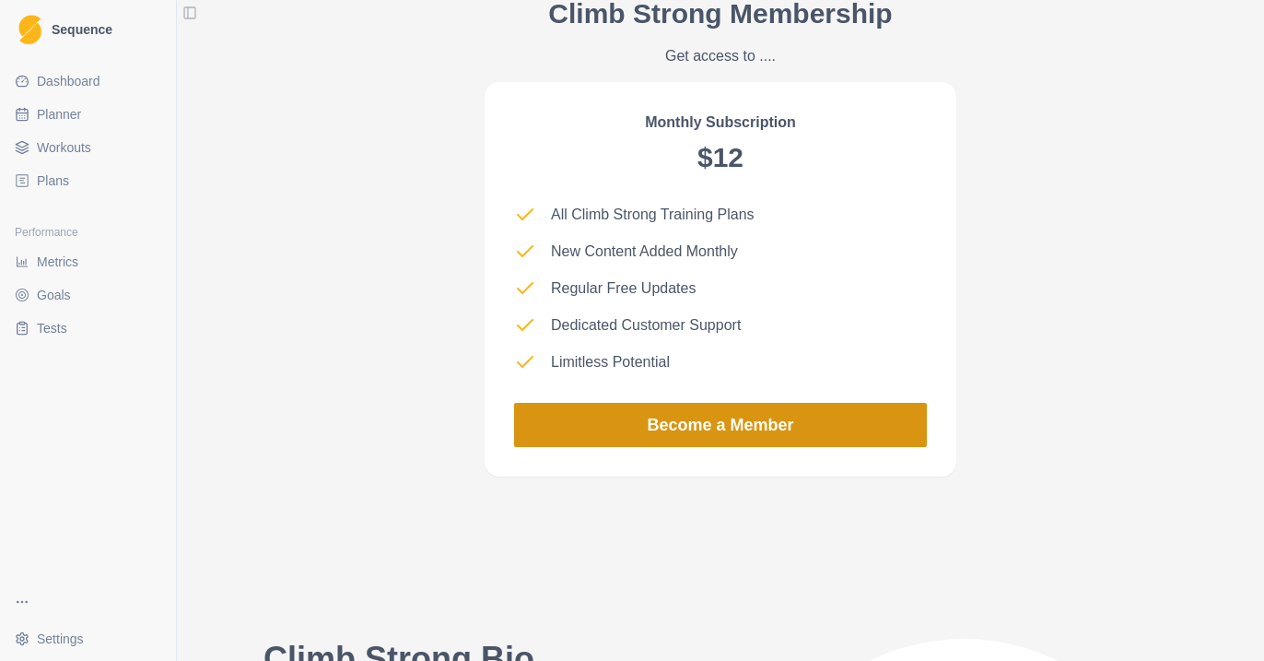
click at [838, 431] on link "Become a Member" at bounding box center [720, 425] width 413 height 44
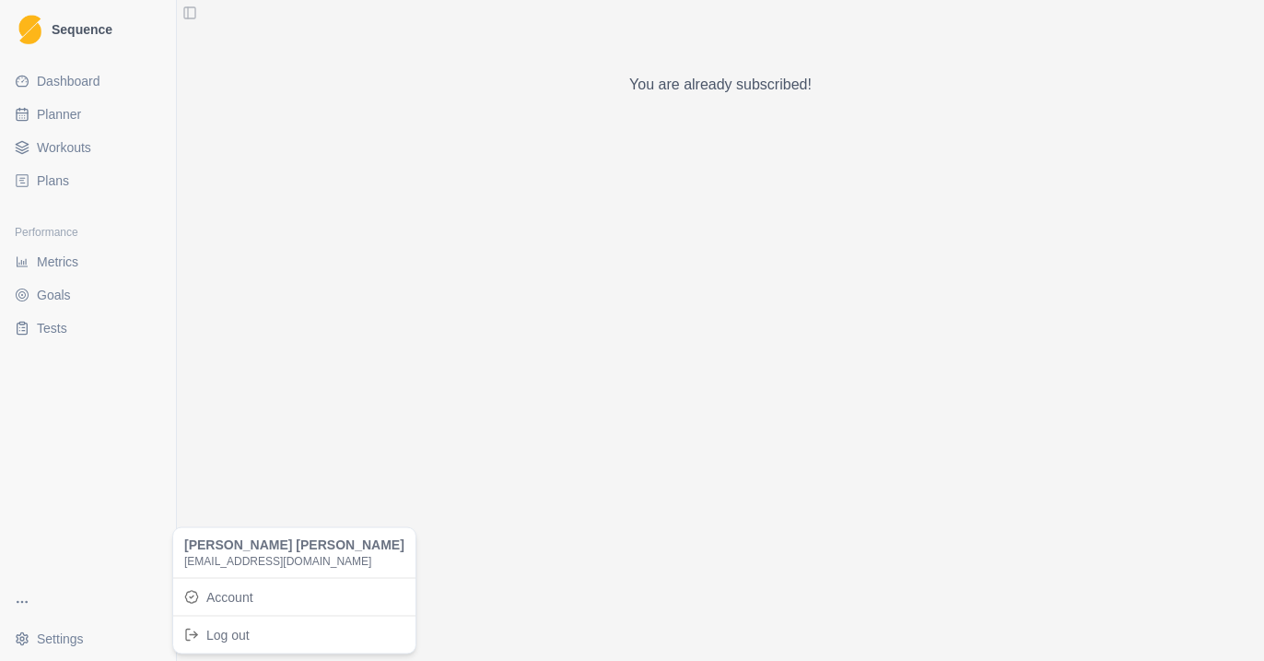
click at [79, 643] on html "Sequence Dashboard Planner Workouts Plans Performance Metrics Goals Tests Setti…" at bounding box center [632, 330] width 1264 height 661
click at [64, 617] on html "Sequence Dashboard Planner Workouts Plans Performance Metrics Goals Tests Setti…" at bounding box center [632, 330] width 1264 height 661
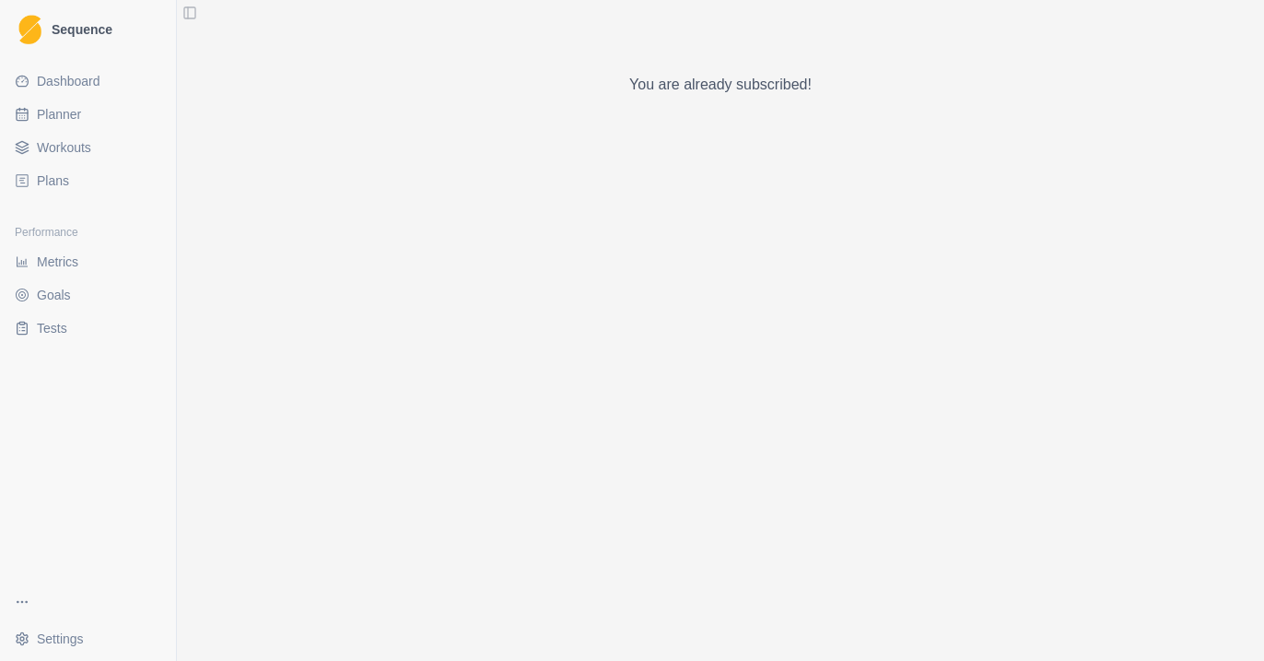
click at [19, 607] on html "Sequence Dashboard Planner Workouts Plans Performance Metrics Goals Tests Setti…" at bounding box center [632, 330] width 1264 height 661
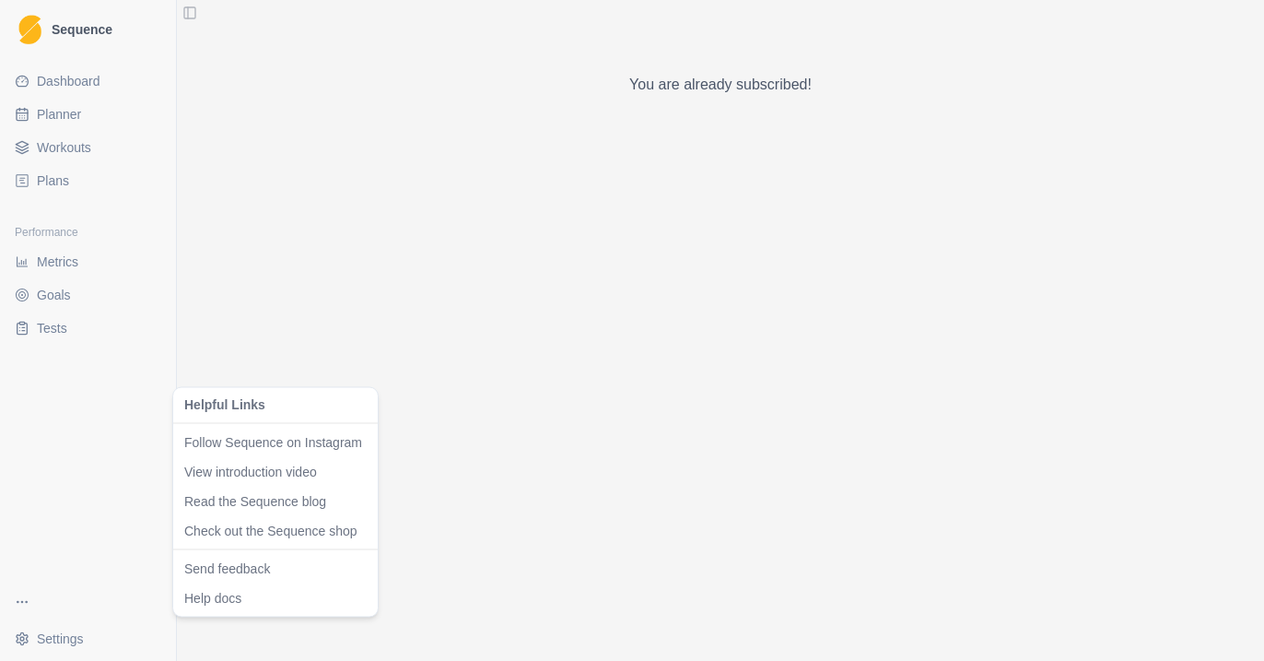
click at [435, 496] on html "Sequence Dashboard Planner Workouts Plans Performance Metrics Goals Tests Setti…" at bounding box center [632, 330] width 1264 height 661
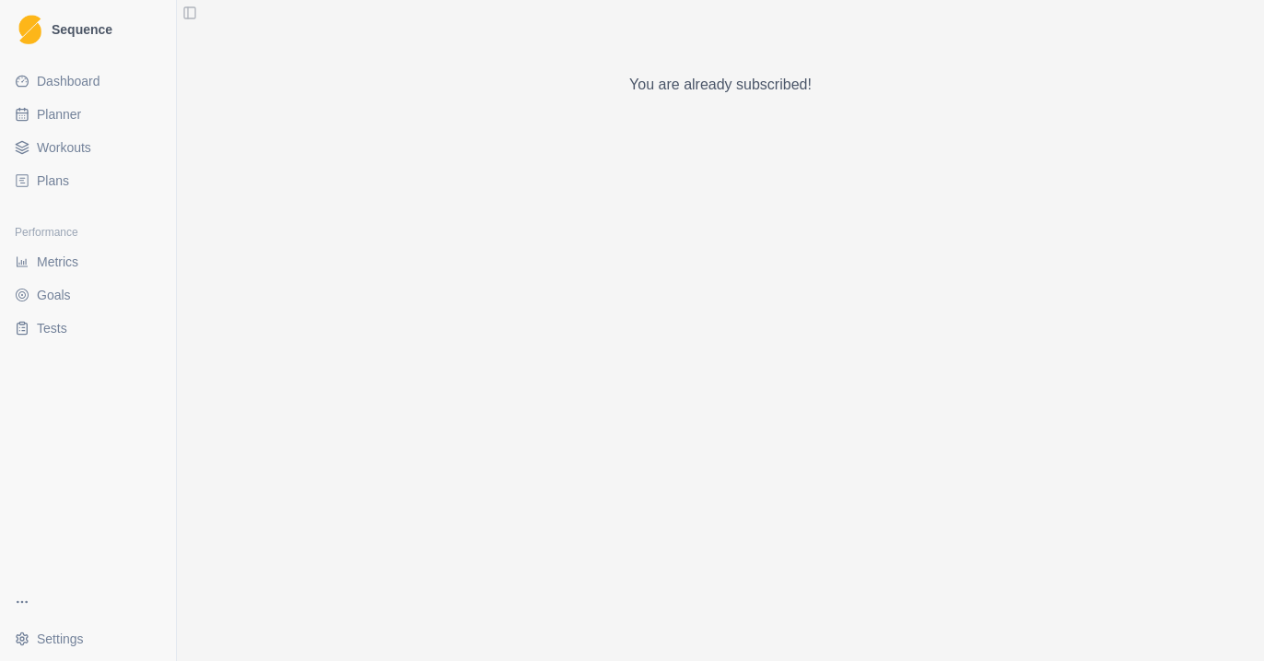
click at [66, 187] on span "Plans" at bounding box center [53, 180] width 32 height 18
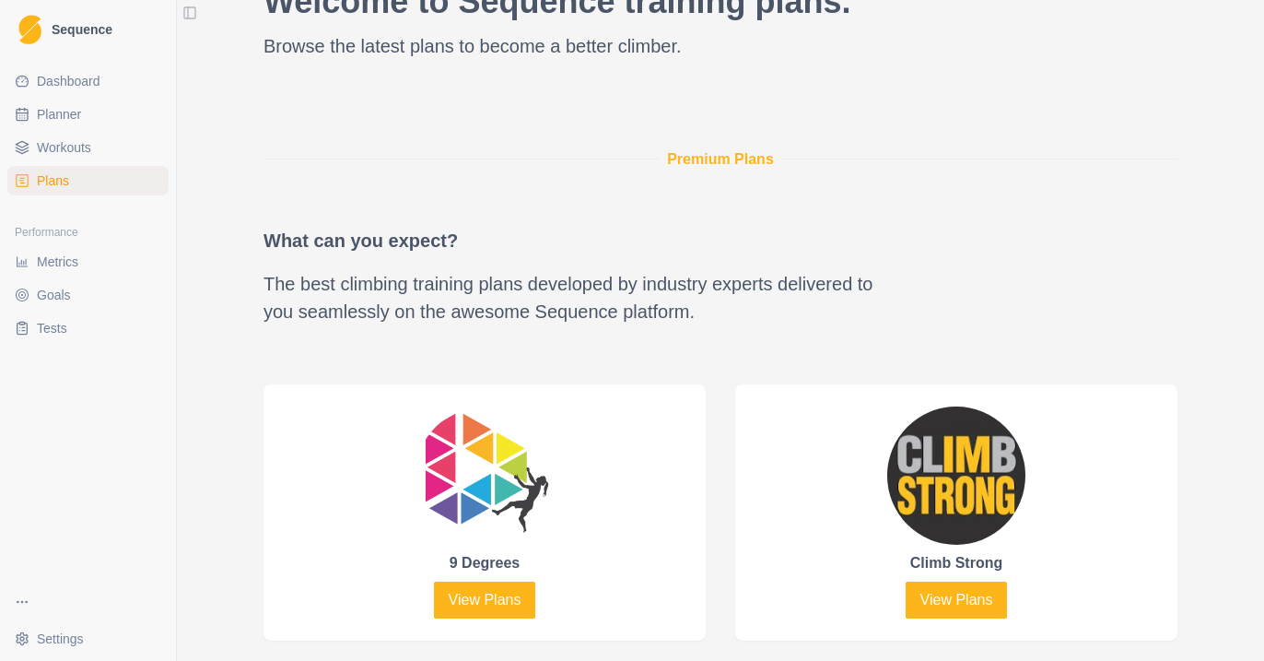
scroll to position [573, 0]
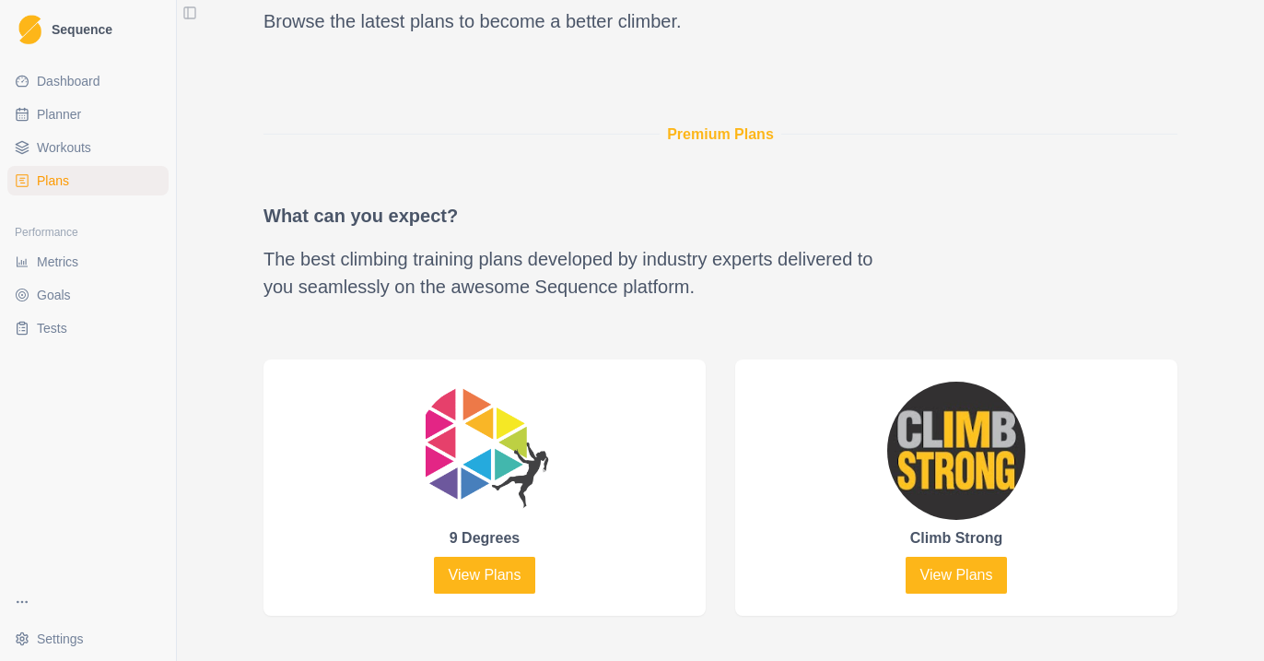
click at [960, 459] on img at bounding box center [956, 450] width 138 height 138
click at [959, 572] on link "View Plans" at bounding box center [957, 574] width 102 height 37
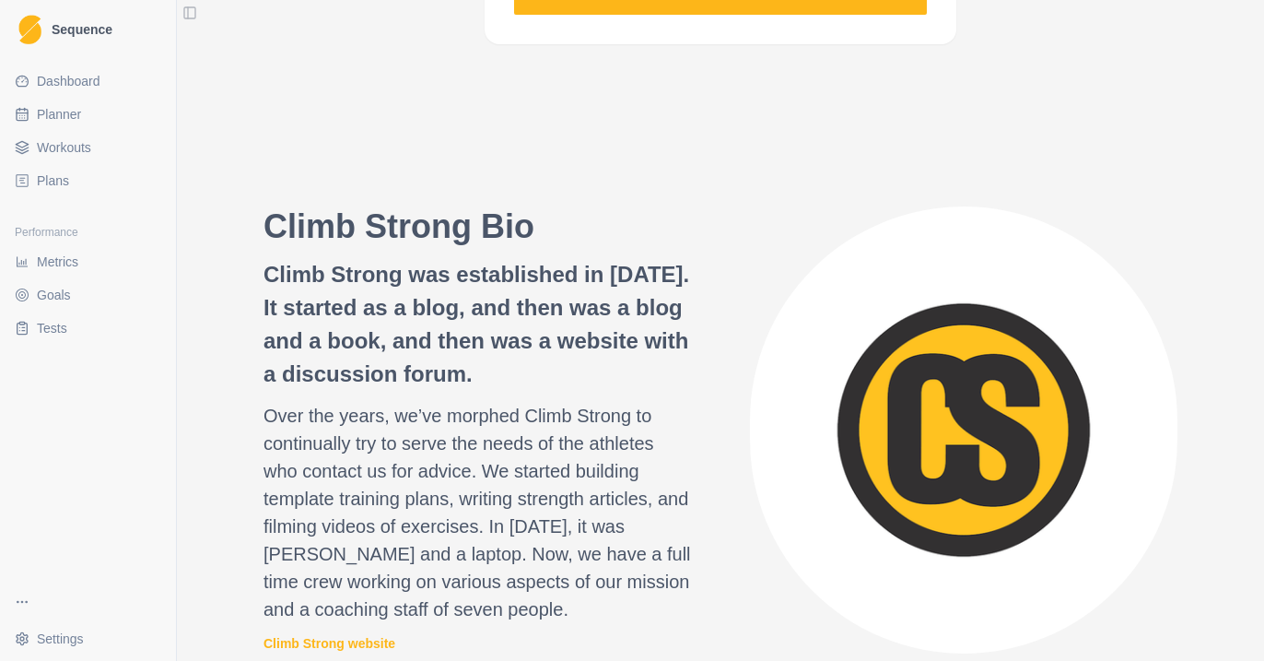
scroll to position [1628, 0]
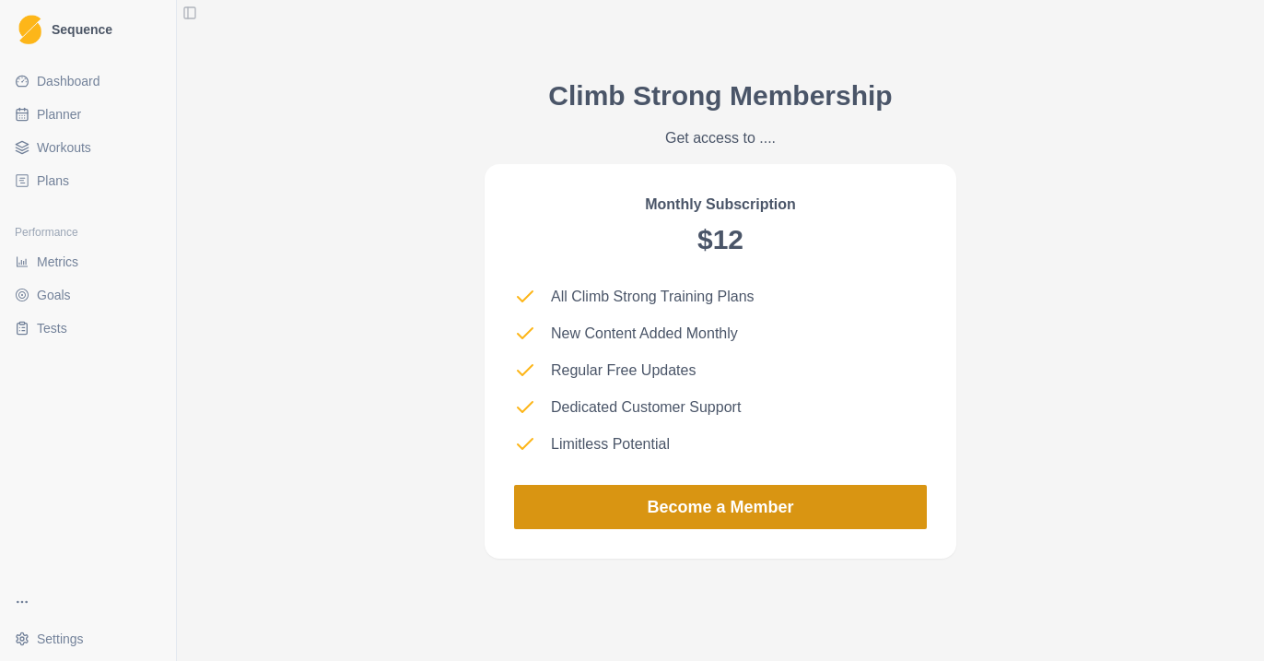
click at [801, 509] on link "Become a Member" at bounding box center [720, 507] width 413 height 44
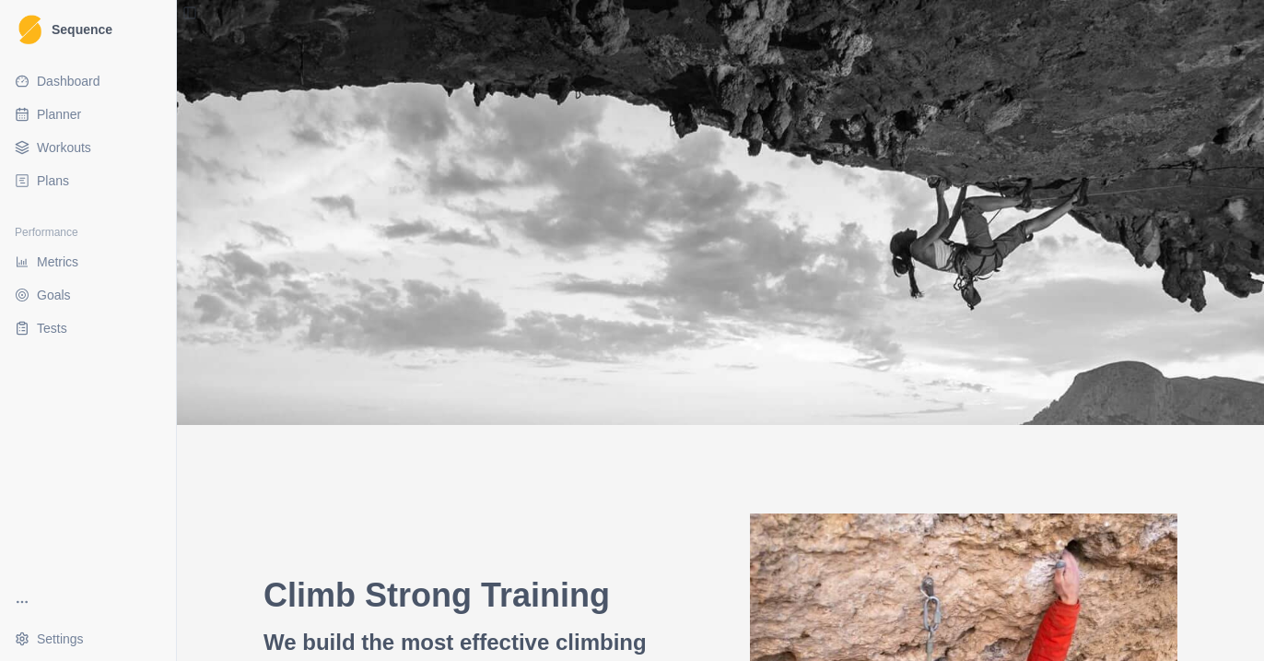
click at [67, 162] on ul "Dashboard Planner Workouts Plans" at bounding box center [87, 130] width 161 height 129
click at [68, 150] on span "Workouts" at bounding box center [64, 147] width 54 height 18
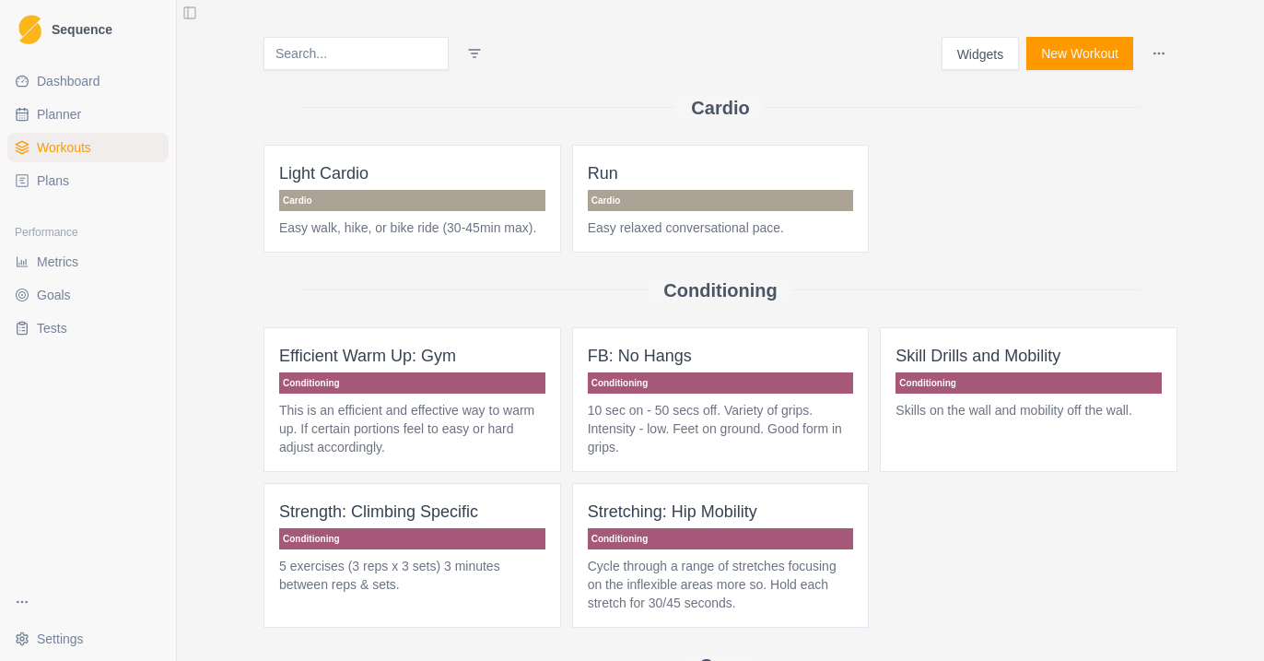
click at [92, 122] on link "Planner" at bounding box center [87, 113] width 161 height 29
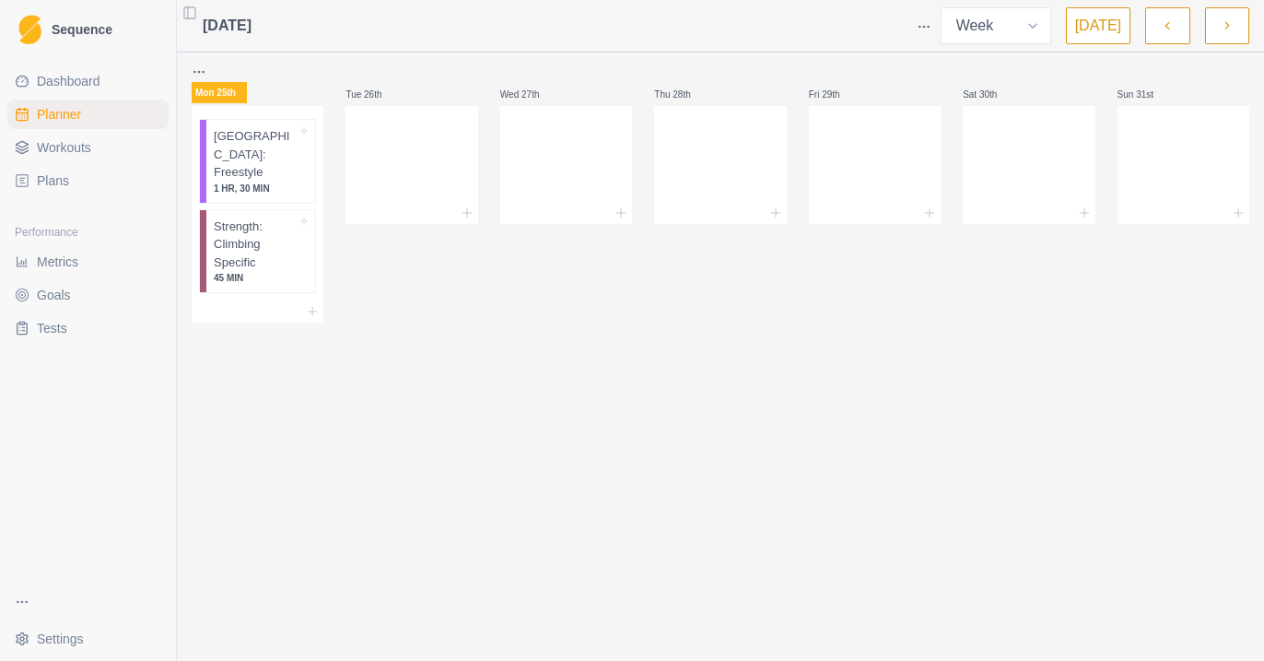
click at [110, 158] on link "Workouts" at bounding box center [87, 147] width 161 height 29
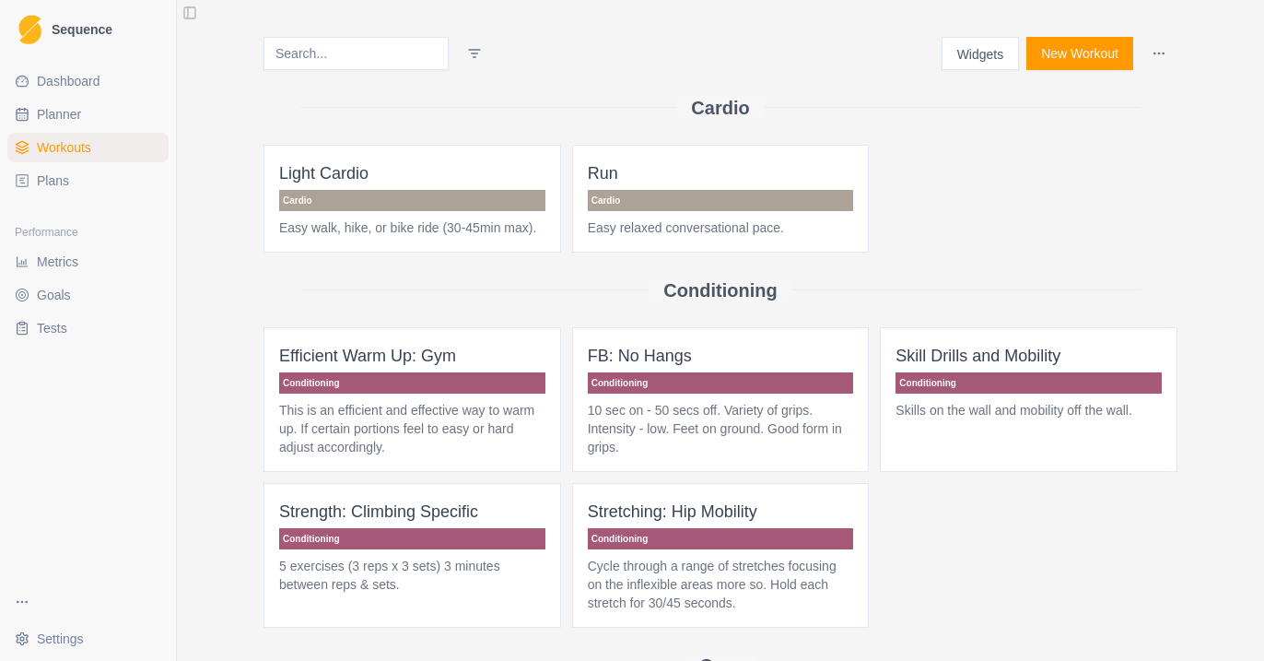
click at [101, 87] on link "Dashboard" at bounding box center [87, 80] width 161 height 29
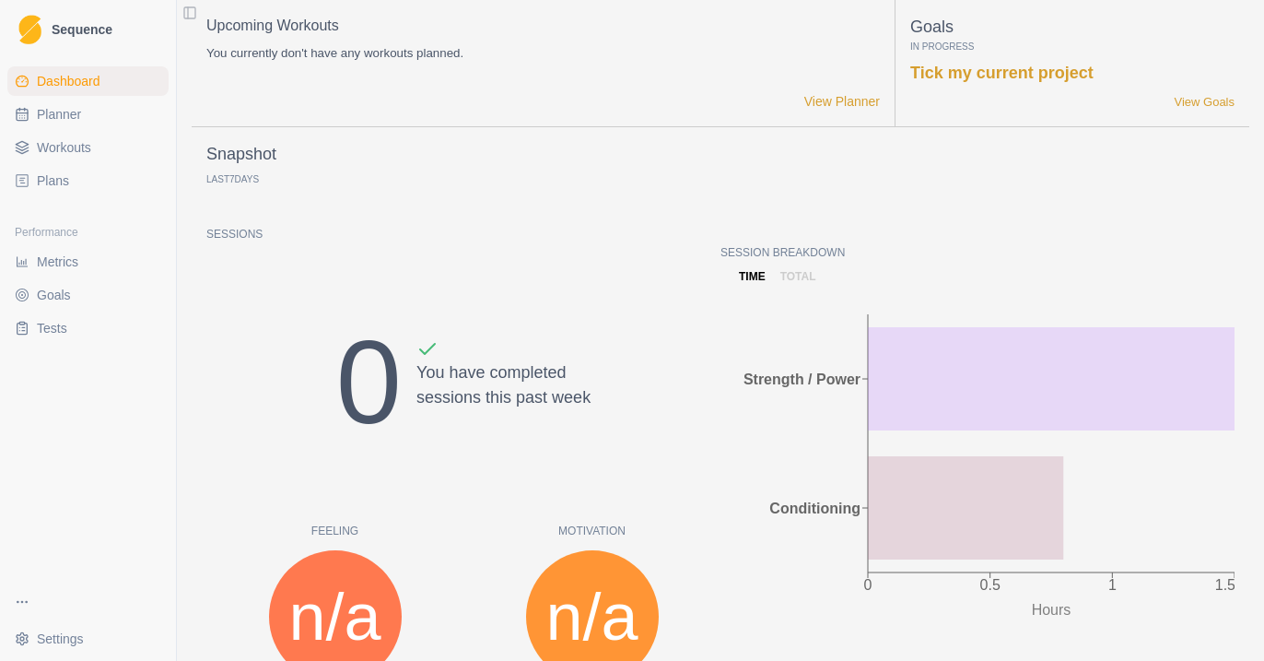
click at [111, 128] on link "Planner" at bounding box center [87, 113] width 161 height 29
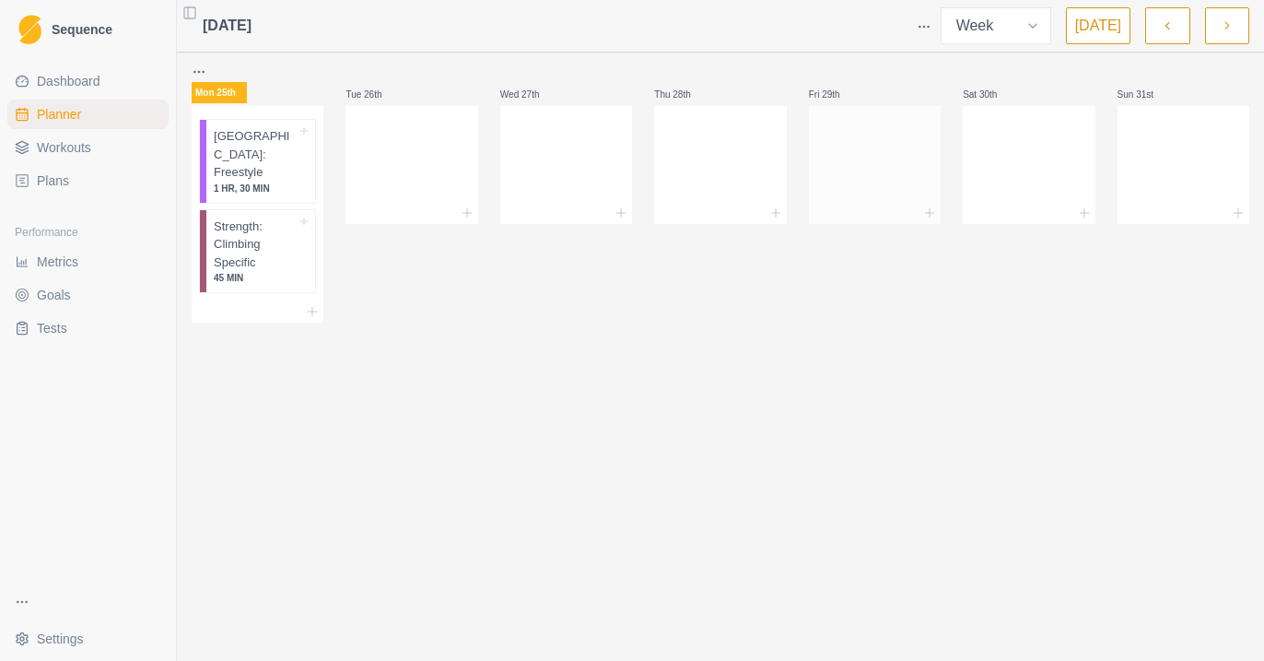
click at [853, 146] on div at bounding box center [875, 161] width 132 height 81
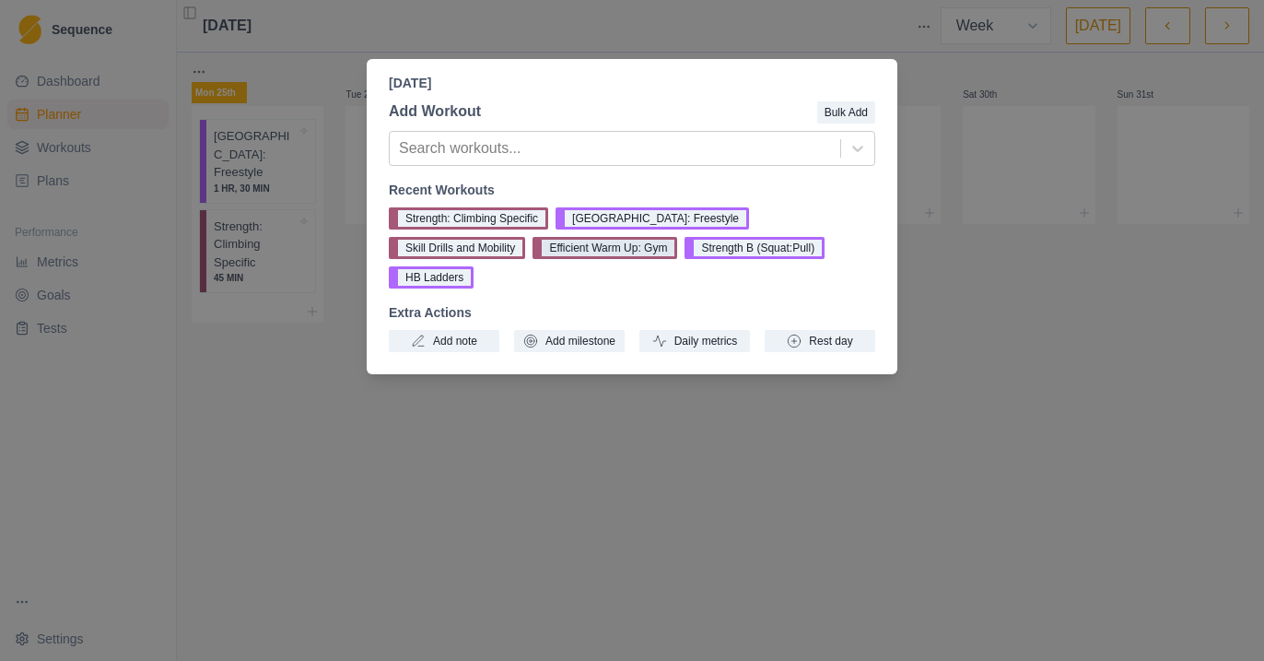
click at [532, 247] on button "Efficient Warm Up: Gym" at bounding box center [604, 248] width 145 height 22
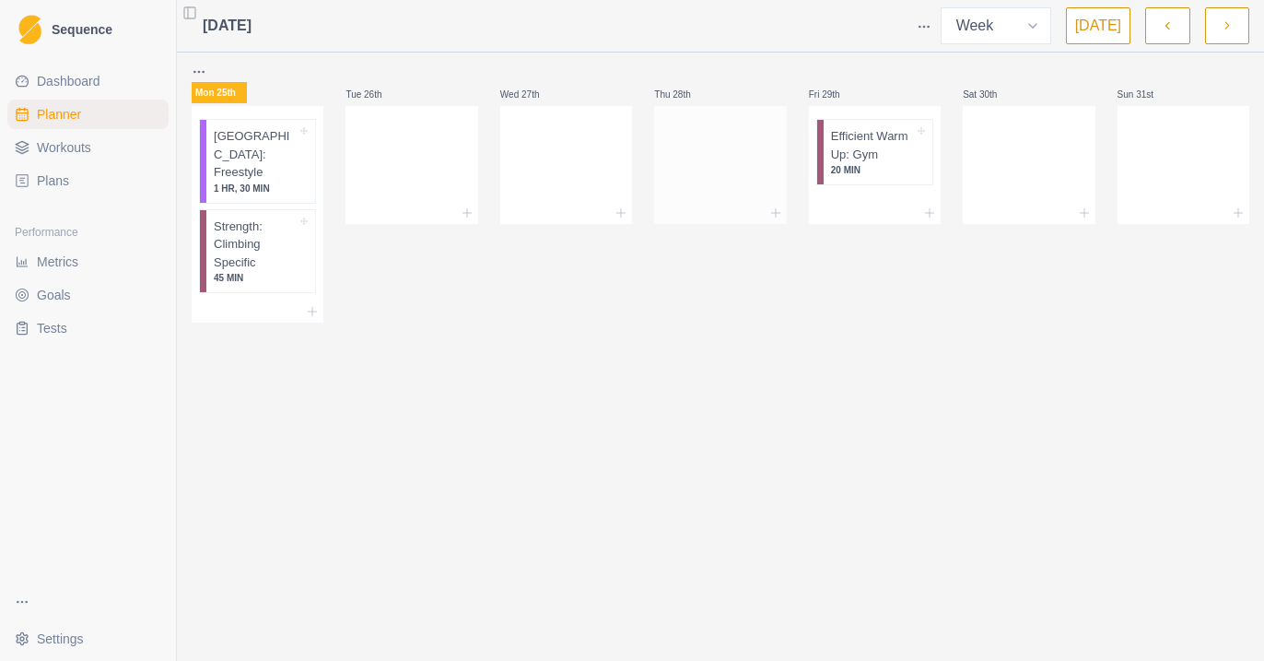
click at [737, 169] on div at bounding box center [720, 161] width 132 height 81
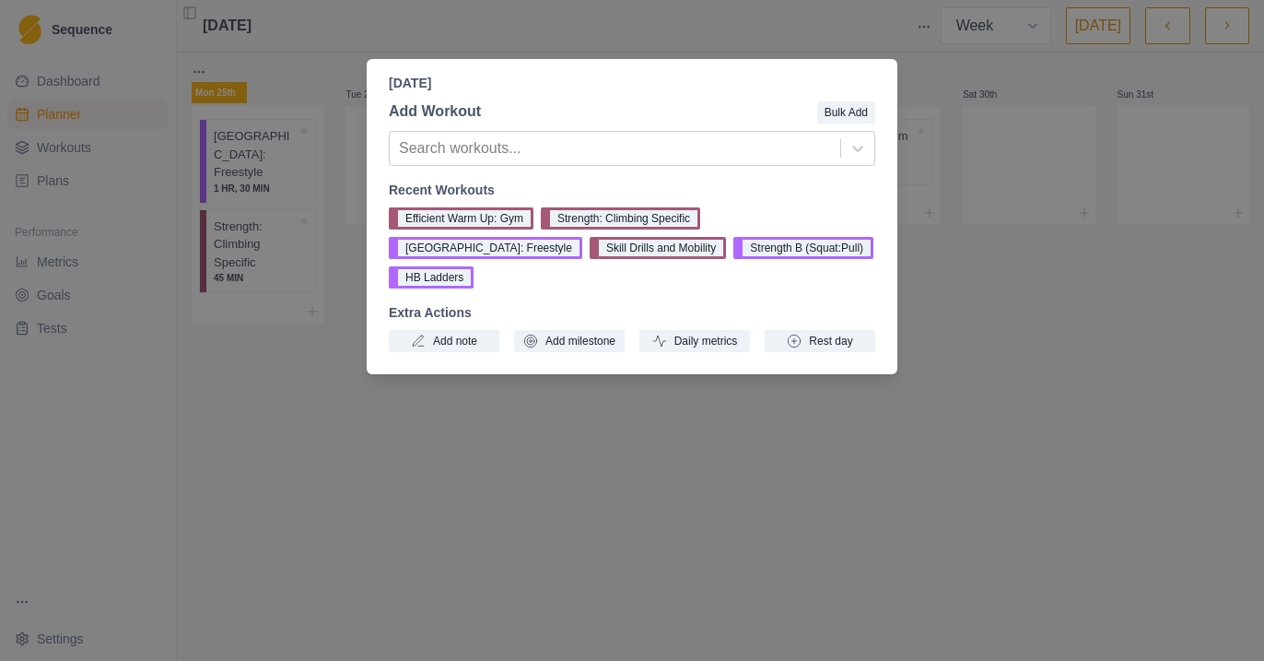
click at [876, 391] on div "Thursday, August 28th, 2025 Add Workout Bulk Add Search workouts... Recent Work…" at bounding box center [632, 330] width 1264 height 661
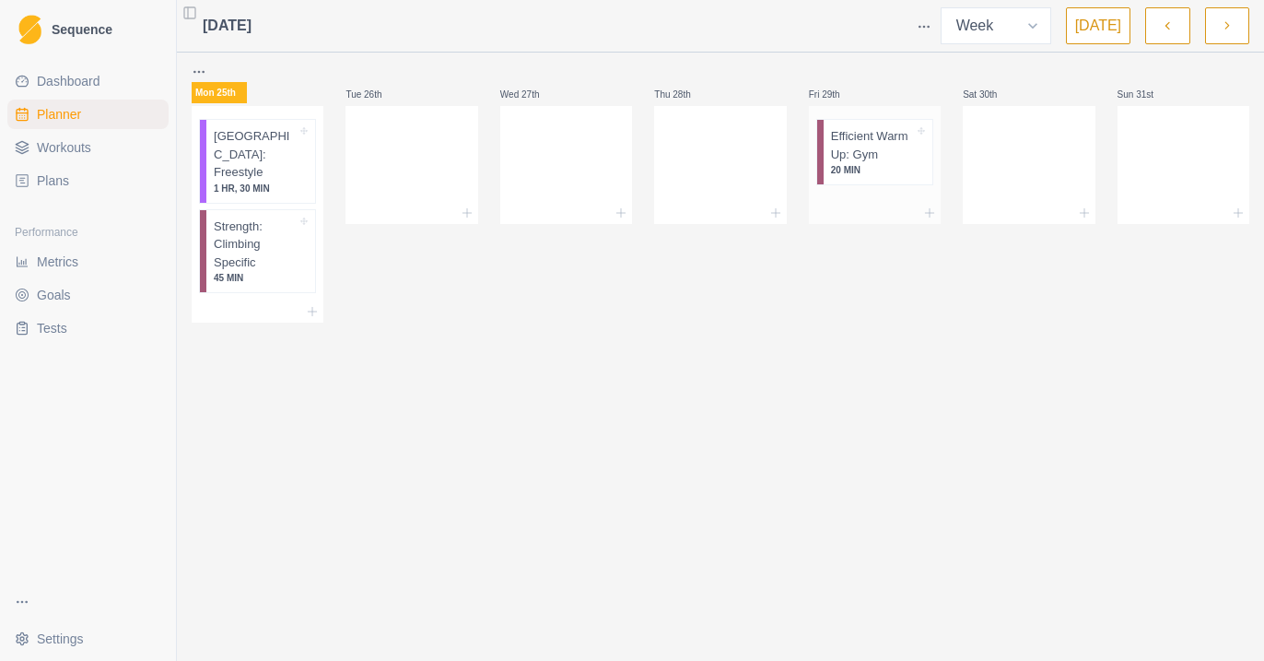
click at [873, 216] on div at bounding box center [875, 213] width 132 height 22
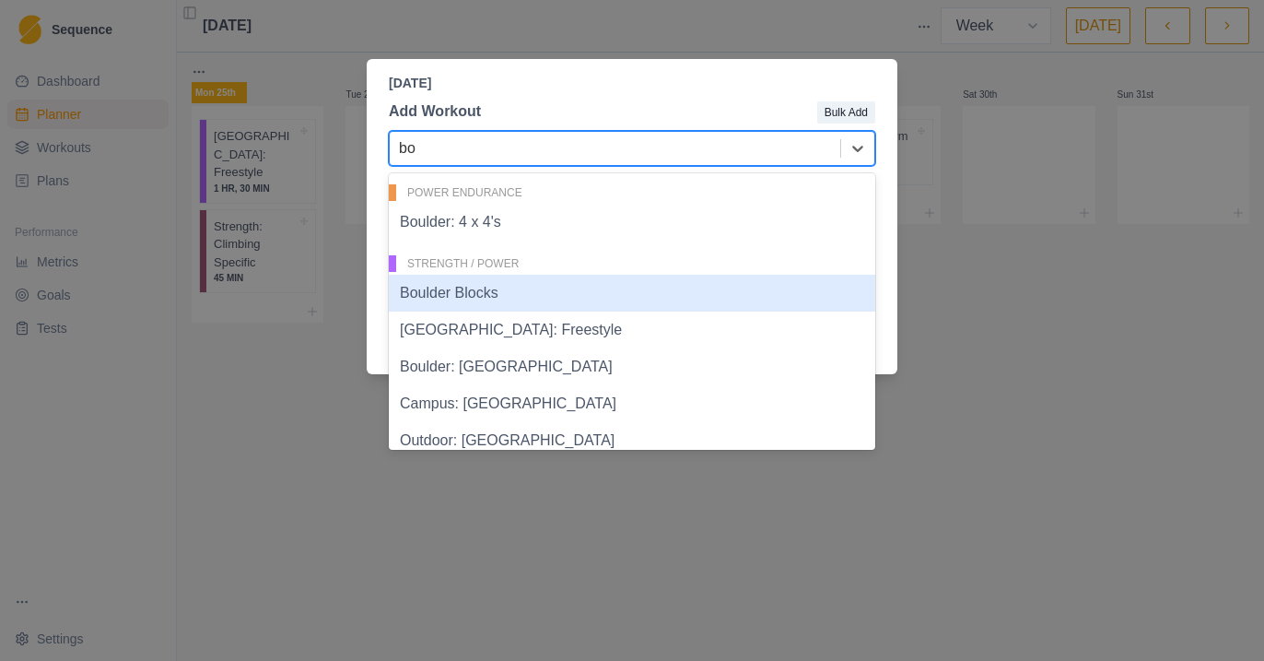
type input "b"
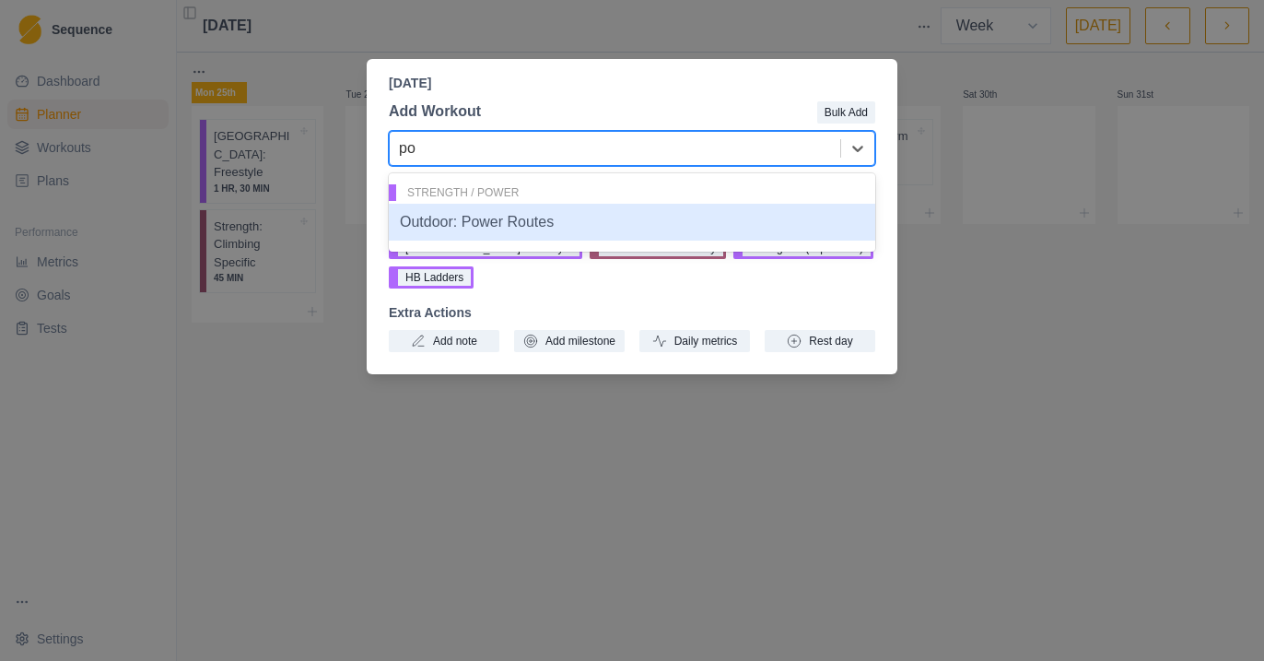
type input "p"
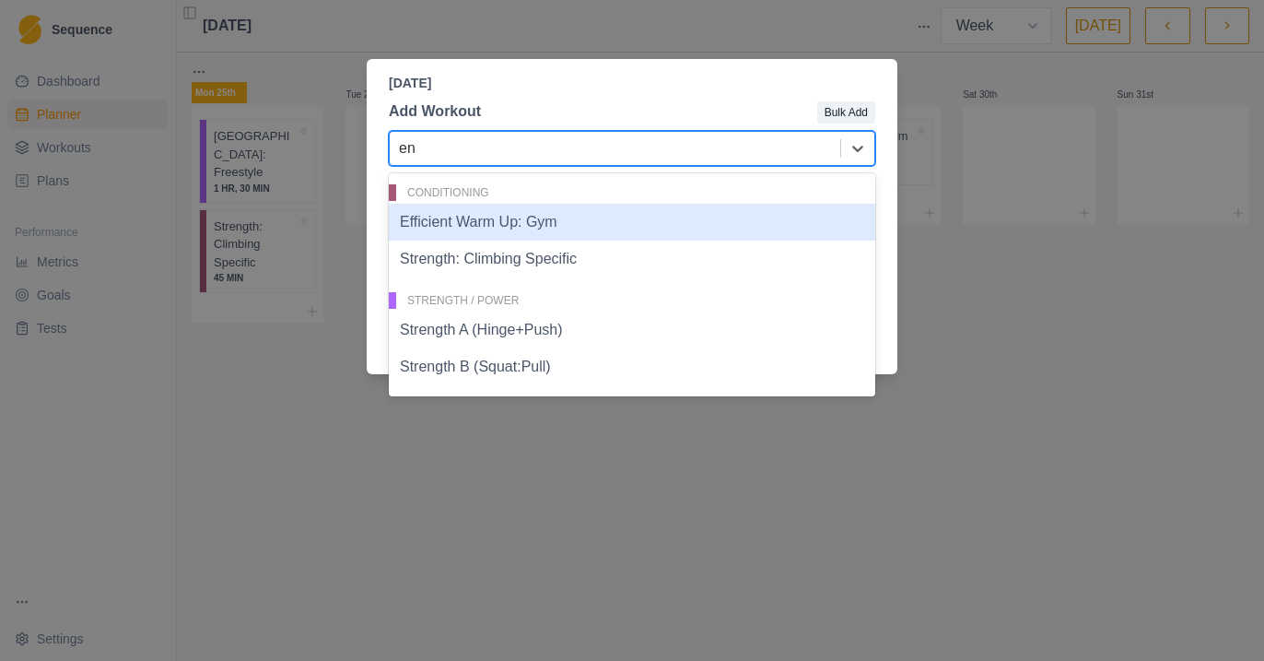
type input "e"
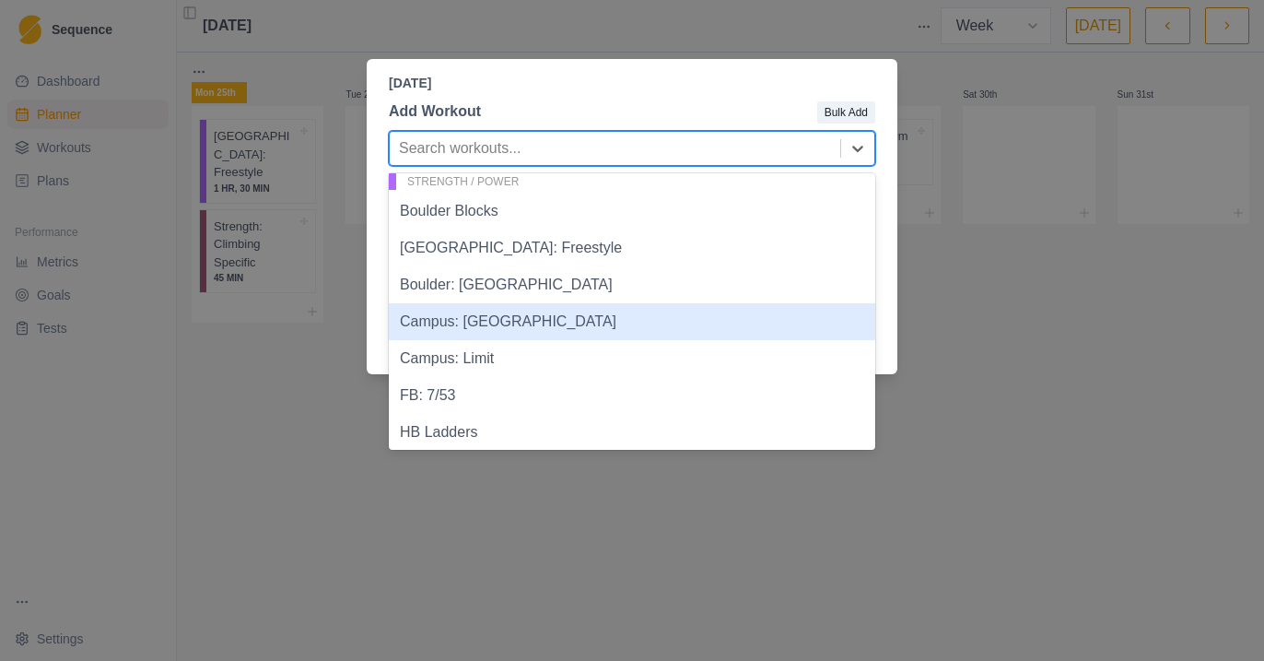
scroll to position [732, 0]
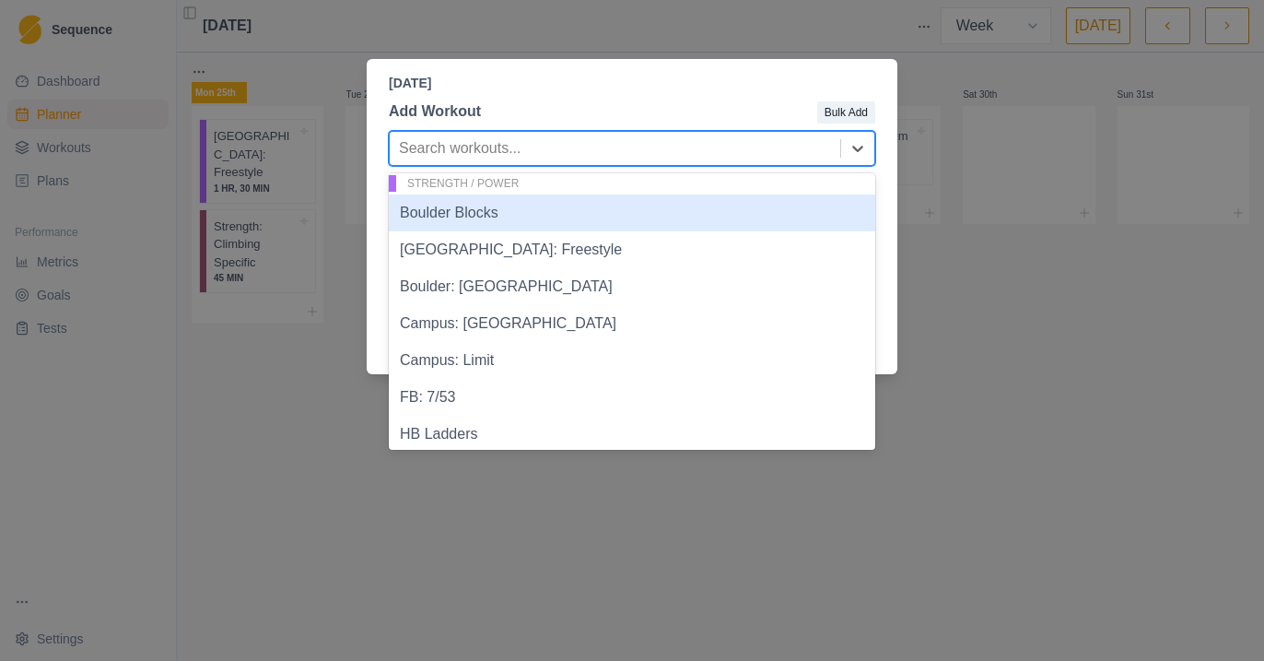
click at [478, 209] on div "Boulder Blocks" at bounding box center [632, 212] width 486 height 37
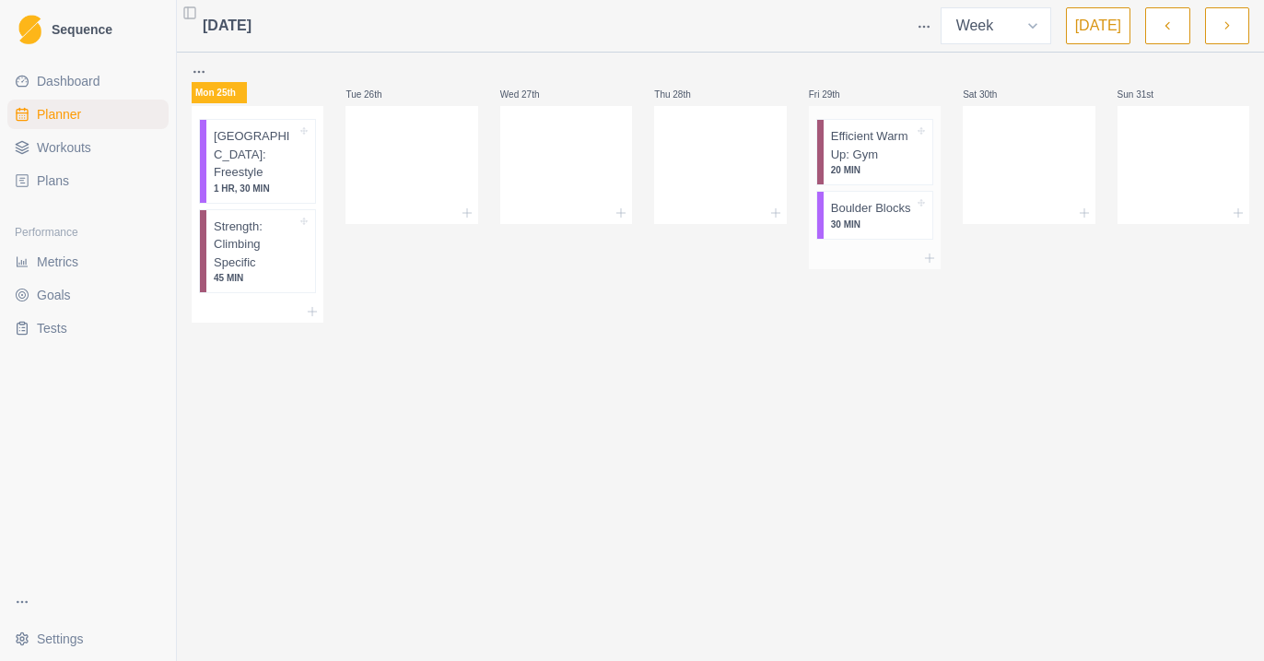
click at [872, 269] on div at bounding box center [875, 258] width 132 height 22
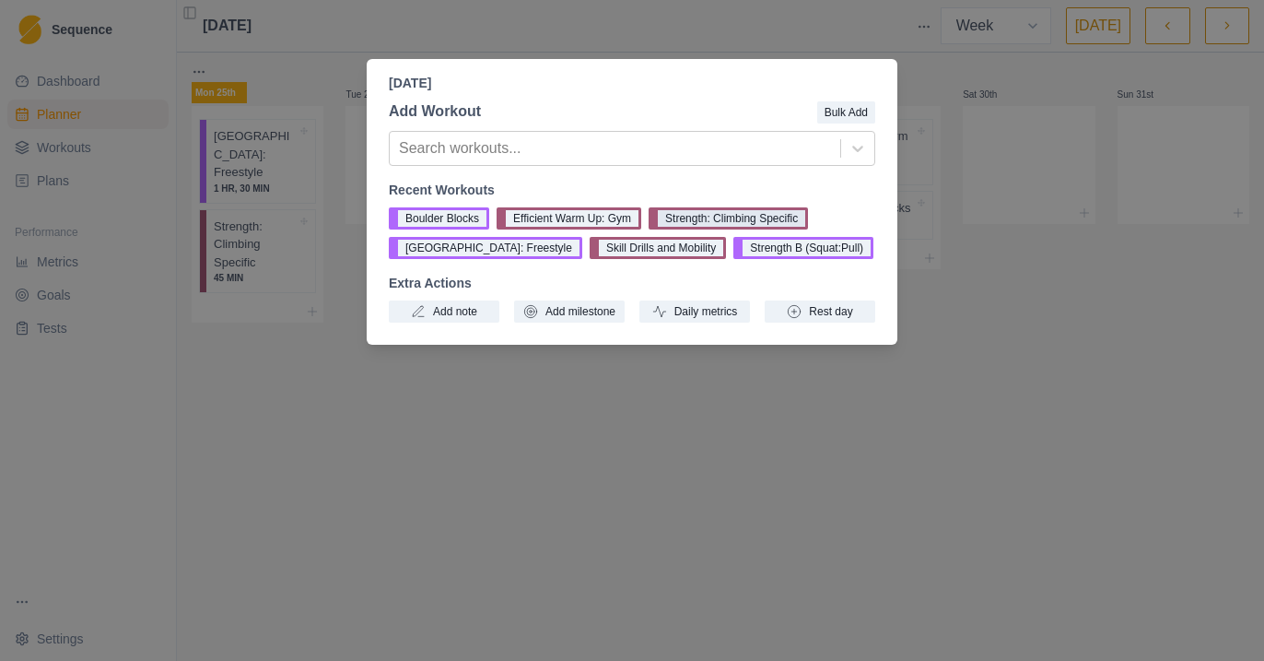
click at [744, 218] on button "Strength: Climbing Specific" at bounding box center [728, 218] width 159 height 22
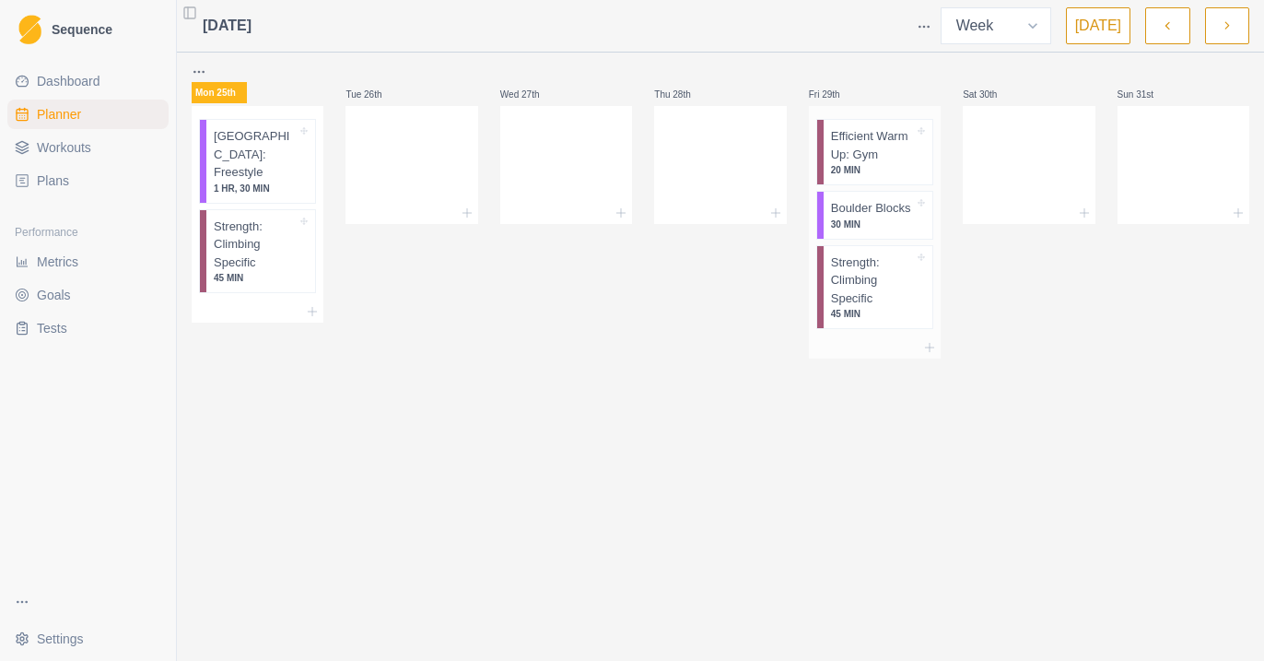
click at [867, 305] on p "Strength: Climbing Specific" at bounding box center [872, 280] width 83 height 54
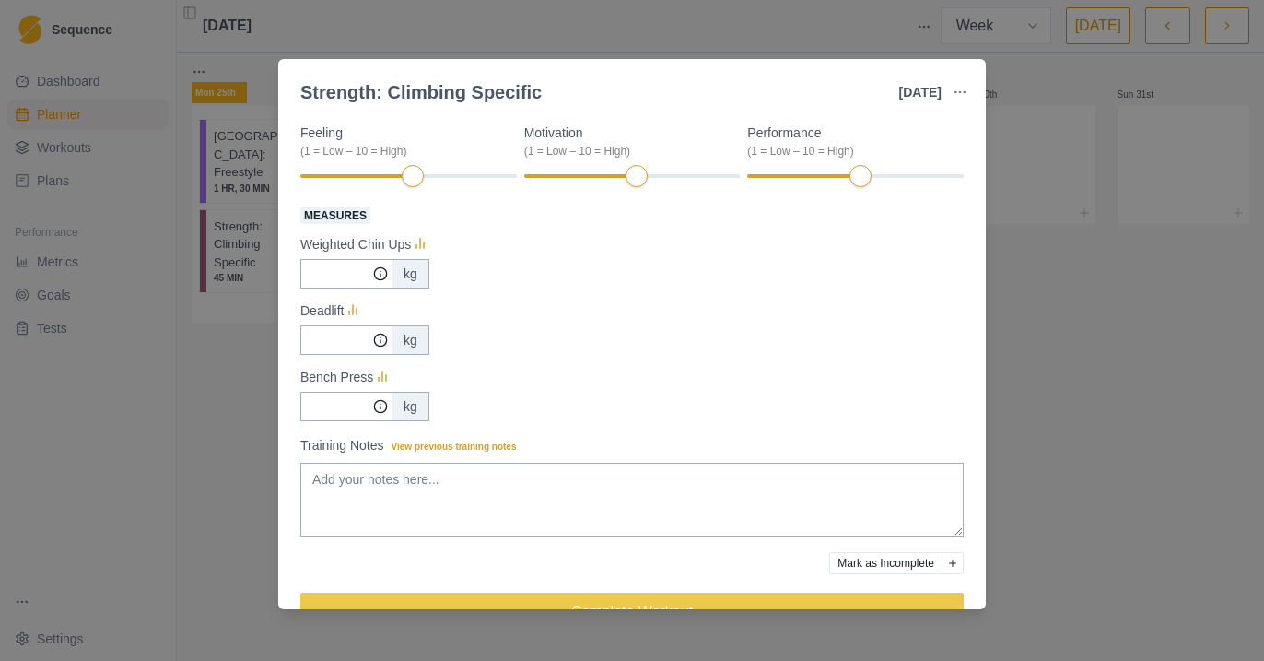
scroll to position [0, 0]
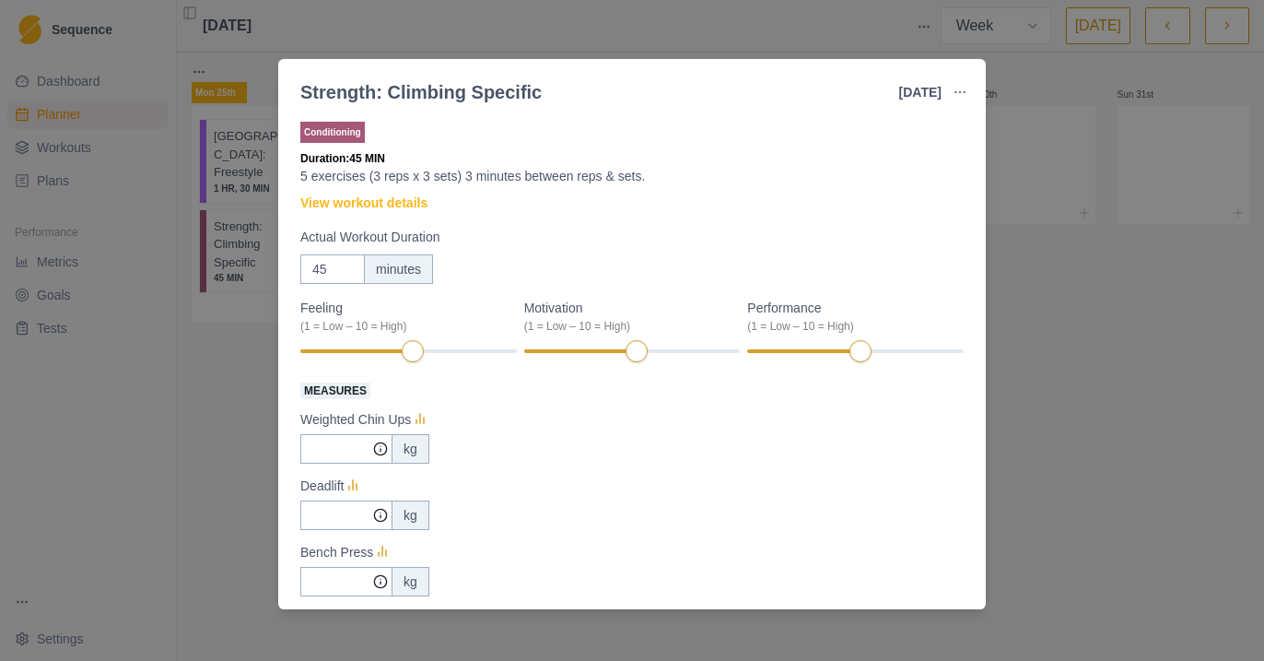
click at [1015, 322] on div "Strength: Climbing Specific 29 Aug 2025 Link To Goal View Workout Metrics Edit …" at bounding box center [632, 330] width 1264 height 661
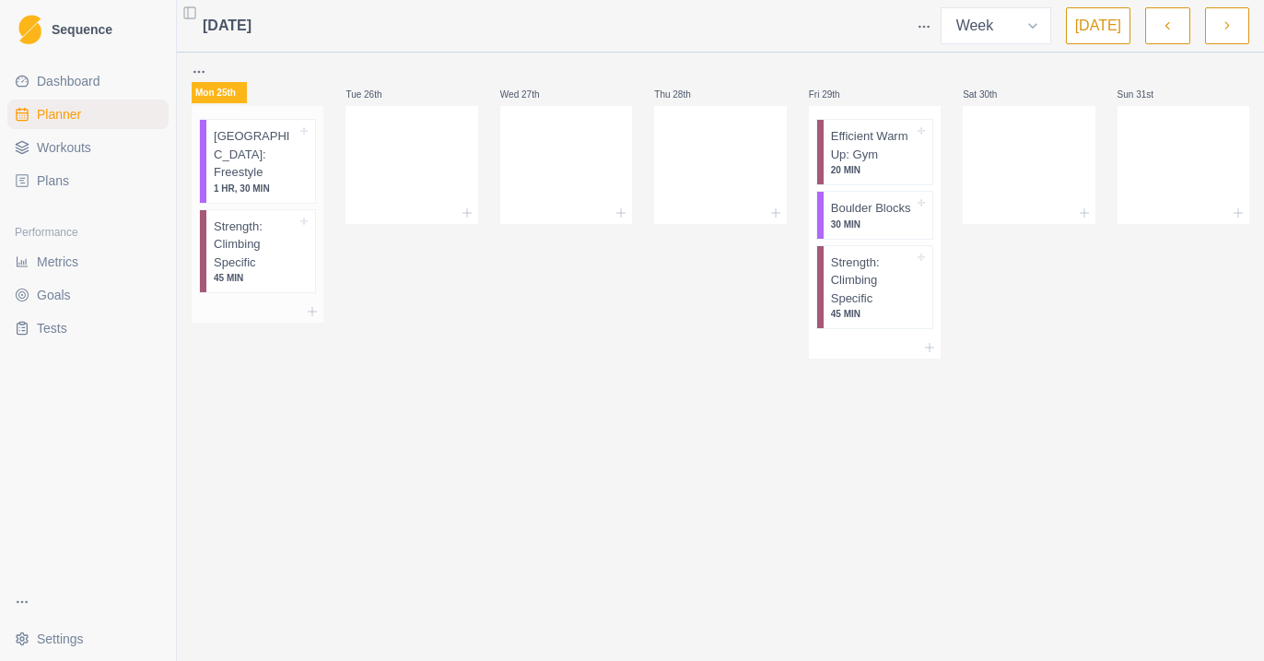
click at [249, 241] on p "Strength: Climbing Specific" at bounding box center [255, 244] width 83 height 54
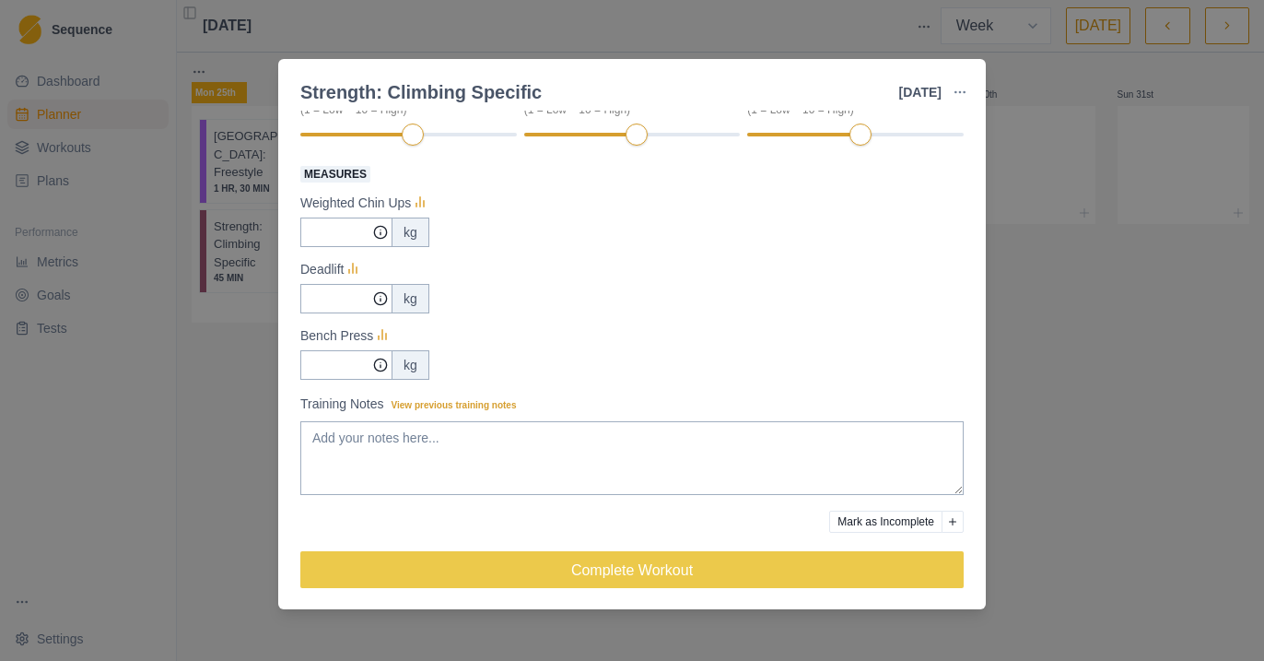
scroll to position [221, 0]
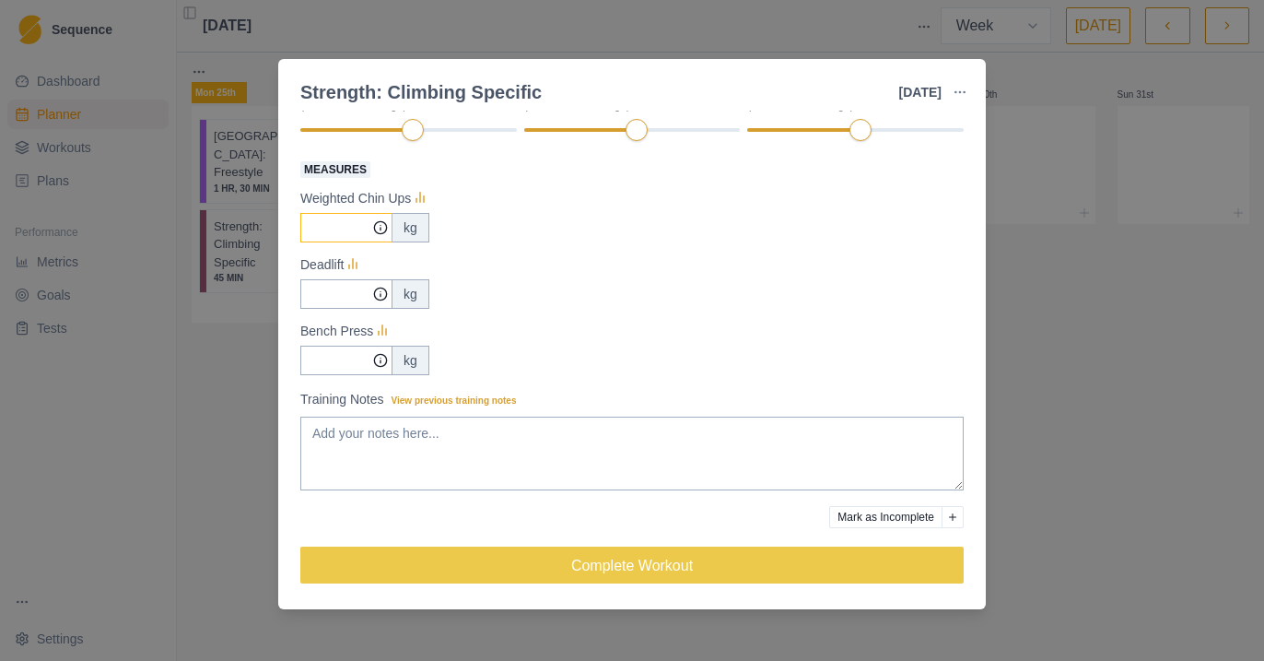
click at [346, 228] on input "Measures" at bounding box center [346, 227] width 92 height 29
type input "5"
click at [417, 228] on div "kg" at bounding box center [411, 227] width 38 height 29
click at [409, 228] on div "kg" at bounding box center [411, 227] width 38 height 29
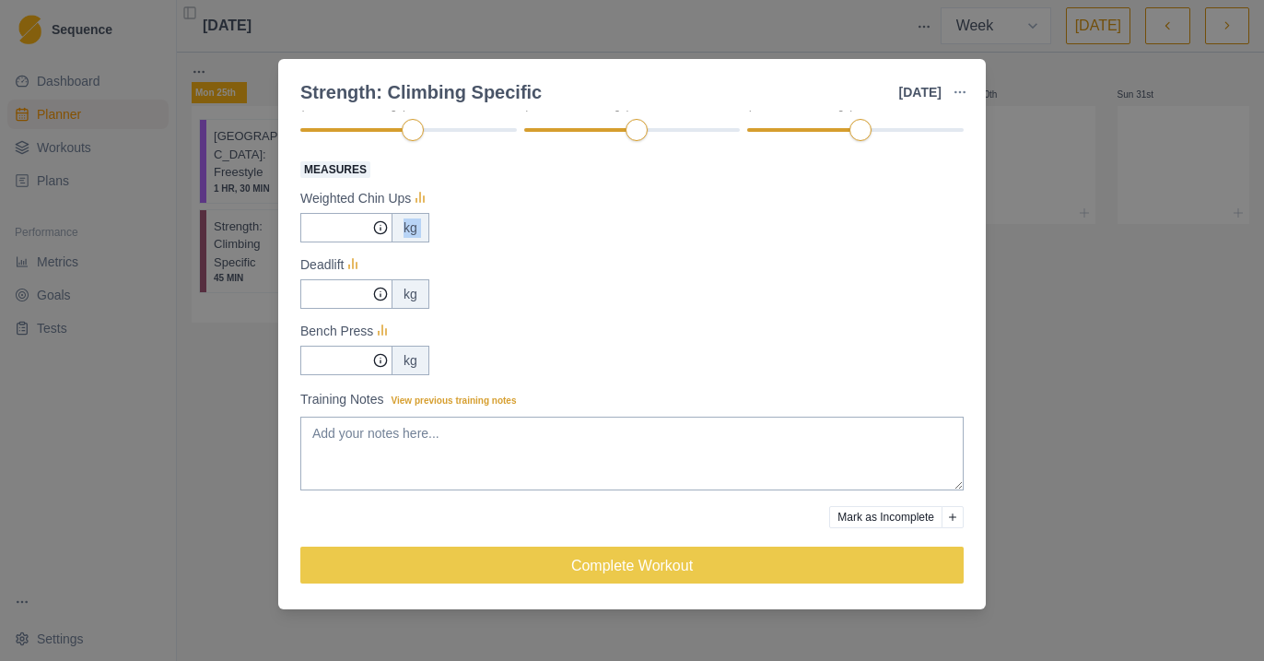
click at [409, 228] on div "kg" at bounding box center [411, 227] width 38 height 29
click at [410, 228] on div "kg" at bounding box center [411, 227] width 38 height 29
click at [420, 229] on div "kg" at bounding box center [411, 227] width 38 height 29
click at [413, 229] on div "kg" at bounding box center [411, 227] width 38 height 29
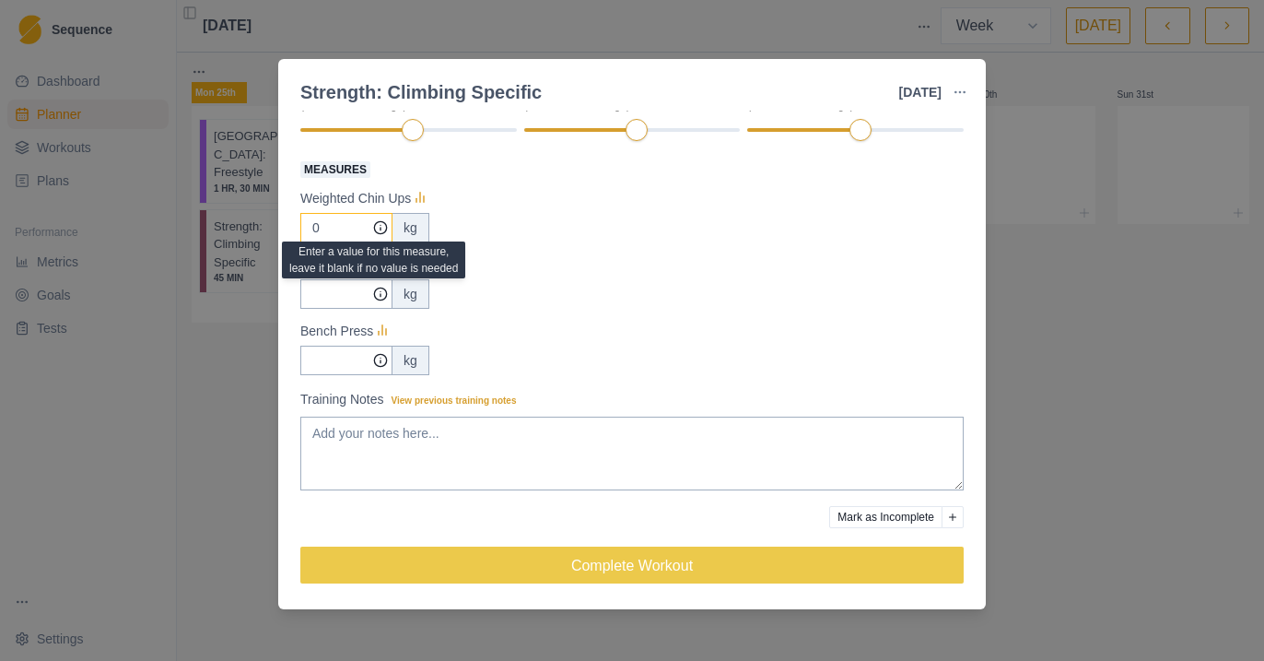
click at [381, 228] on icon at bounding box center [380, 227] width 15 height 15
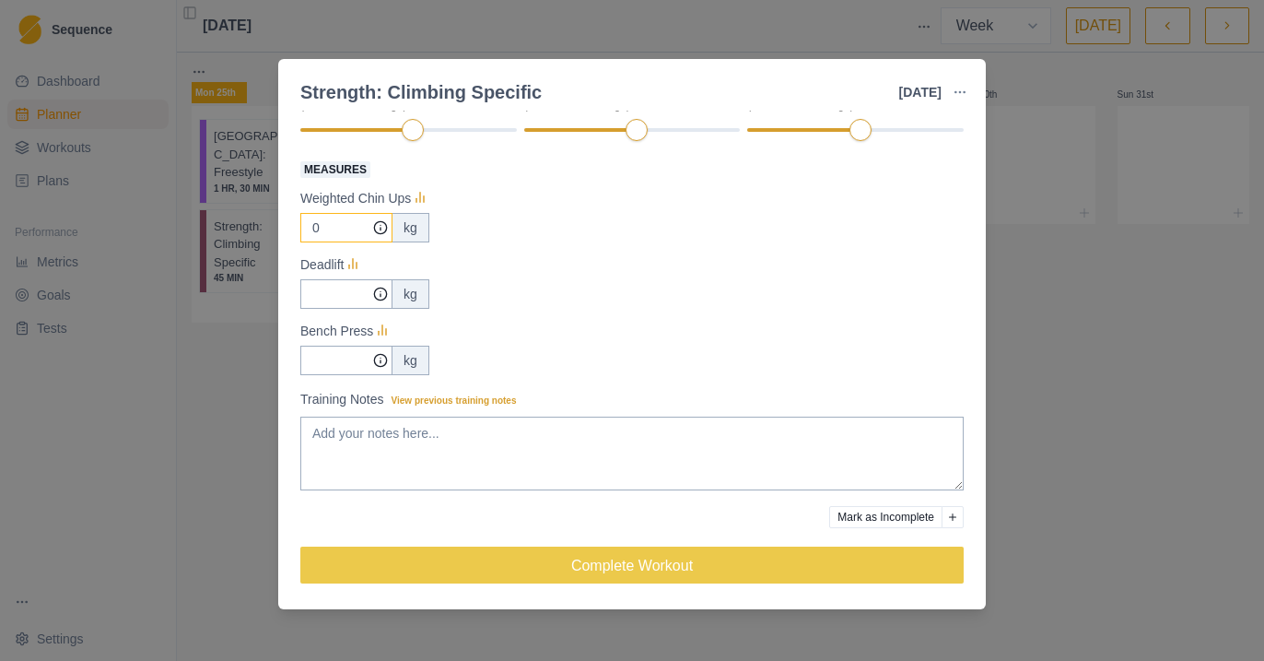
click at [381, 228] on icon at bounding box center [380, 227] width 15 height 15
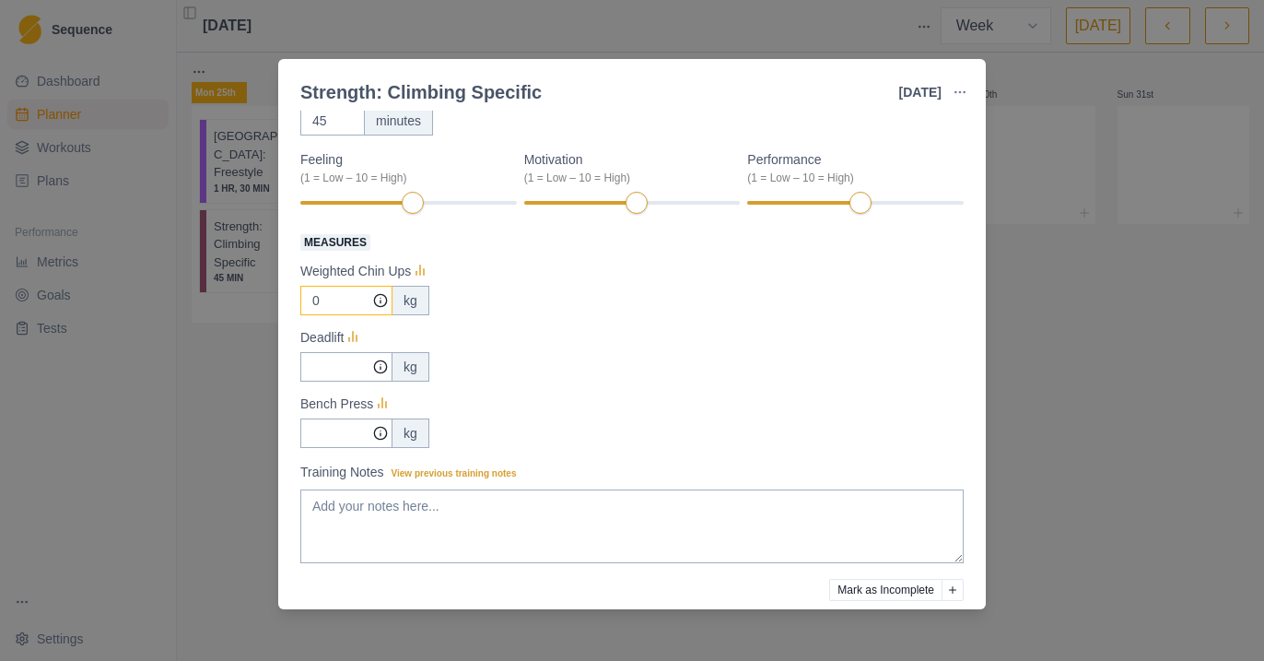
scroll to position [167, 0]
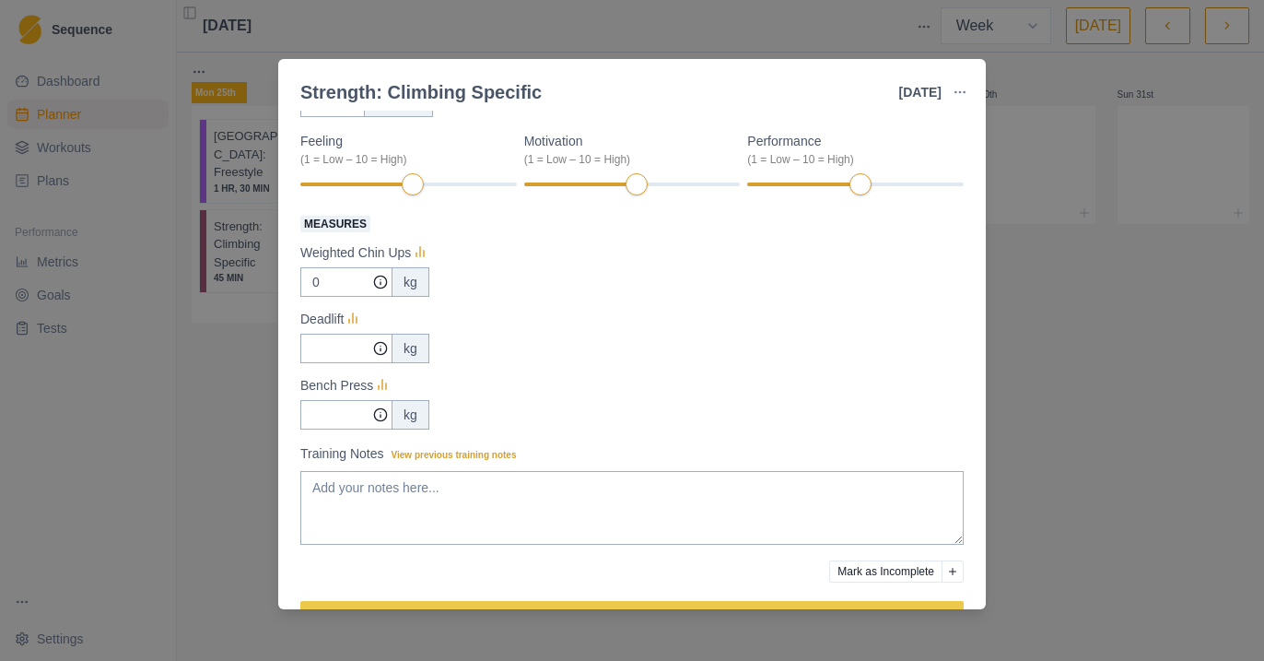
click at [416, 292] on div "kg" at bounding box center [411, 281] width 38 height 29
click at [416, 287] on div "kg" at bounding box center [411, 281] width 38 height 29
click at [960, 97] on icon "button" at bounding box center [960, 92] width 15 height 15
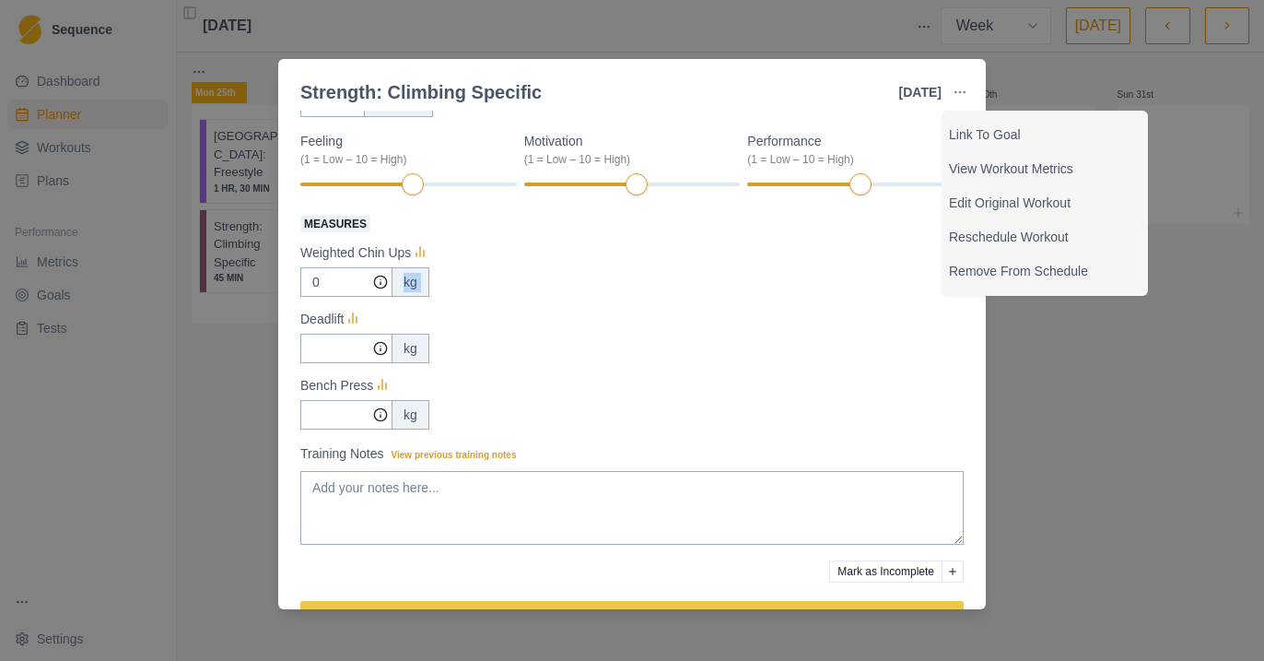
click at [626, 284] on div "0 kg" at bounding box center [631, 281] width 663 height 29
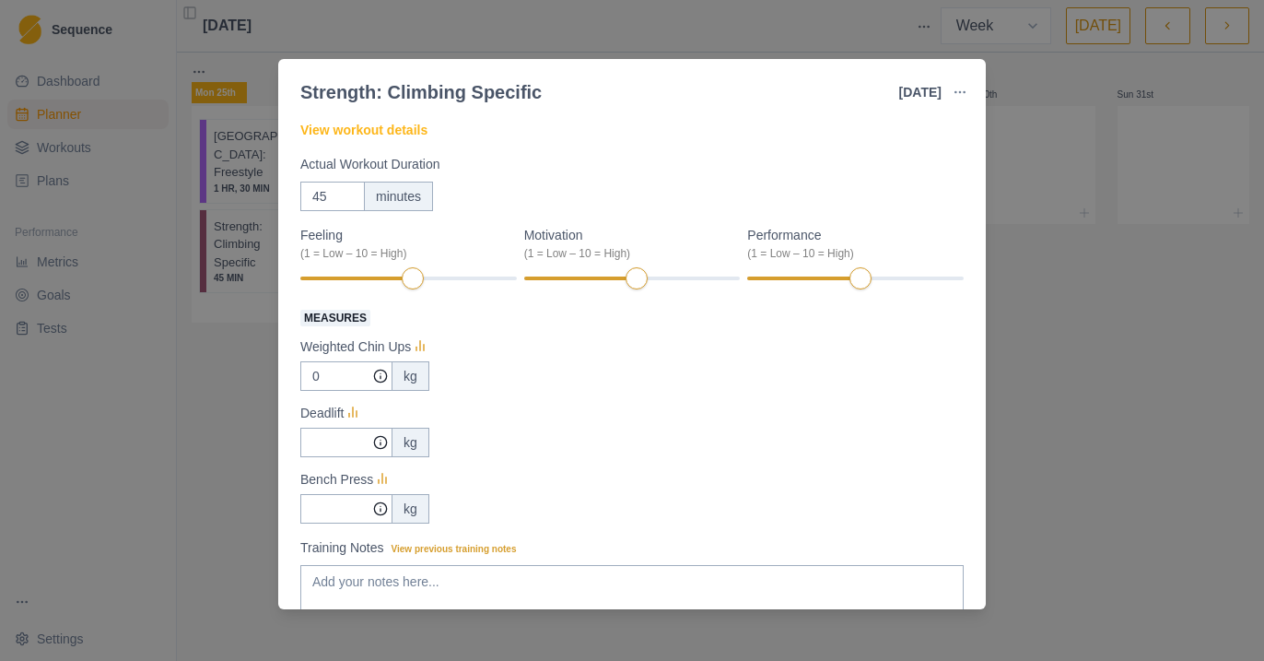
scroll to position [99, 0]
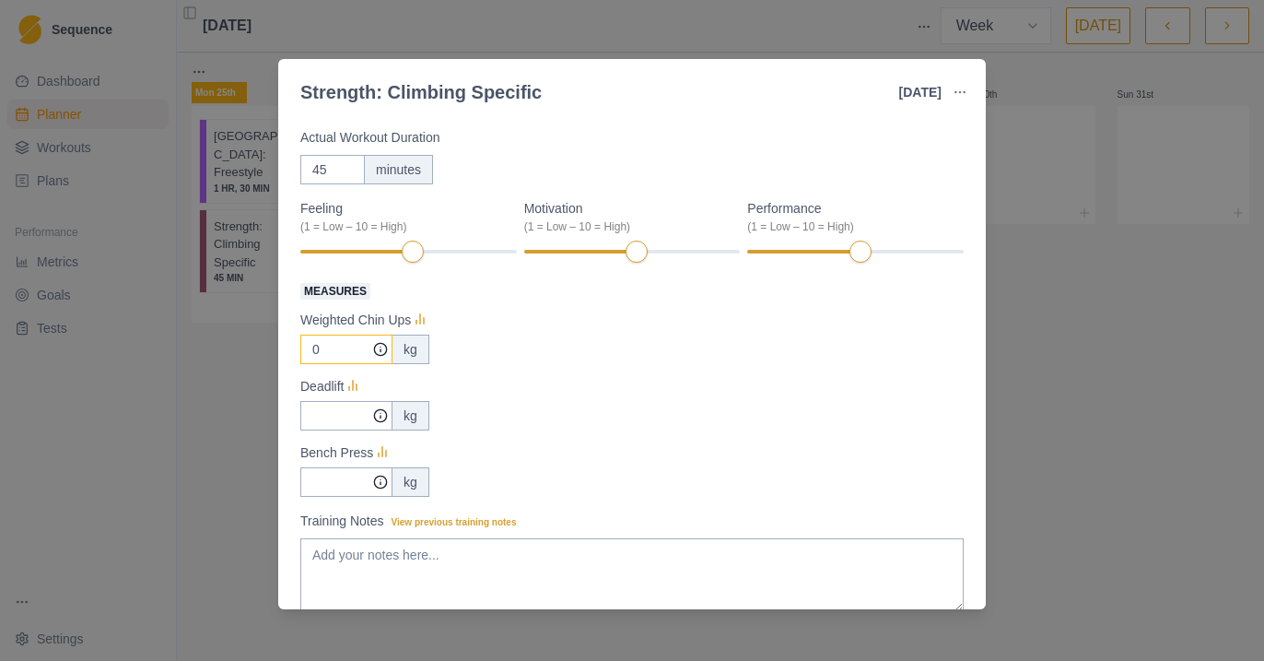
click at [347, 344] on input "0" at bounding box center [346, 348] width 92 height 29
drag, startPoint x: 331, startPoint y: 355, endPoint x: 293, endPoint y: 355, distance: 37.8
click at [293, 355] on div "Conditioning Duration: 45 MIN 5 exercises (3 reps x 3 sets) 3 minutes between r…" at bounding box center [632, 360] width 708 height 498
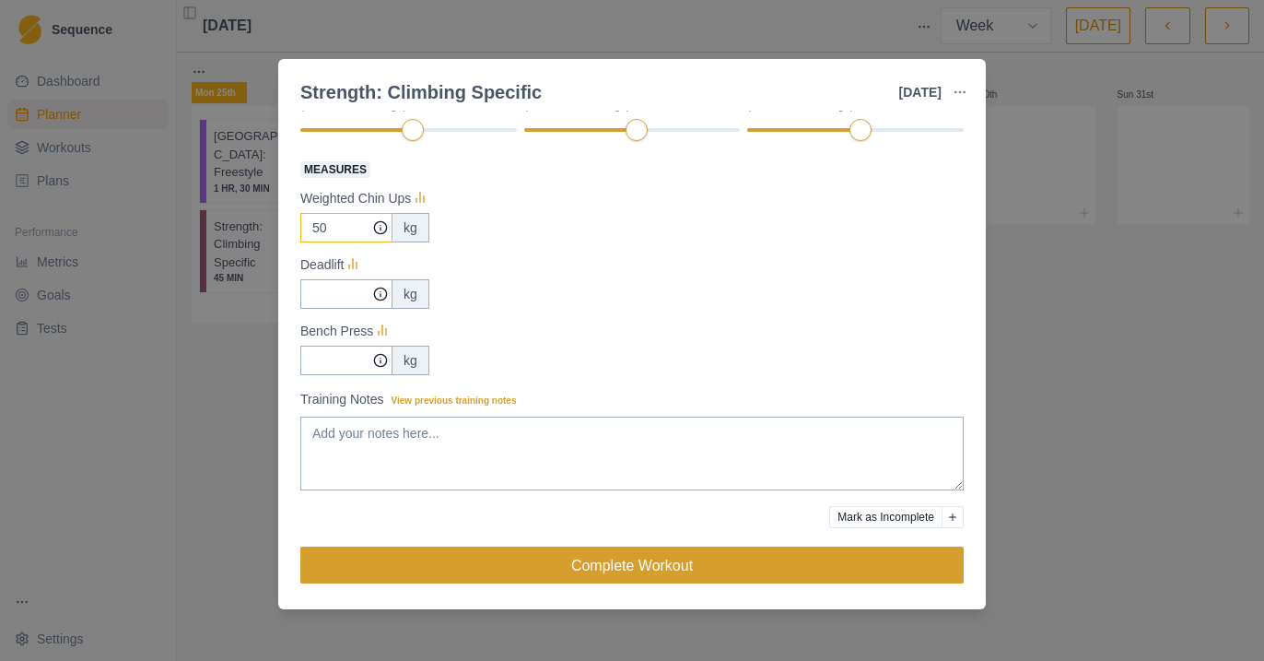
type input "50"
click at [578, 557] on button "Complete Workout" at bounding box center [631, 564] width 663 height 37
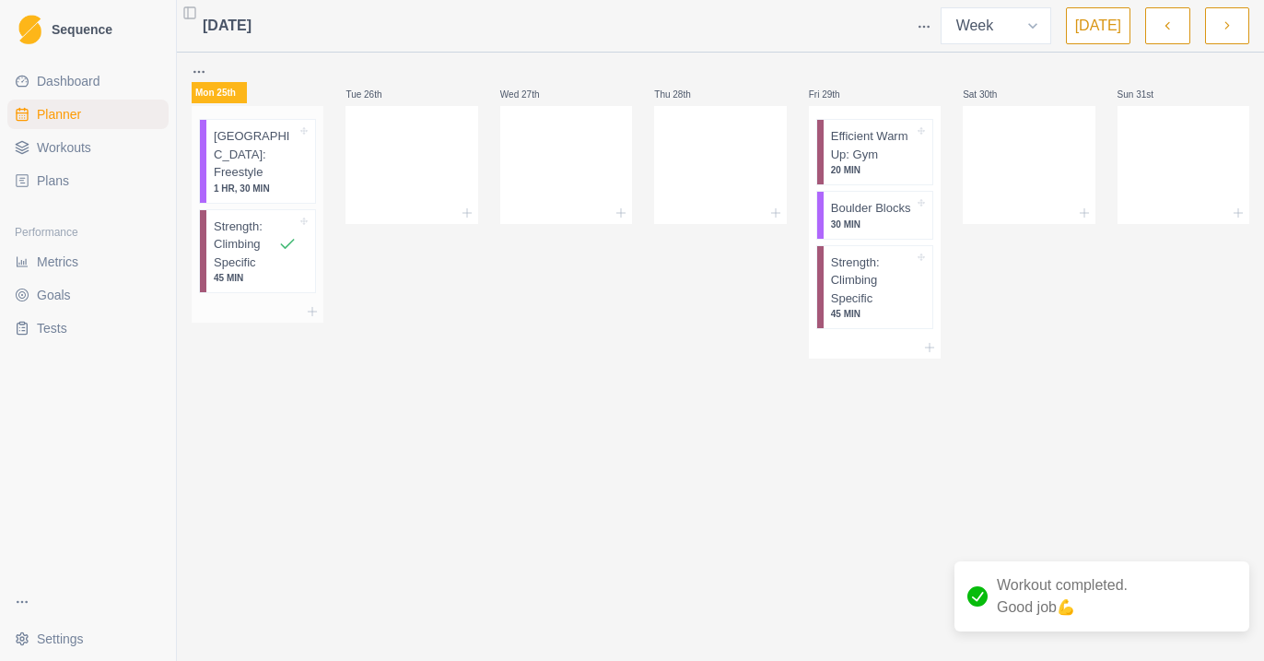
click at [273, 181] on p "1 HR, 30 MIN" at bounding box center [255, 188] width 83 height 14
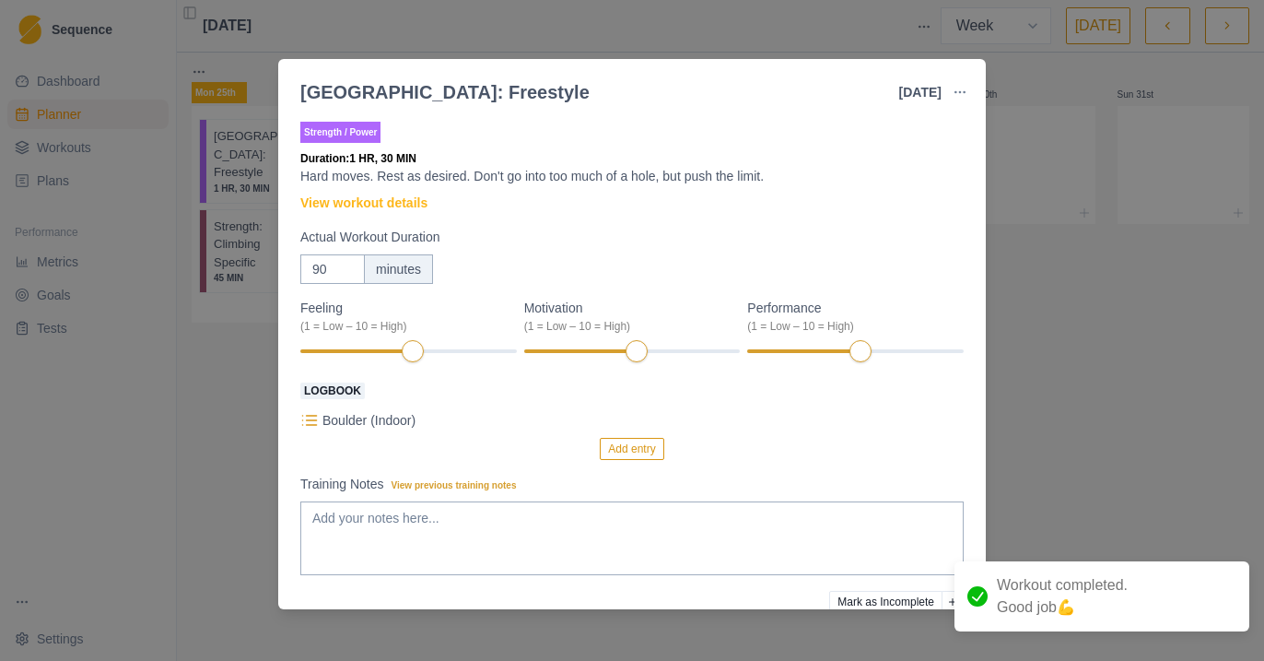
scroll to position [85, 0]
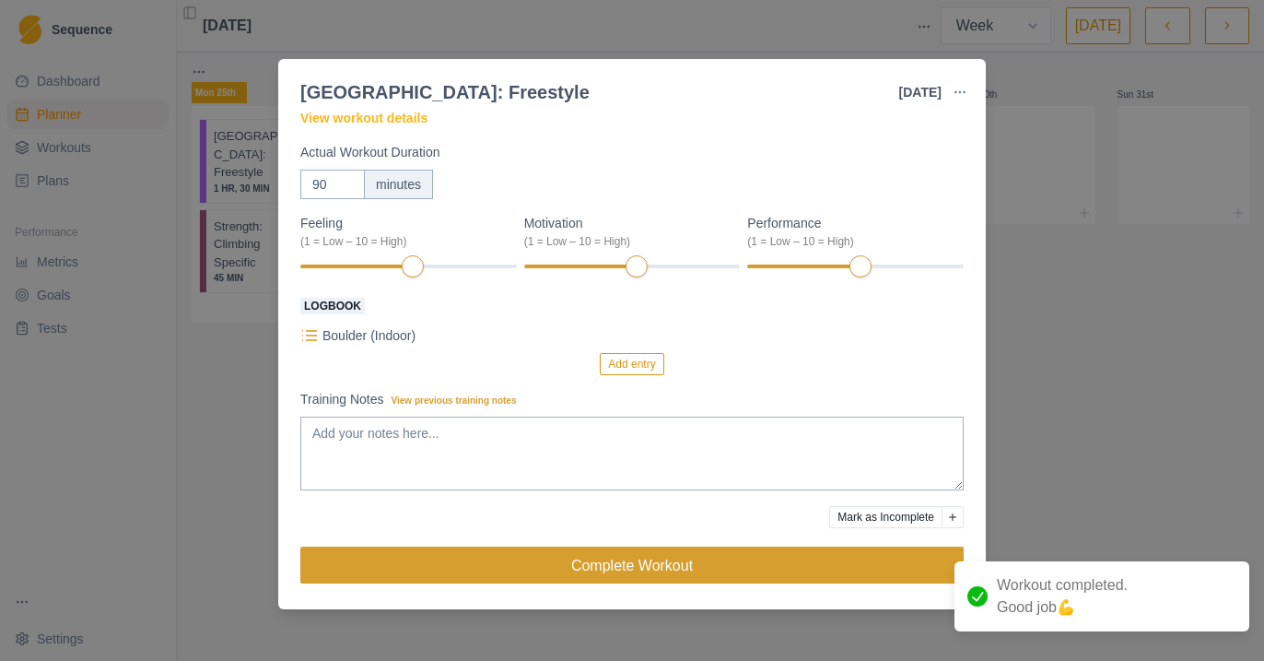
click at [531, 568] on button "Complete Workout" at bounding box center [631, 564] width 663 height 37
